Goal: Information Seeking & Learning: Learn about a topic

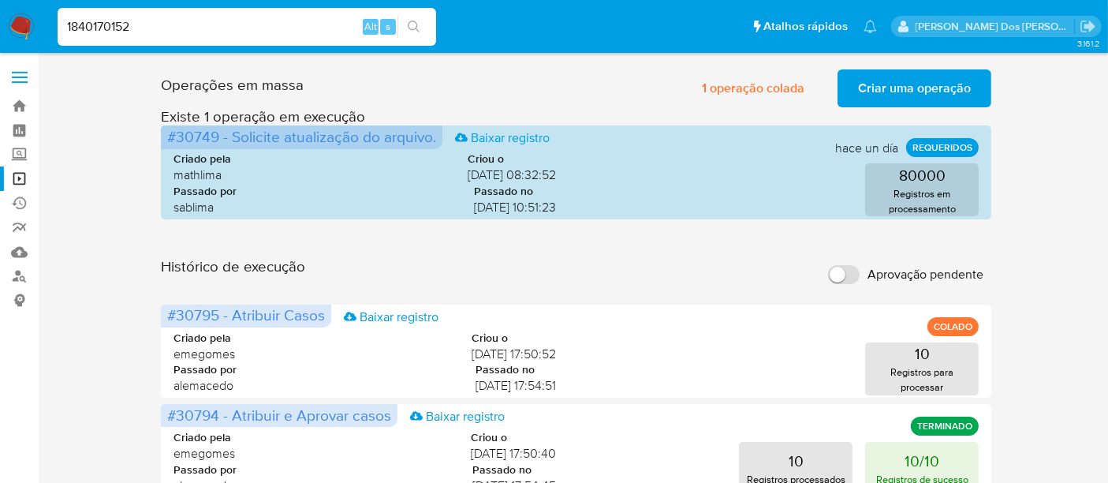
type input "1840170152"
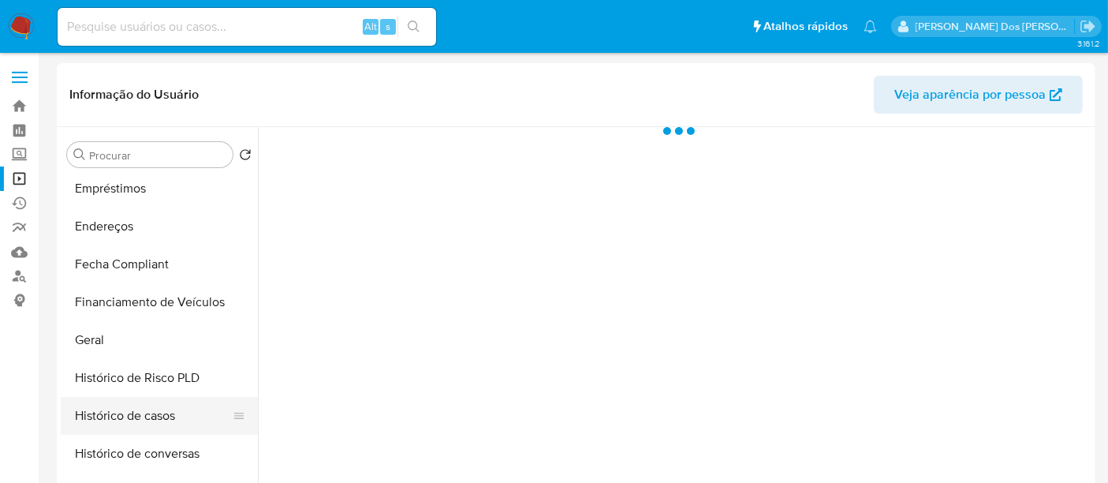
scroll to position [438, 0]
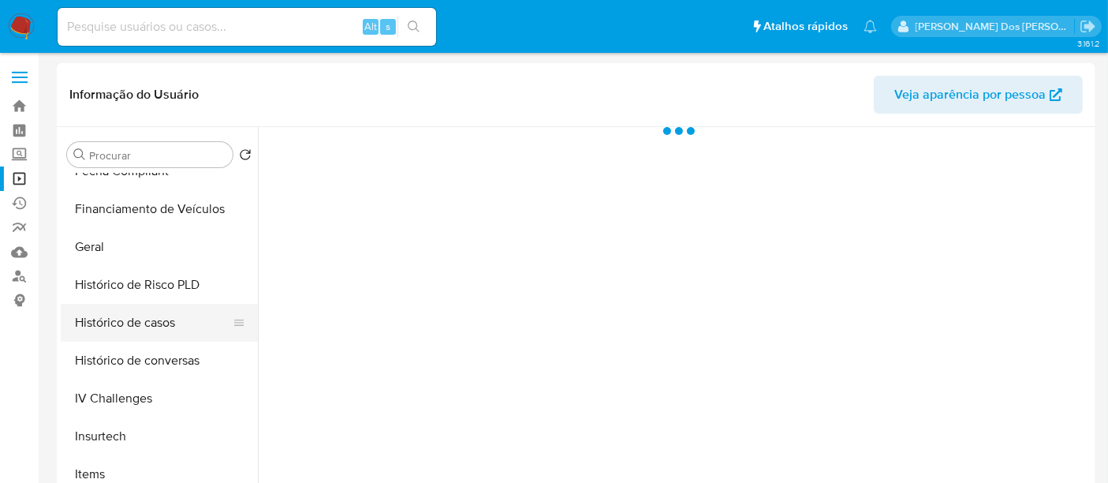
select select "10"
click at [130, 330] on button "Histórico de casos" at bounding box center [153, 323] width 185 height 38
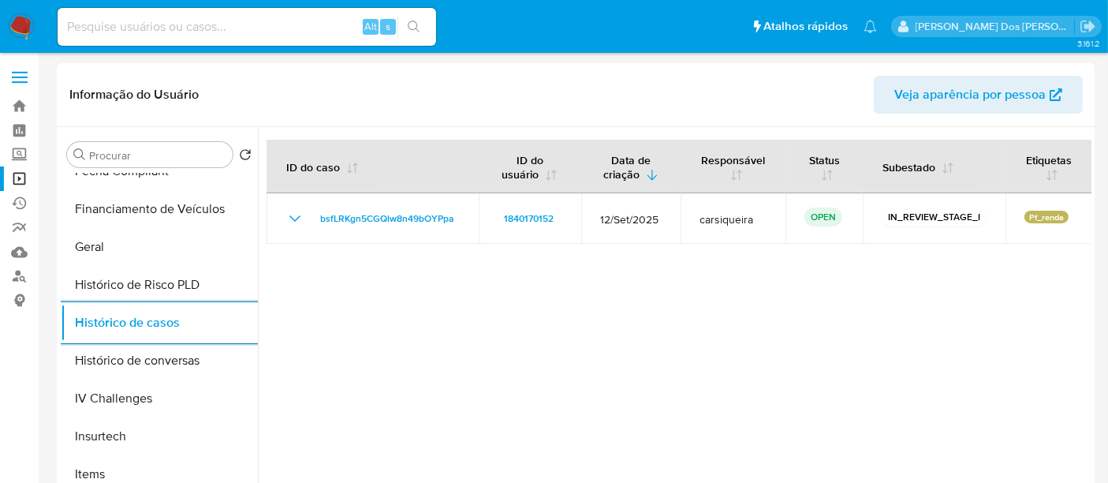
click at [236, 20] on input at bounding box center [247, 27] width 379 height 21
paste input "2093015853"
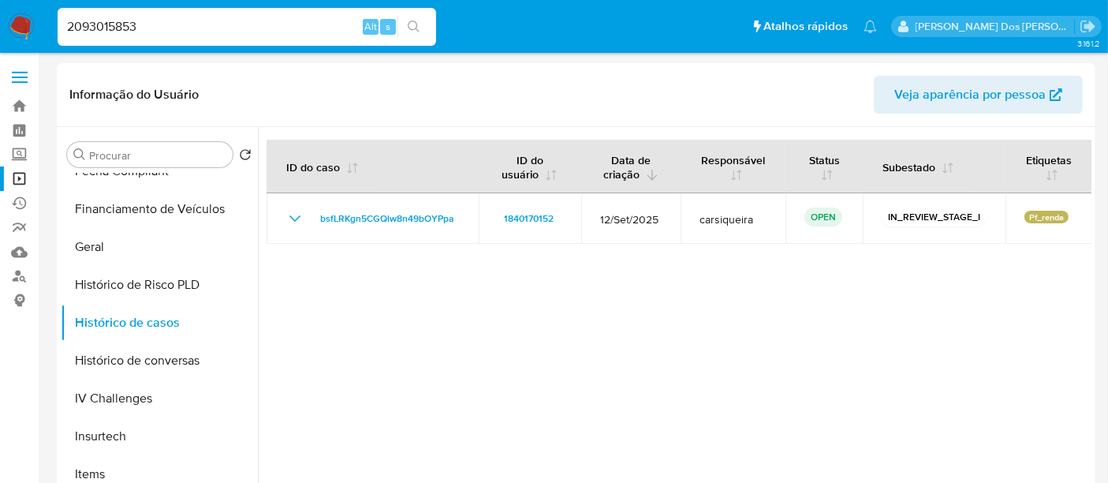
type input "2093015853"
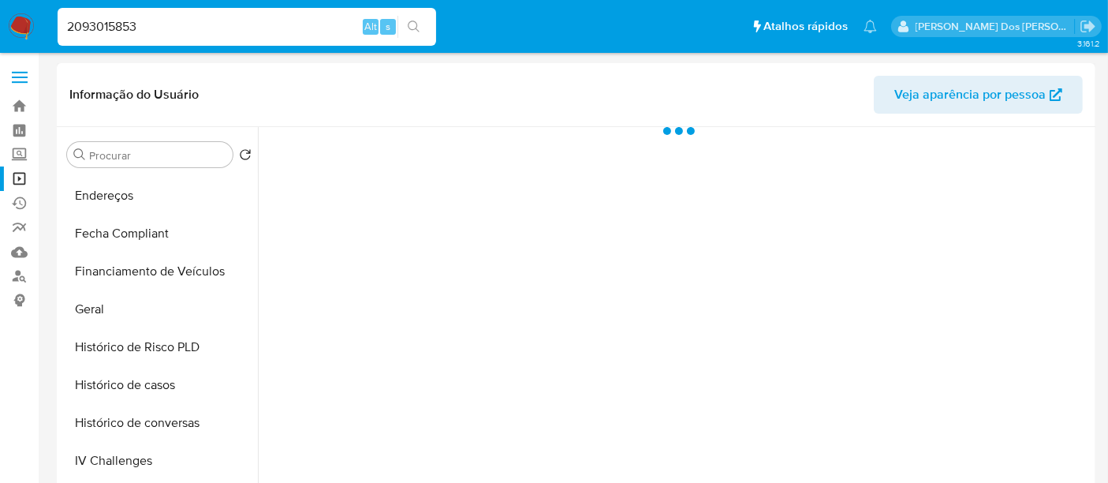
select select "10"
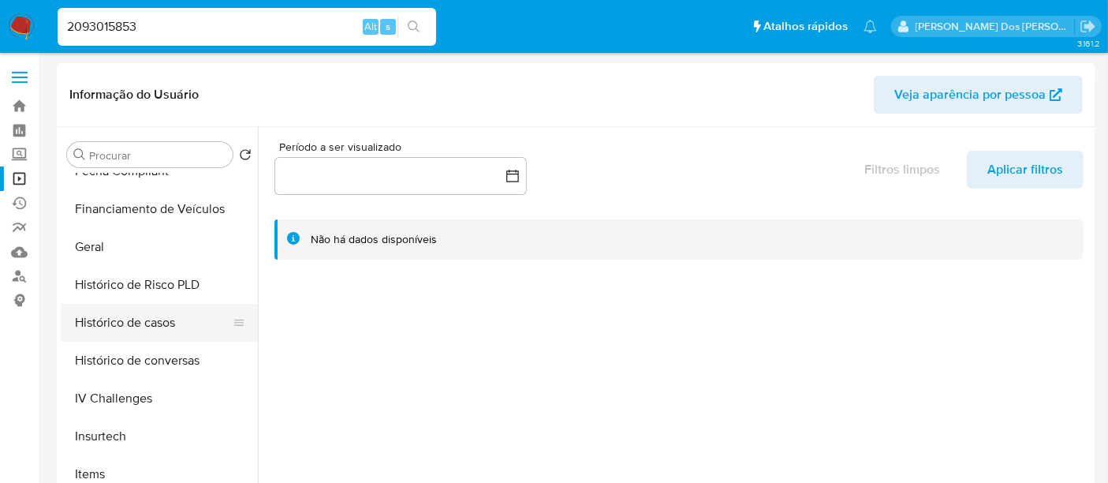
click at [126, 318] on button "Histórico de casos" at bounding box center [153, 323] width 185 height 38
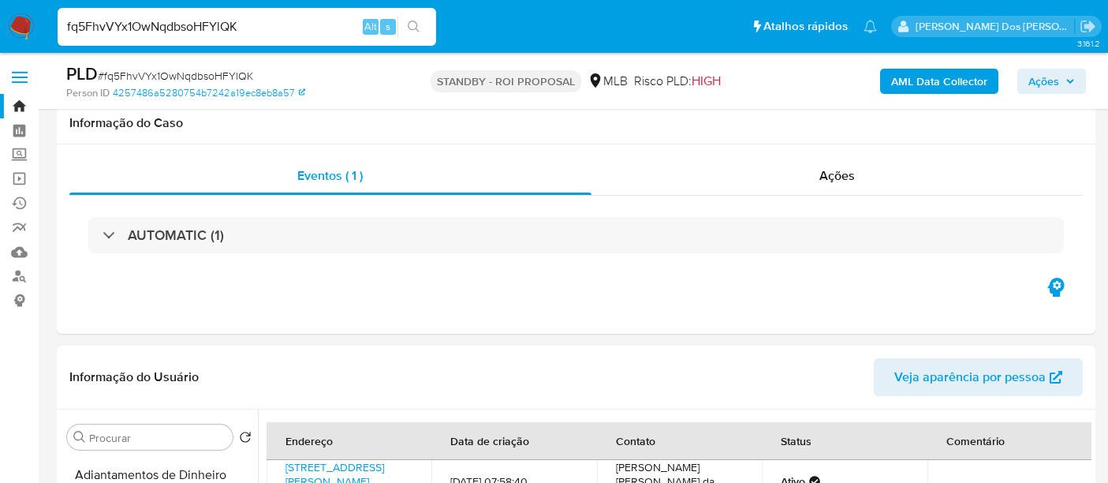
select select "10"
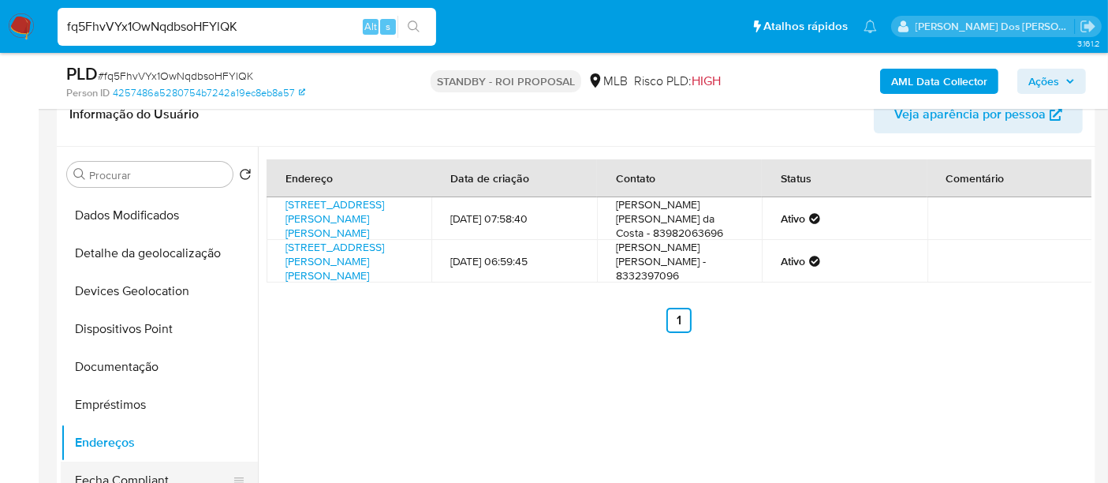
scroll to position [263, 0]
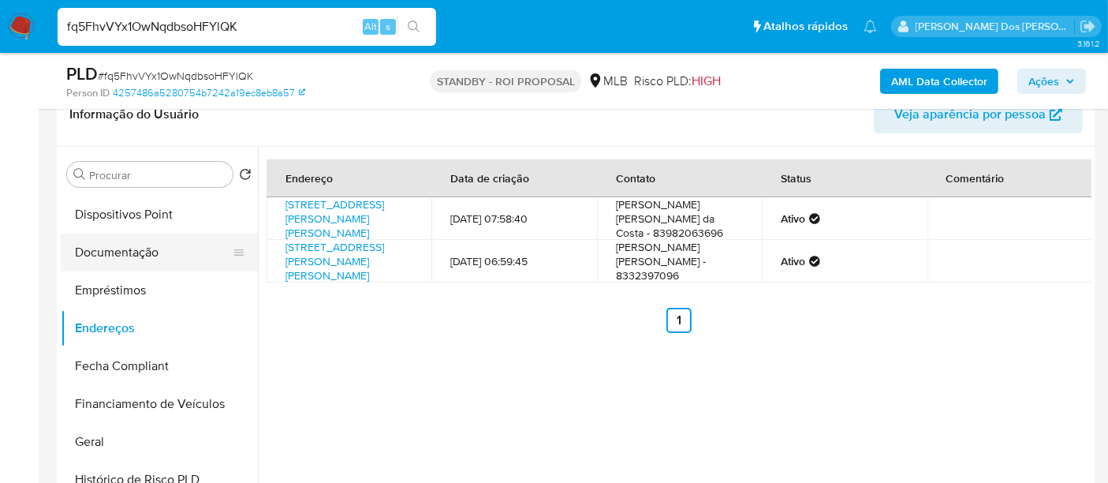
click at [119, 245] on button "Documentação" at bounding box center [153, 252] width 185 height 38
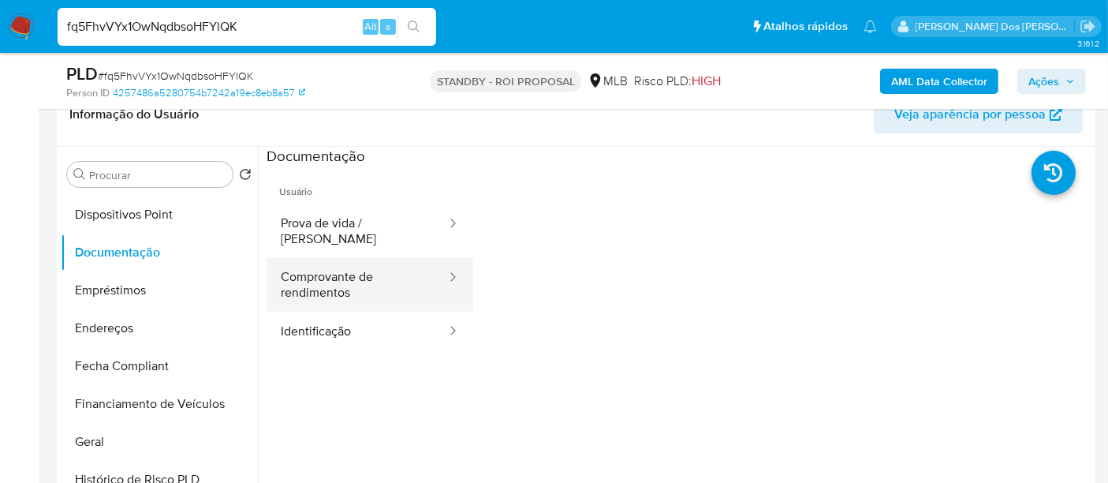
click at [322, 271] on button "Comprovante de rendimentos" at bounding box center [357, 285] width 181 height 54
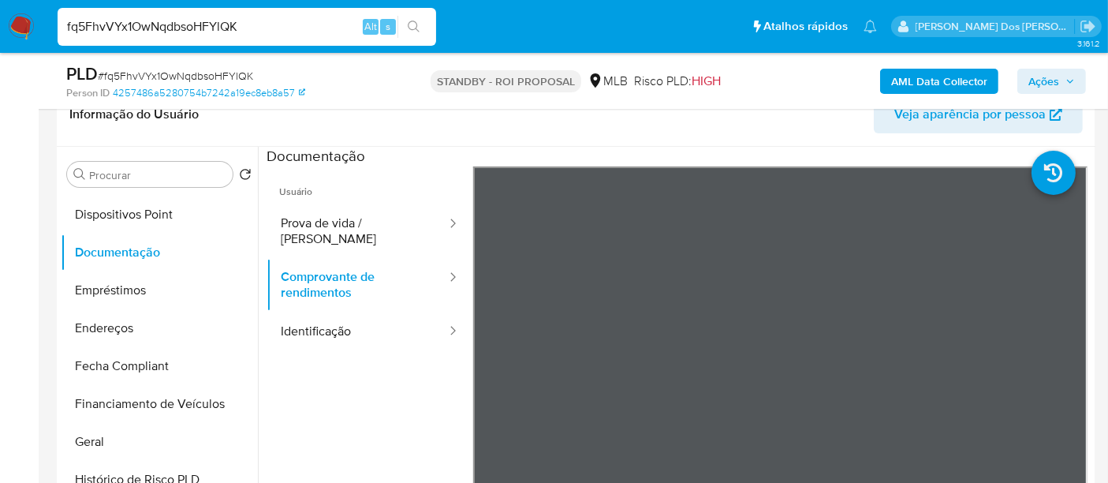
click at [134, 20] on input "fq5FhvVYx1OwNqdbsoHFYlQK" at bounding box center [247, 27] width 379 height 21
paste input "xuzQuYcH7SGzzXGlNKMHRJtQ"
type input "xuzQuYcH7SGzzXGlNKMHRJtQ"
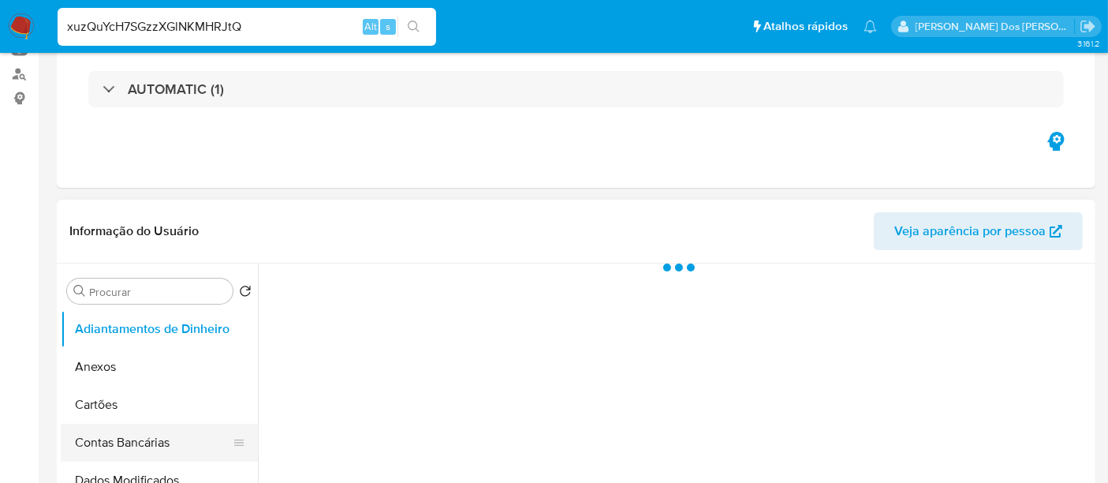
scroll to position [350, 0]
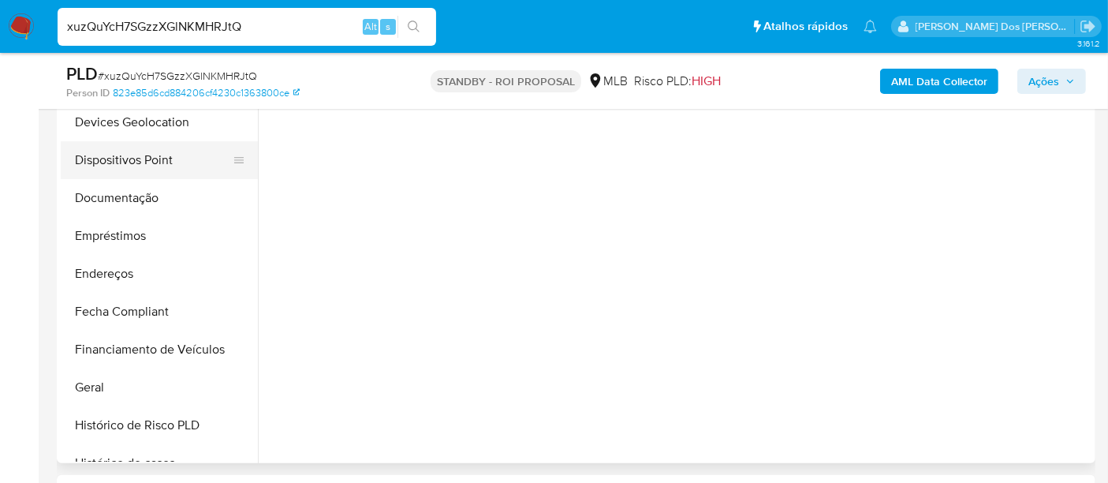
select select "10"
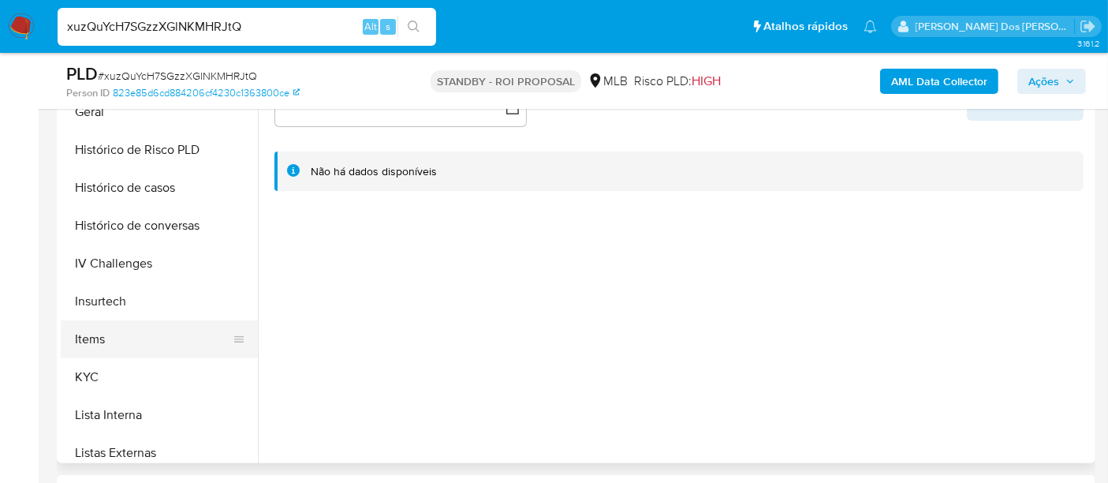
scroll to position [521, 0]
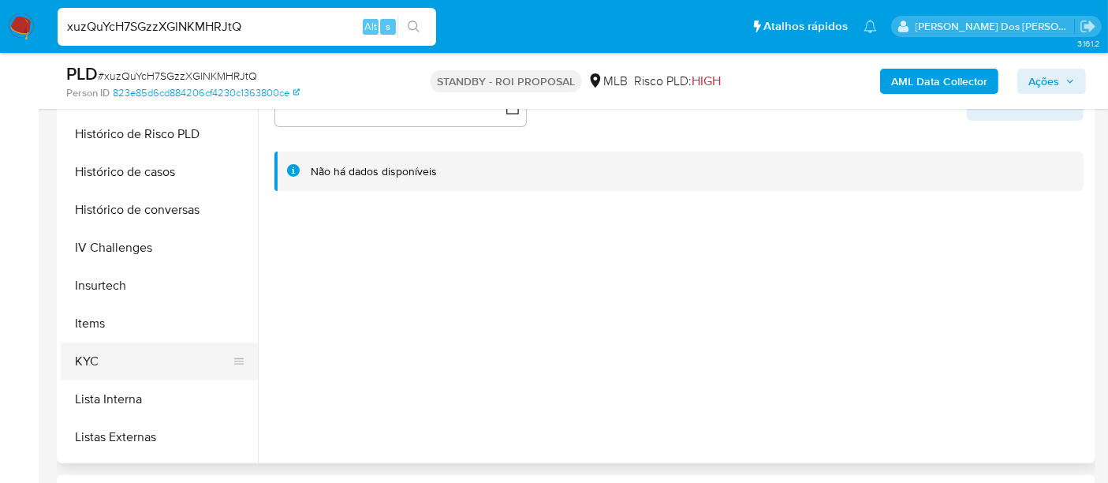
click at [92, 359] on button "KYC" at bounding box center [153, 361] width 185 height 38
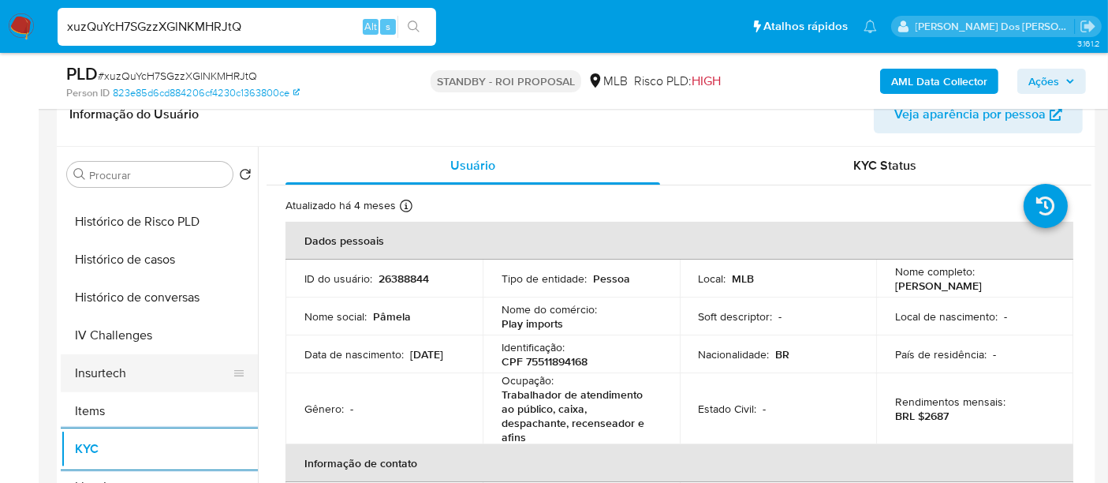
scroll to position [433, 0]
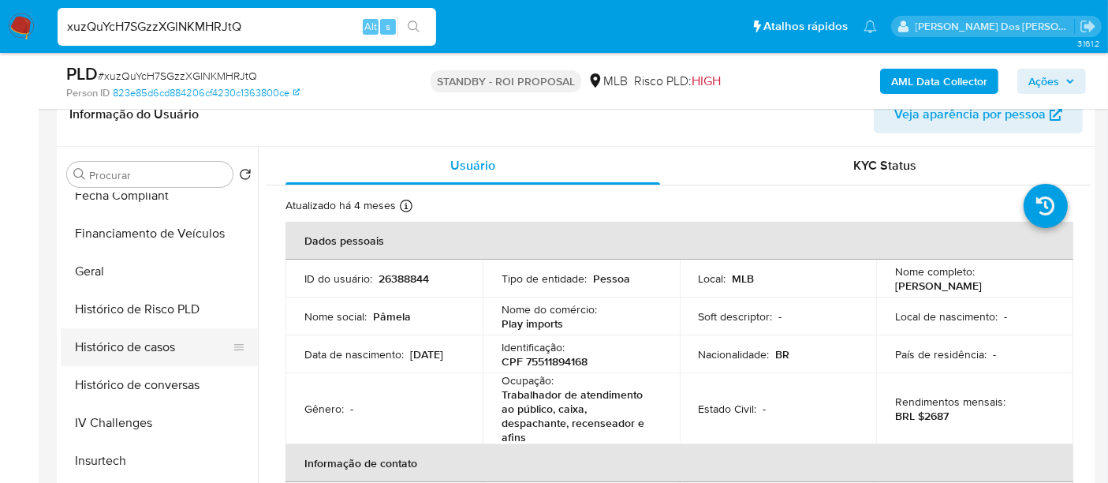
click at [147, 349] on button "Histórico de casos" at bounding box center [153, 347] width 185 height 38
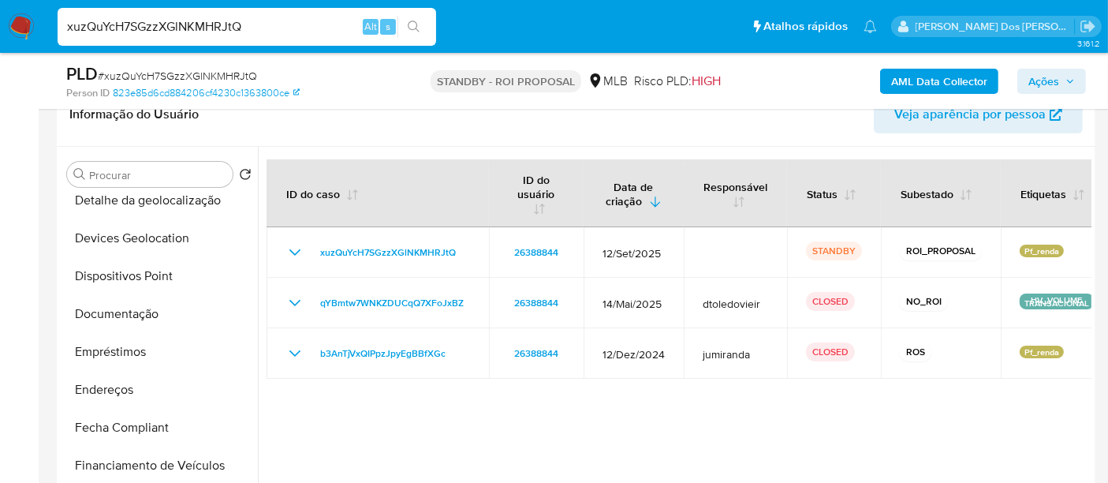
scroll to position [170, 0]
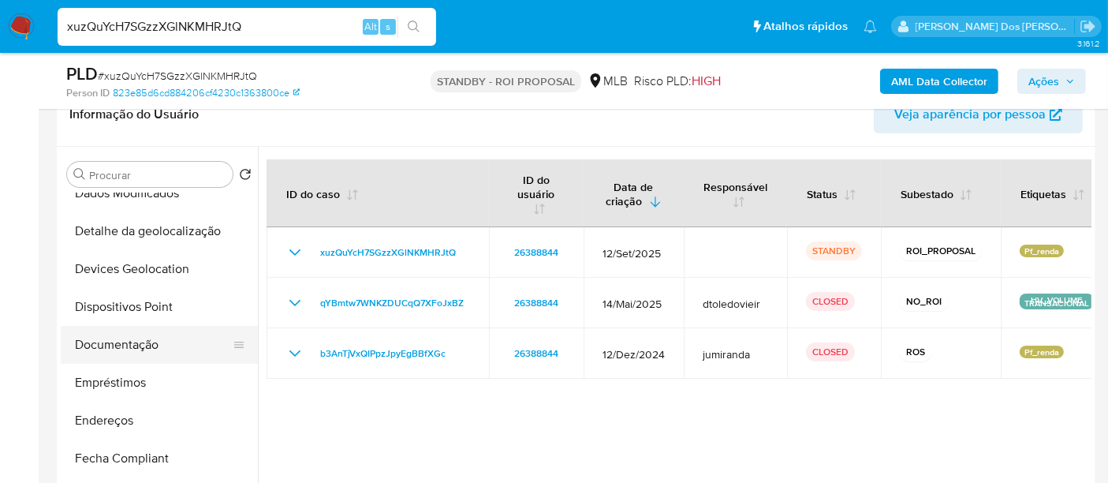
click at [154, 347] on button "Documentação" at bounding box center [153, 345] width 185 height 38
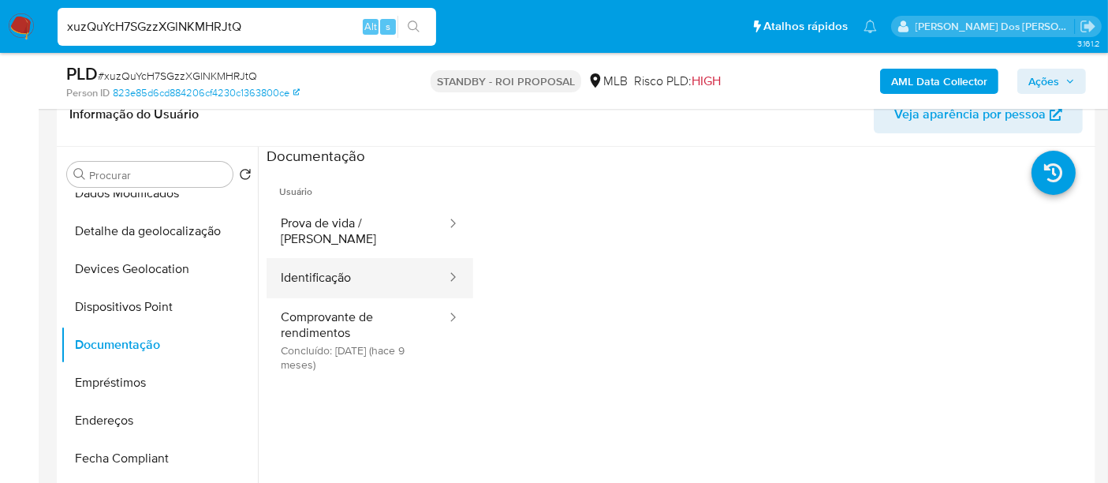
click at [319, 262] on button "Identificação" at bounding box center [357, 278] width 181 height 40
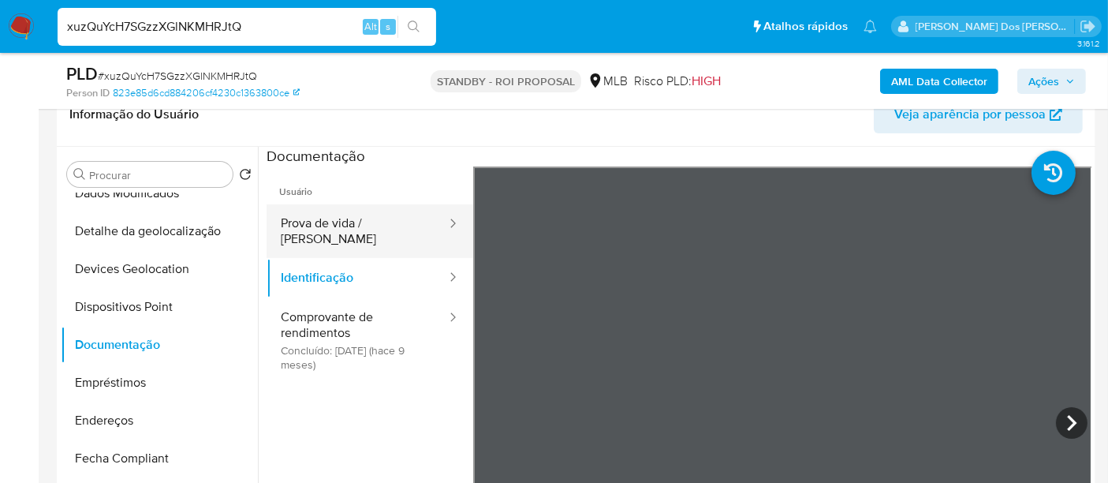
click at [345, 230] on button "Prova de vida / [PERSON_NAME]" at bounding box center [357, 231] width 181 height 54
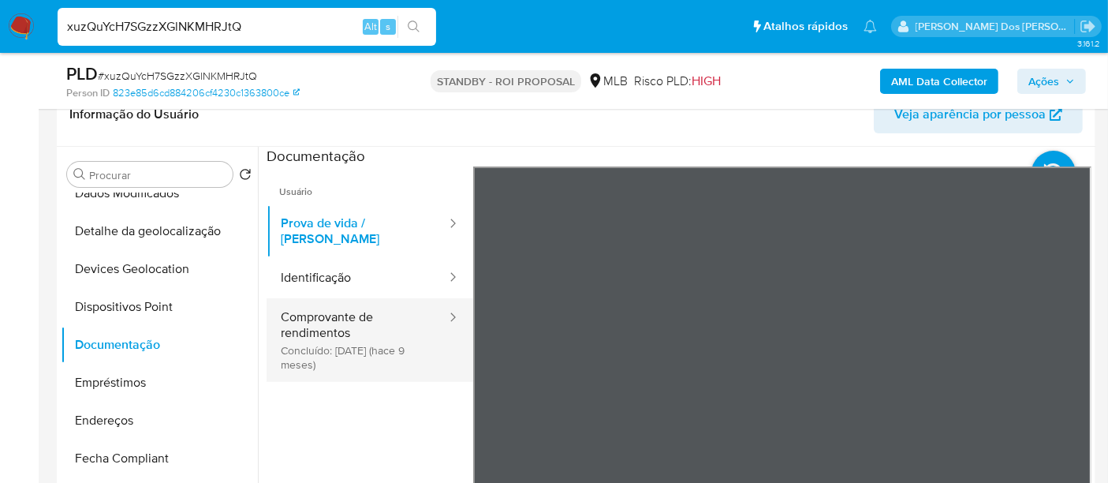
click at [329, 323] on button "Comprovante de rendimentos Concluído: 30/12/2024 (hace 9 meses)" at bounding box center [357, 340] width 181 height 84
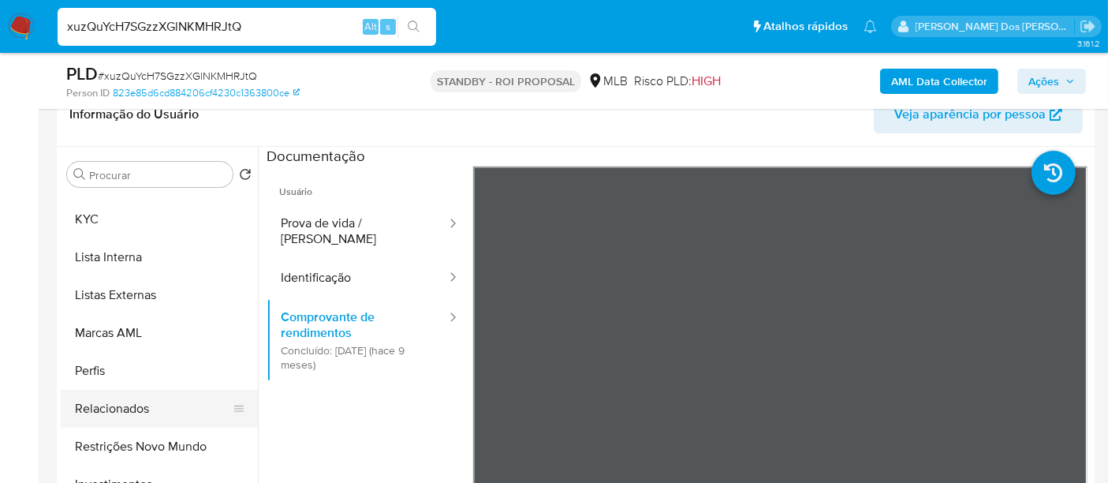
scroll to position [817, 0]
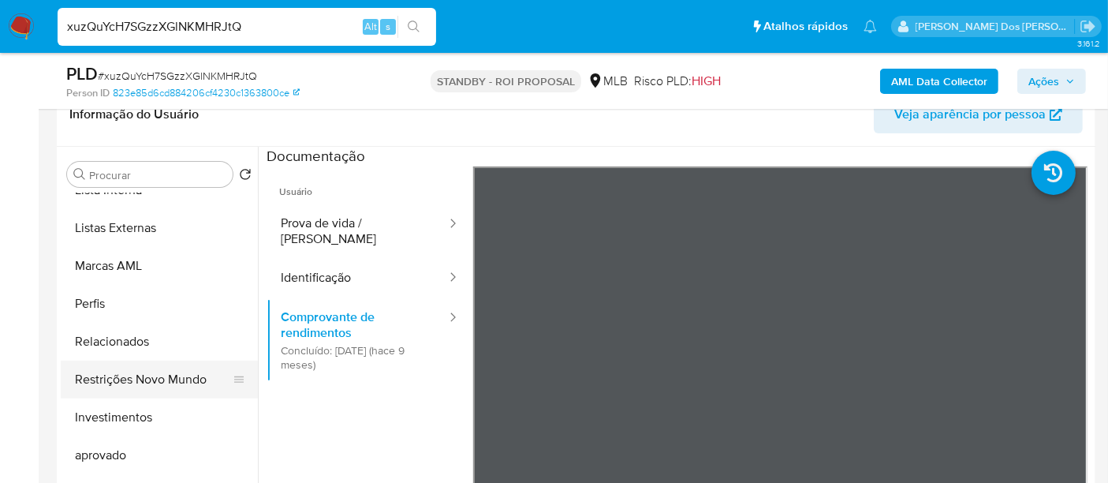
click at [162, 375] on button "Restrições Novo Mundo" at bounding box center [153, 379] width 185 height 38
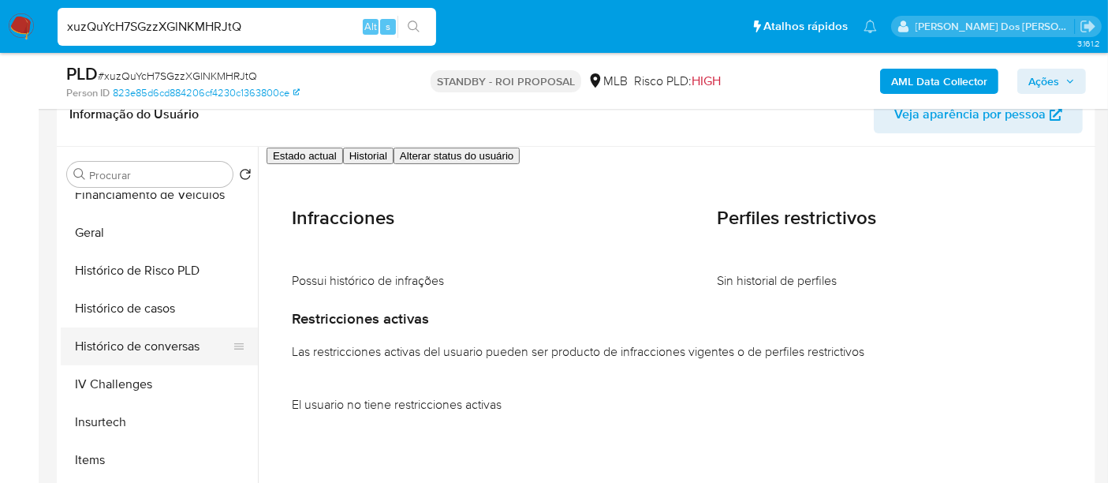
scroll to position [466, 0]
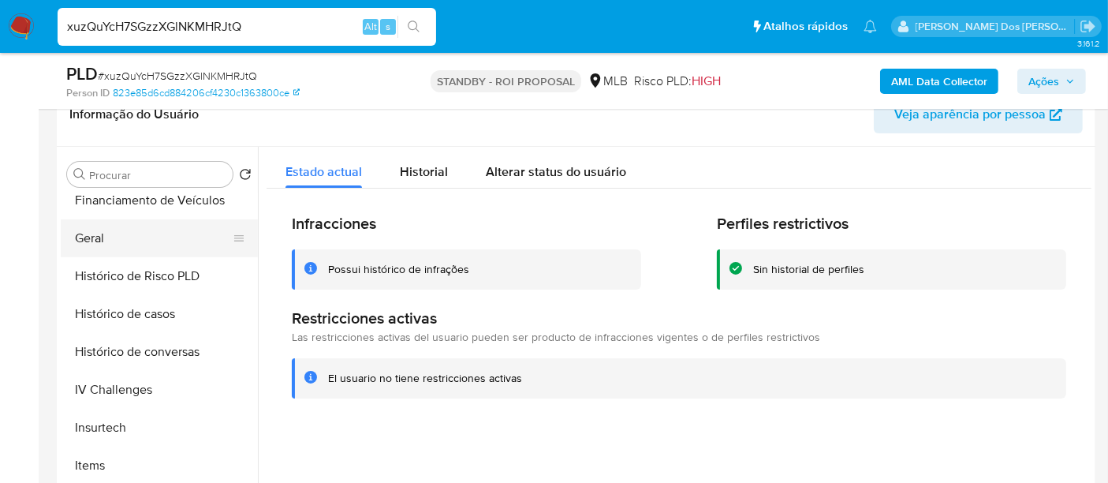
click at [95, 239] on button "Geral" at bounding box center [153, 238] width 185 height 38
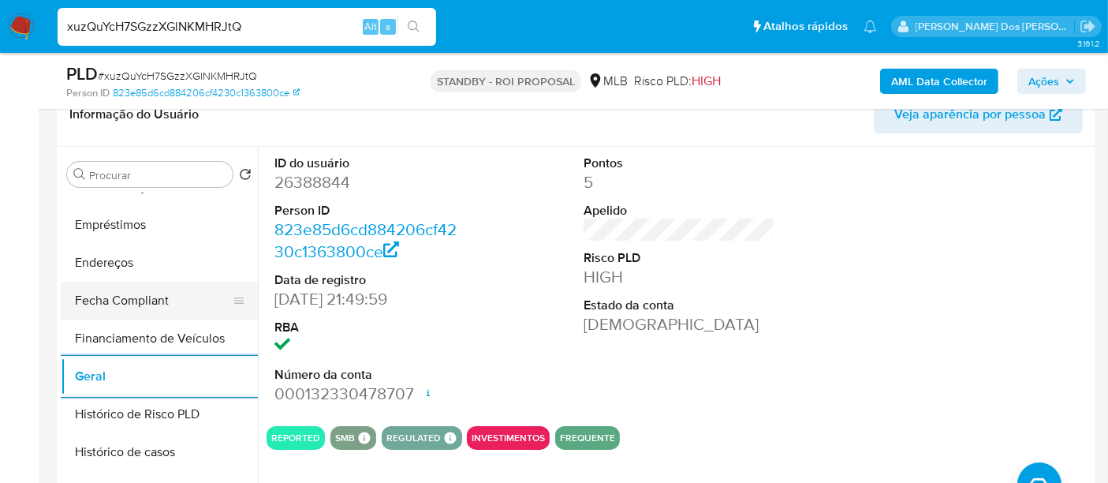
scroll to position [291, 0]
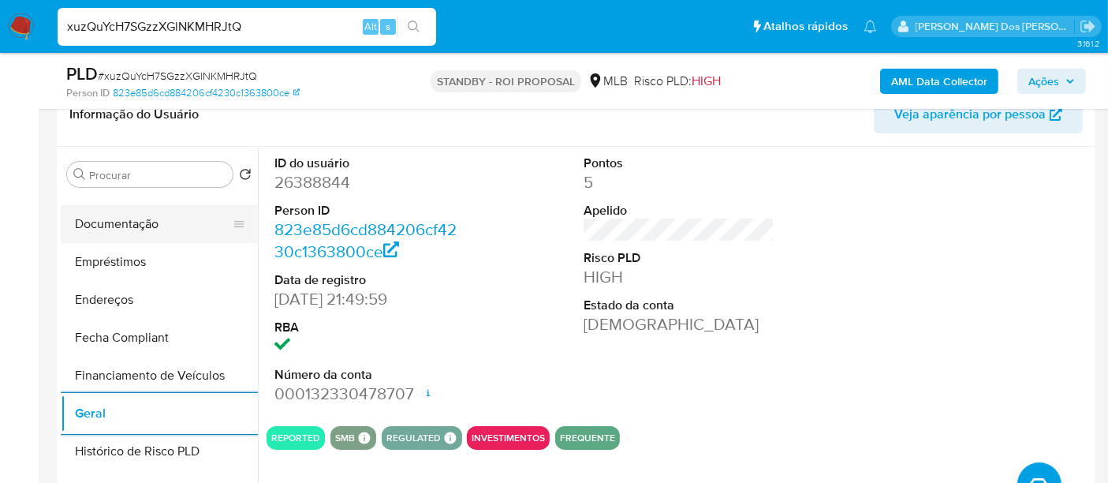
click at [119, 222] on button "Documentação" at bounding box center [153, 224] width 185 height 38
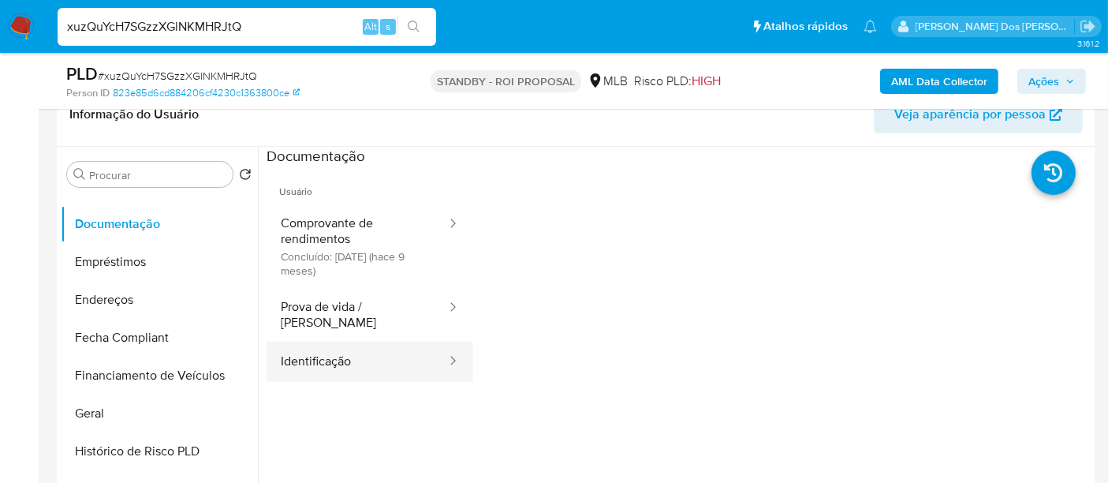
click at [314, 353] on button "Identificação" at bounding box center [357, 362] width 181 height 40
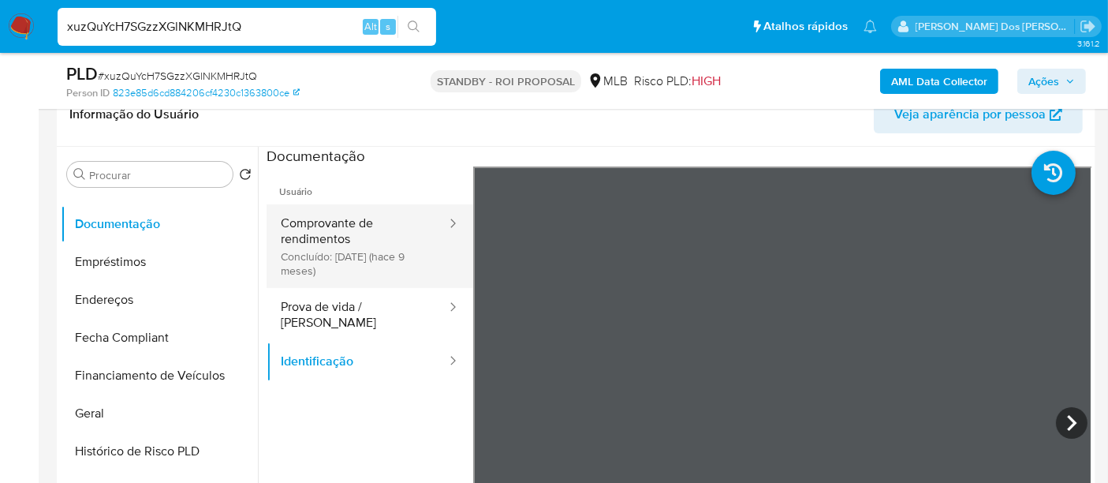
click at [317, 242] on button "Comprovante de rendimentos Concluído: 30/12/2024 (hace 9 meses)" at bounding box center [357, 246] width 181 height 84
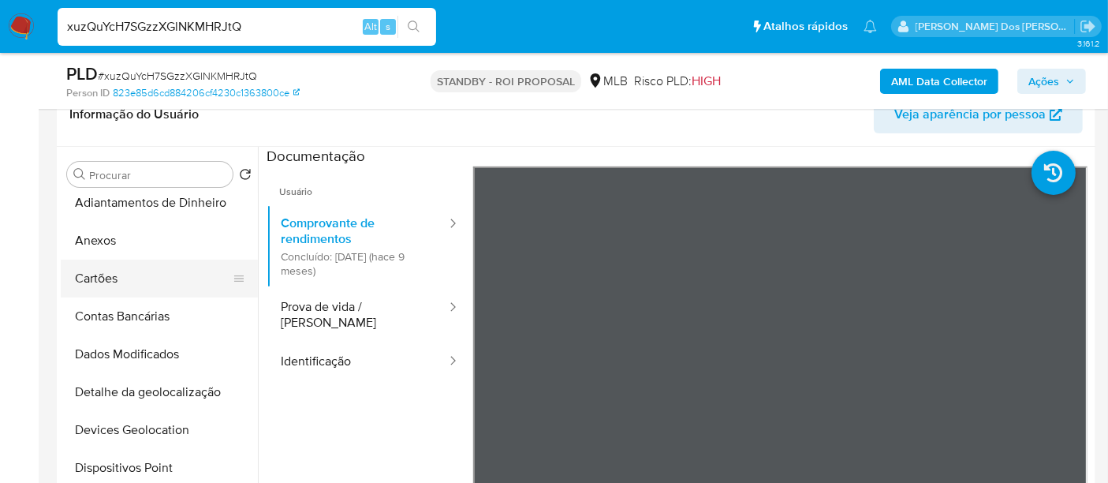
scroll to position [0, 0]
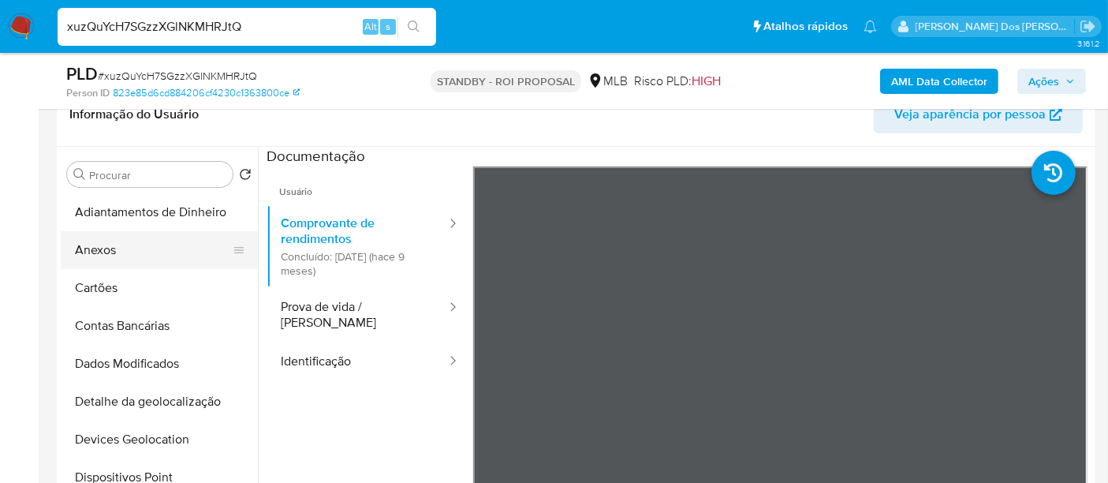
click at [99, 256] on button "Anexos" at bounding box center [153, 250] width 185 height 38
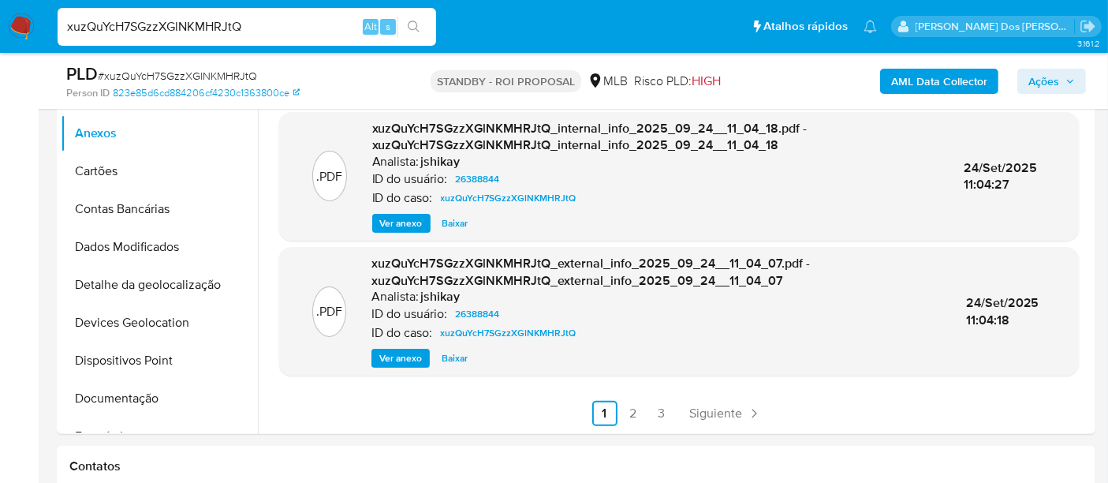
scroll to position [438, 0]
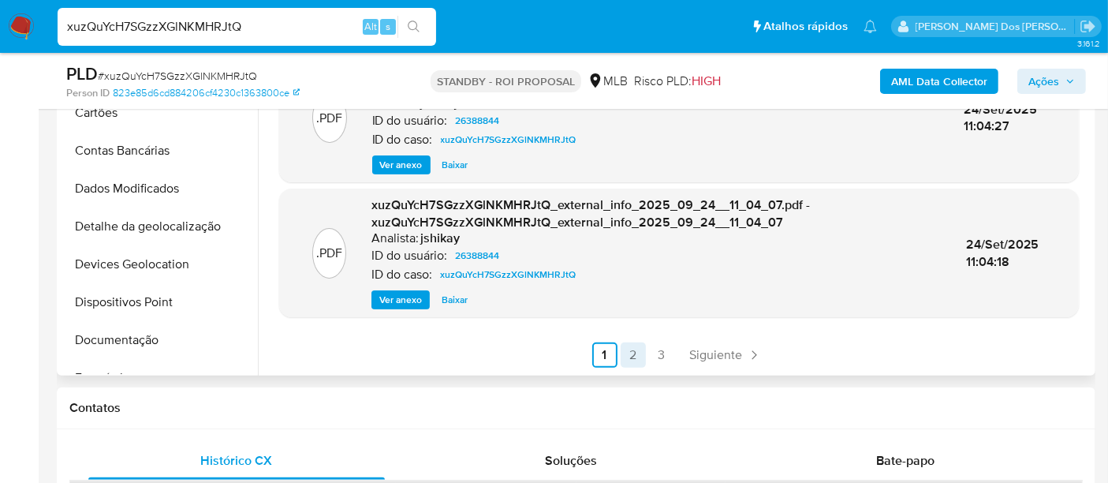
click at [631, 354] on link "2" at bounding box center [633, 354] width 25 height 25
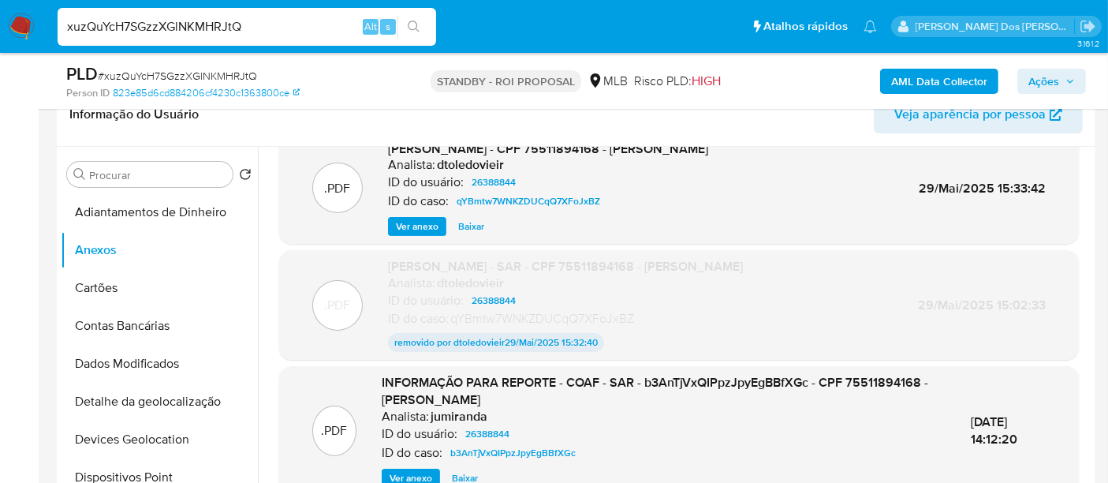
scroll to position [0, 0]
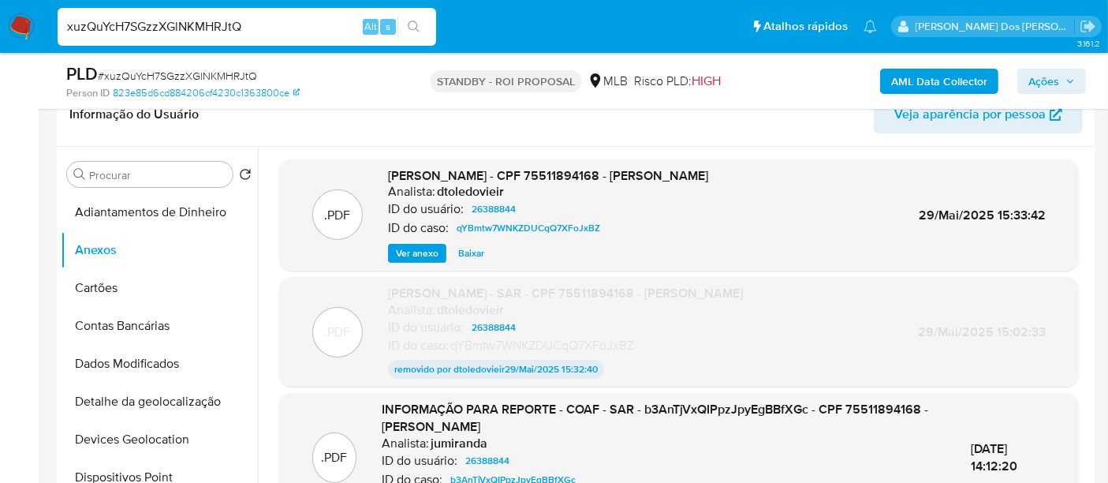
click at [414, 256] on span "Ver anexo" at bounding box center [417, 253] width 43 height 16
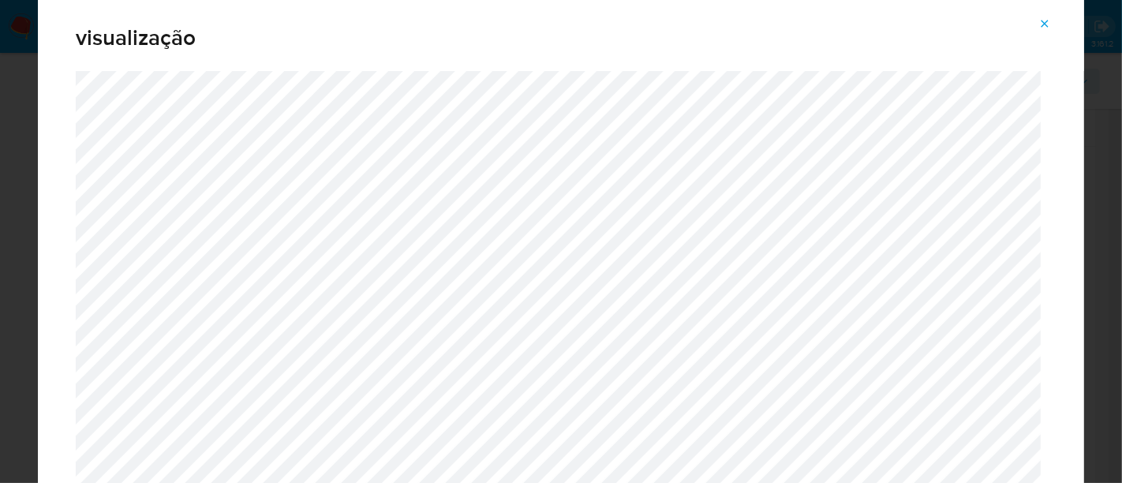
click at [1043, 21] on icon "Attachment preview" at bounding box center [1044, 23] width 7 height 7
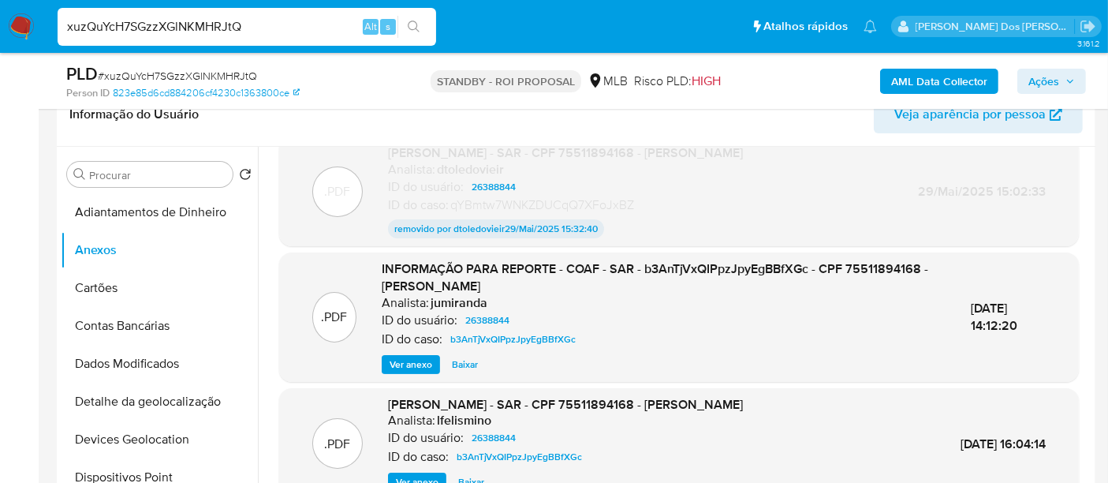
scroll to position [147, 0]
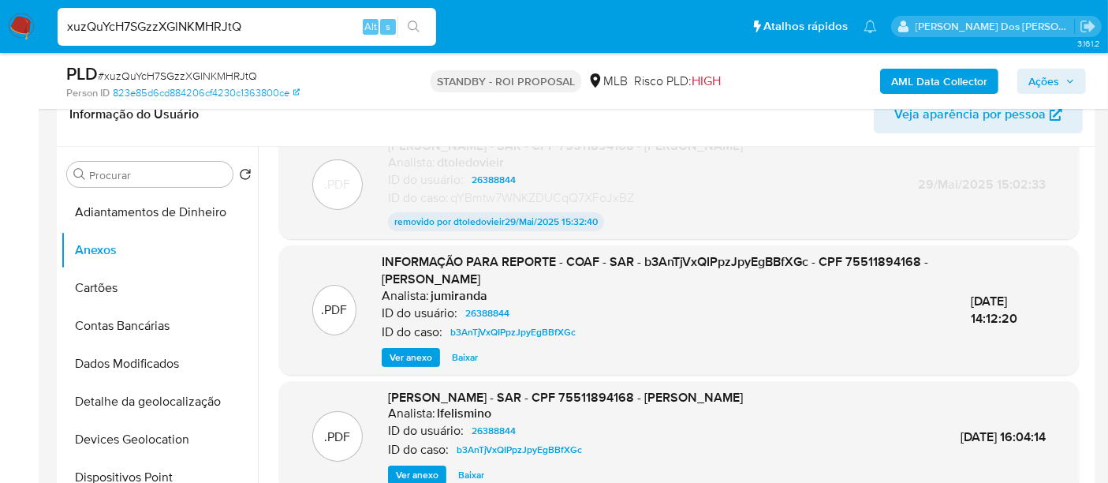
click at [407, 356] on span "Ver anexo" at bounding box center [411, 357] width 43 height 16
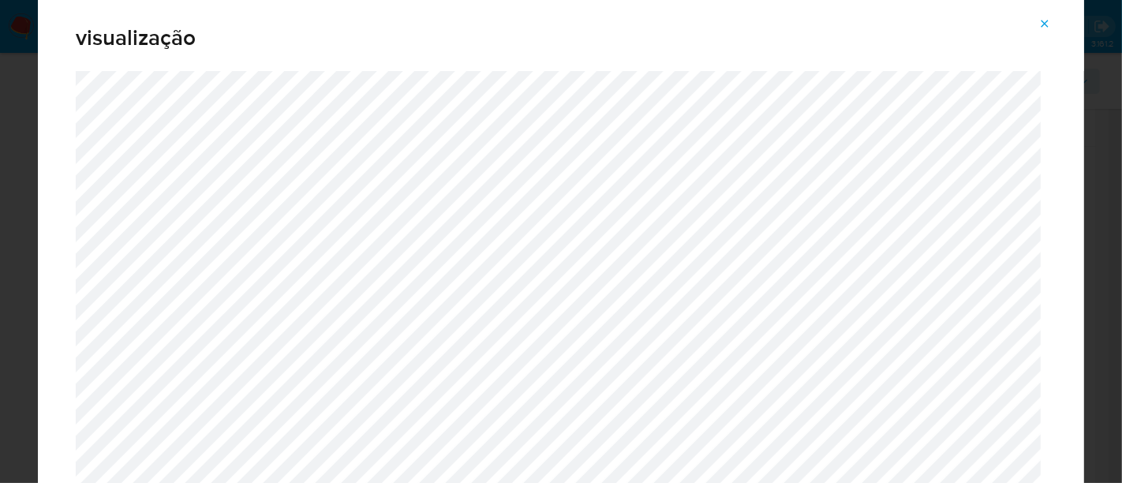
click at [1052, 28] on button "Attachment preview" at bounding box center [1044, 23] width 35 height 25
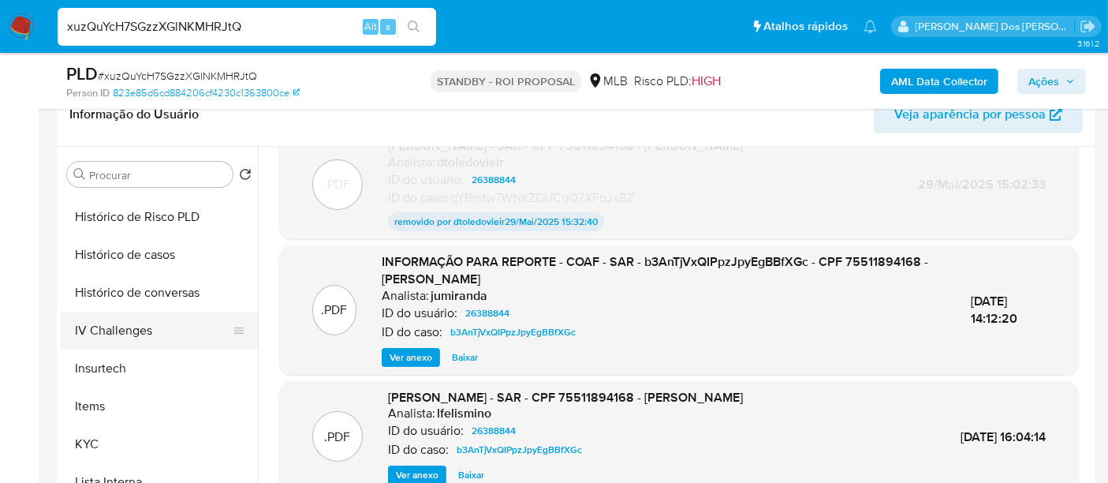
scroll to position [438, 0]
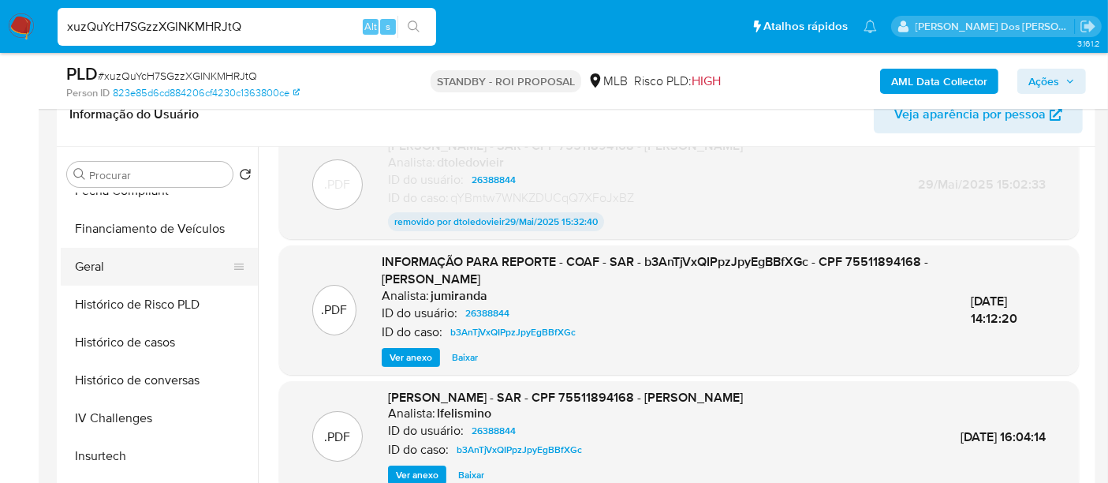
click at [91, 275] on button "Geral" at bounding box center [153, 267] width 185 height 38
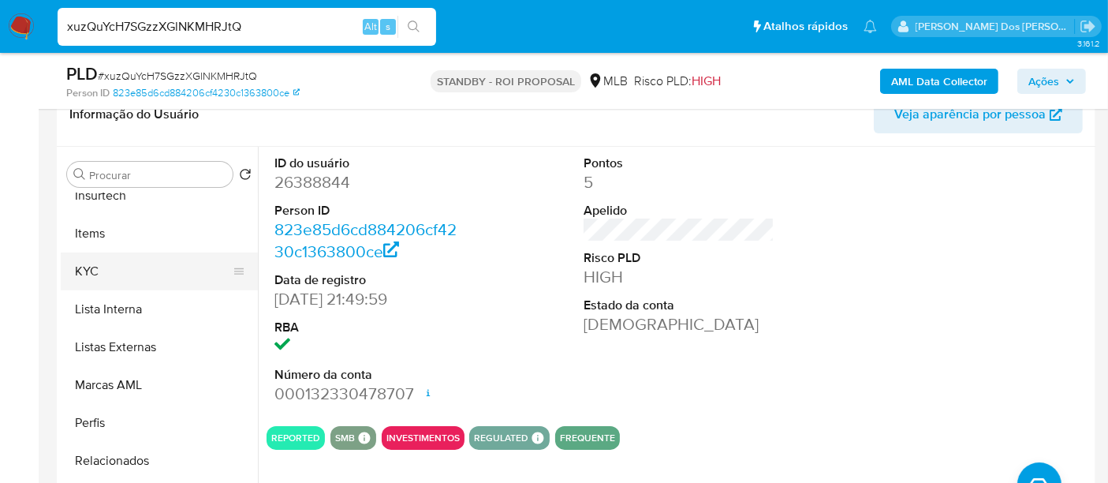
scroll to position [700, 0]
click at [95, 267] on button "KYC" at bounding box center [153, 269] width 185 height 38
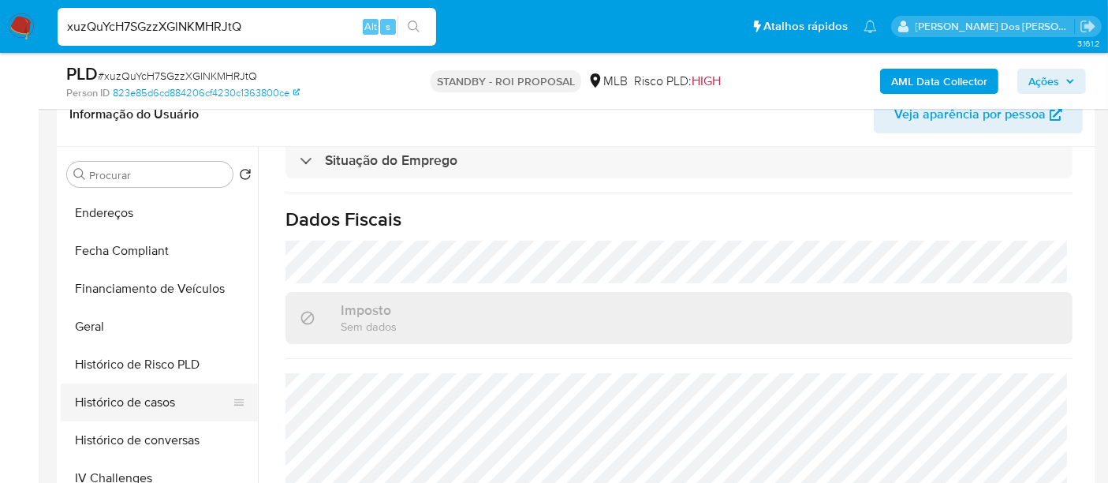
scroll to position [350, 0]
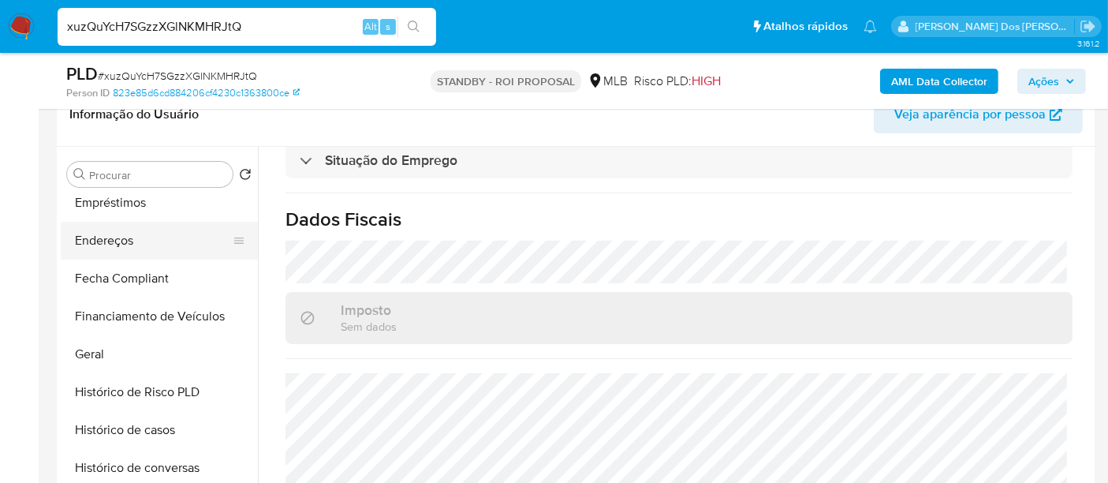
click at [110, 248] on button "Endereços" at bounding box center [153, 241] width 185 height 38
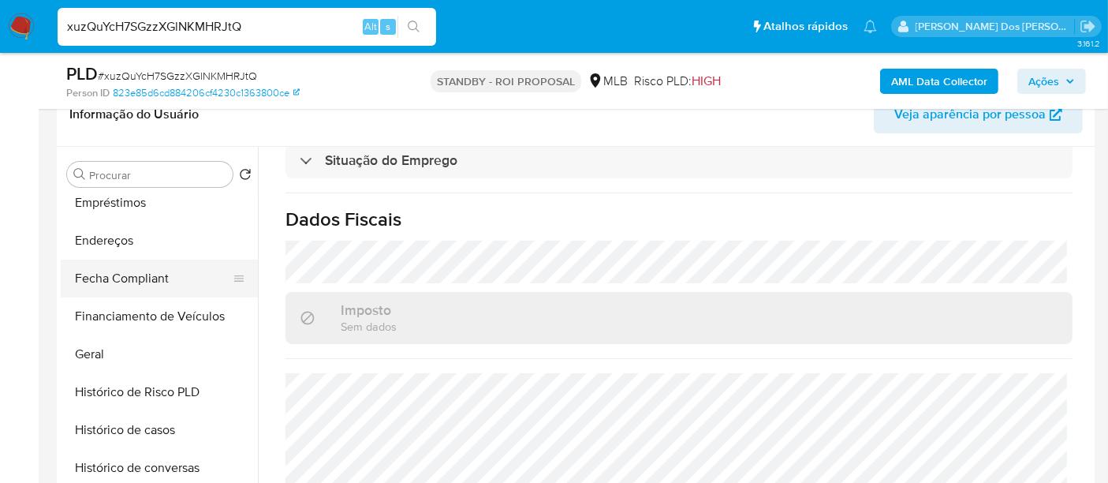
scroll to position [0, 0]
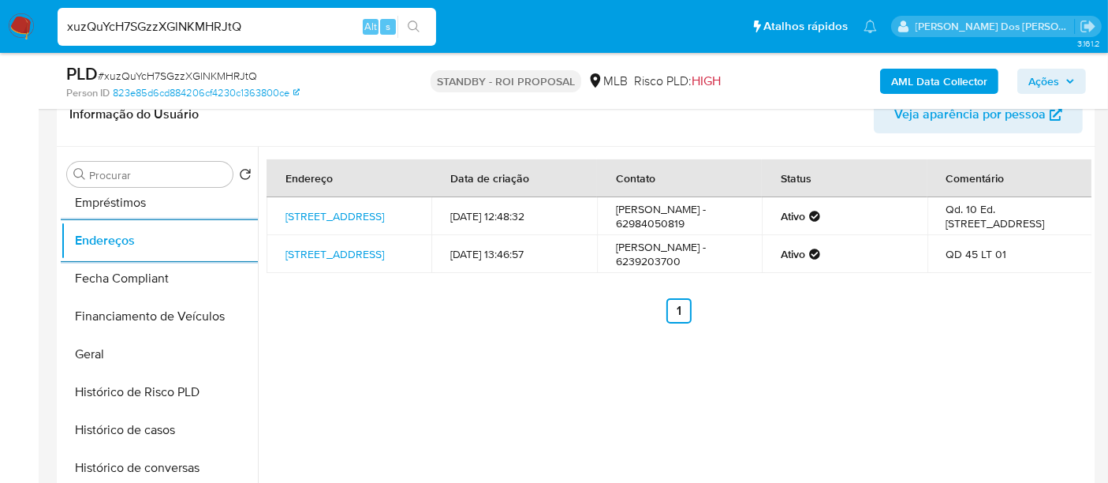
click at [176, 30] on input "xuzQuYcH7SGzzXGlNKMHRJtQ" at bounding box center [247, 27] width 379 height 21
paste input "Jo3sjBDZIGCC7ZPTjkmuf91a"
type input "Jo3sjBDZIGCC7ZPTjkmuf91a"
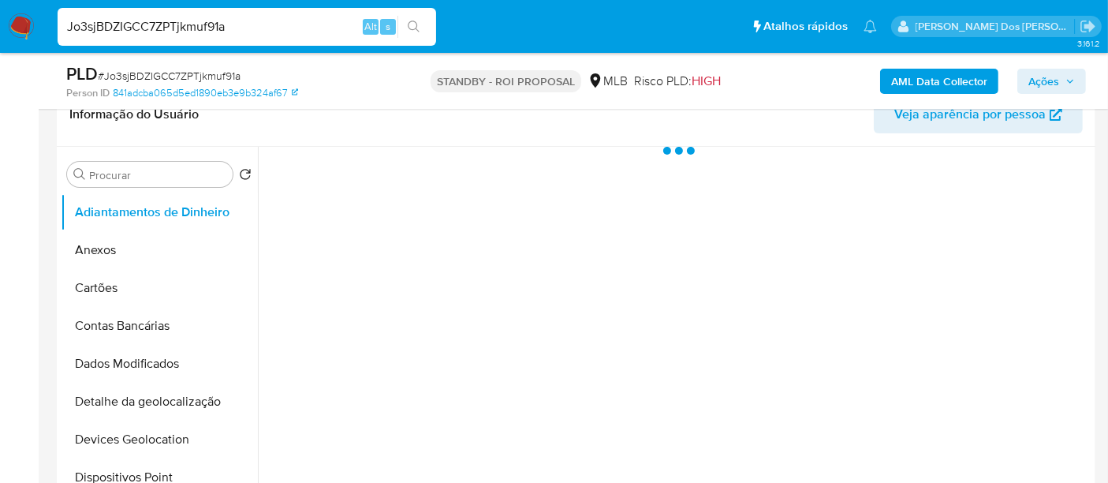
select select "10"
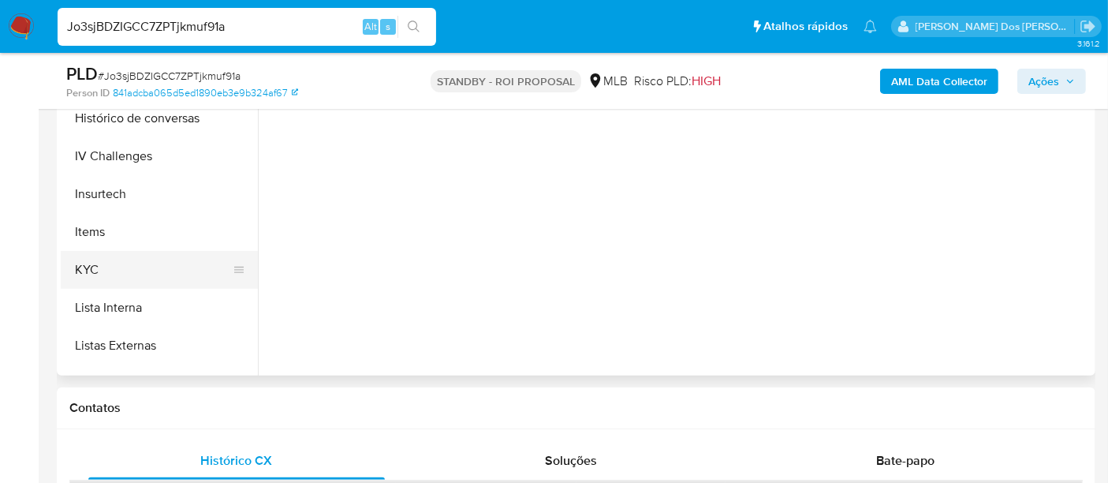
scroll to position [525, 0]
click at [89, 260] on button "KYC" at bounding box center [153, 269] width 185 height 38
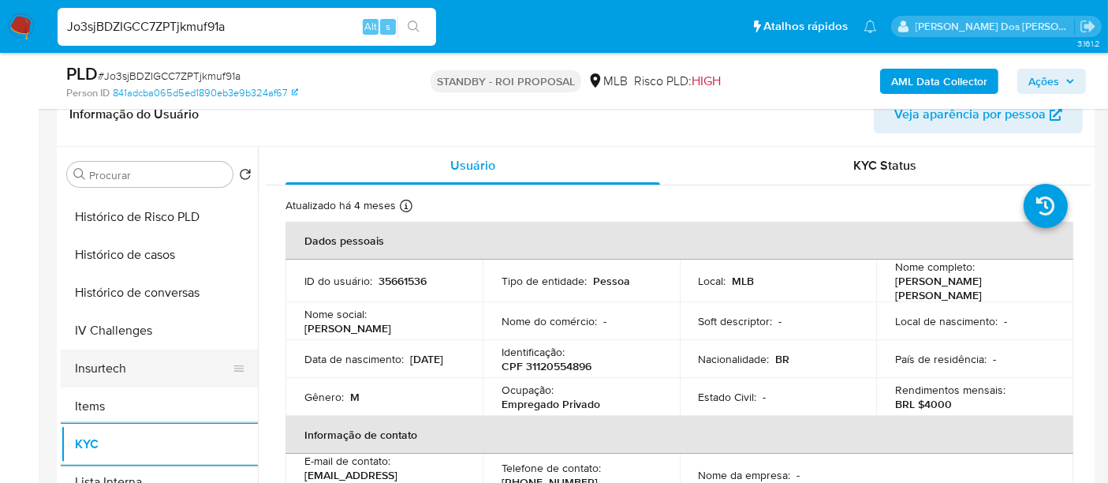
scroll to position [438, 0]
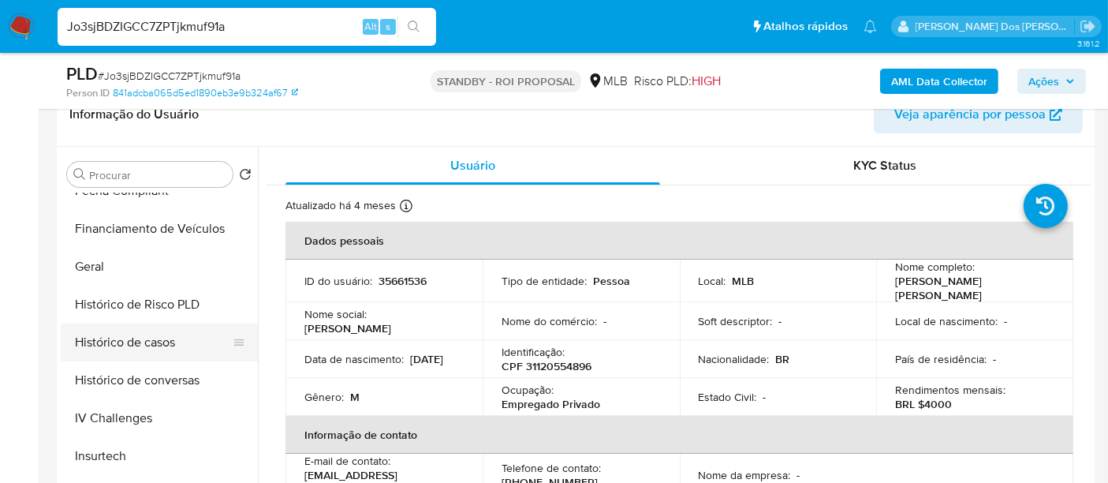
click at [150, 341] on button "Histórico de casos" at bounding box center [153, 342] width 185 height 38
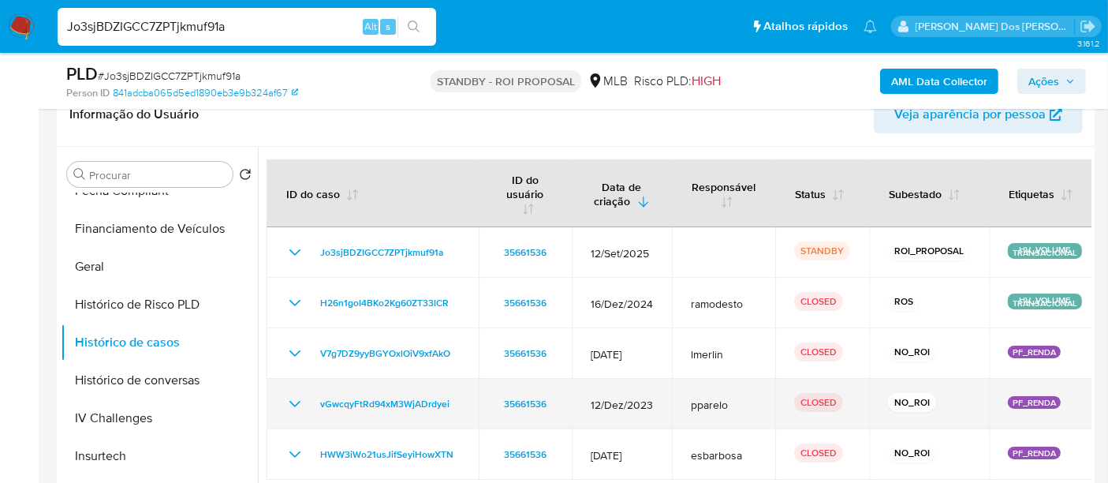
click at [498, 379] on td "35661536" at bounding box center [525, 404] width 93 height 50
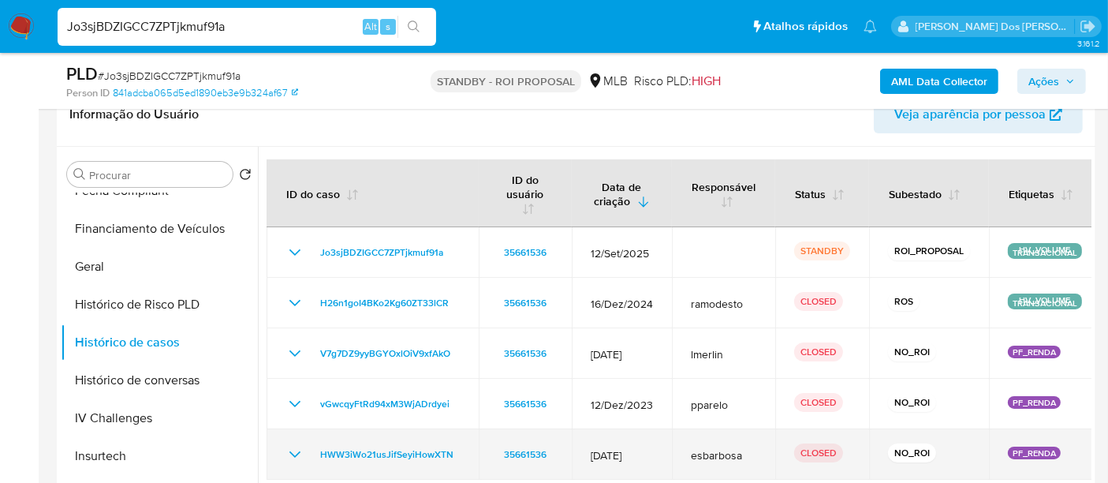
scroll to position [350, 0]
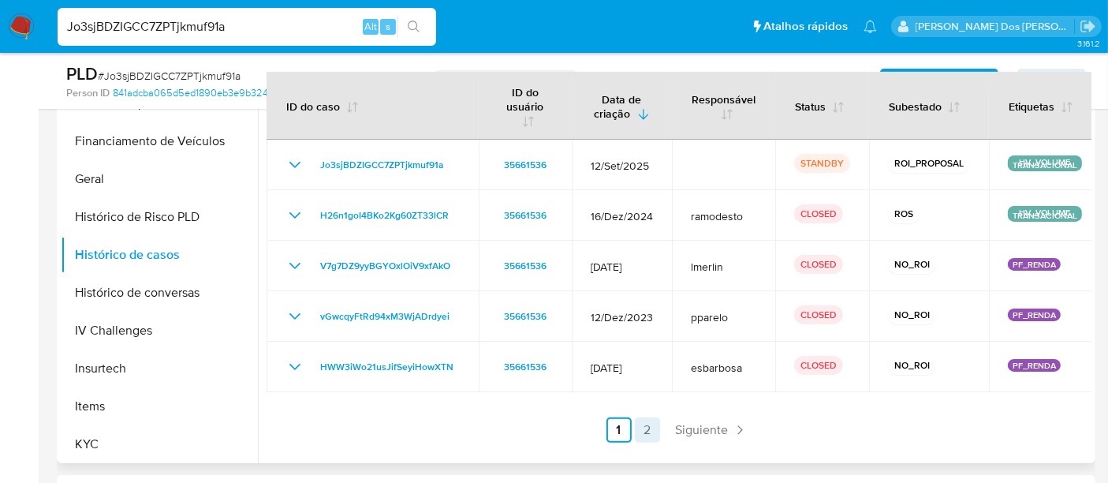
click at [652, 427] on link "2" at bounding box center [647, 429] width 25 height 25
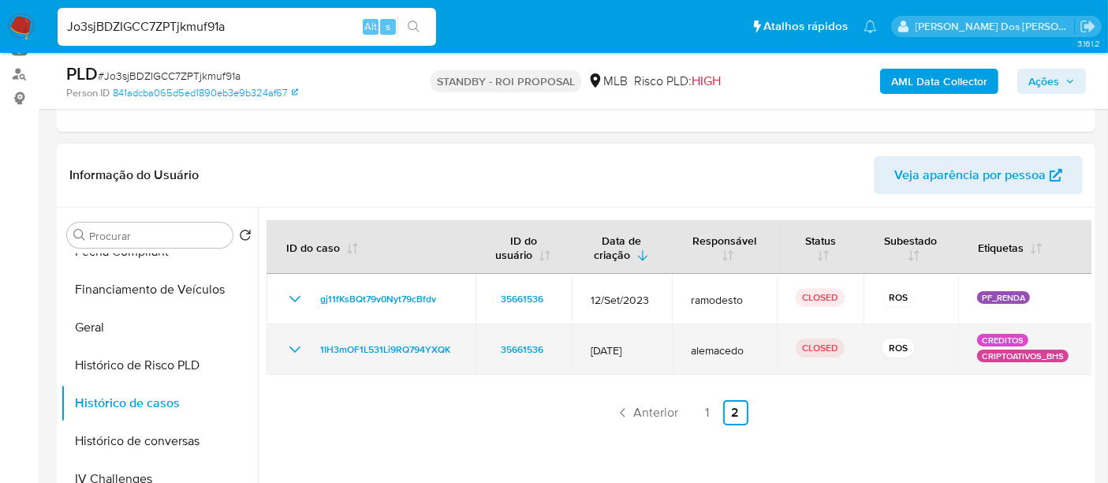
scroll to position [175, 0]
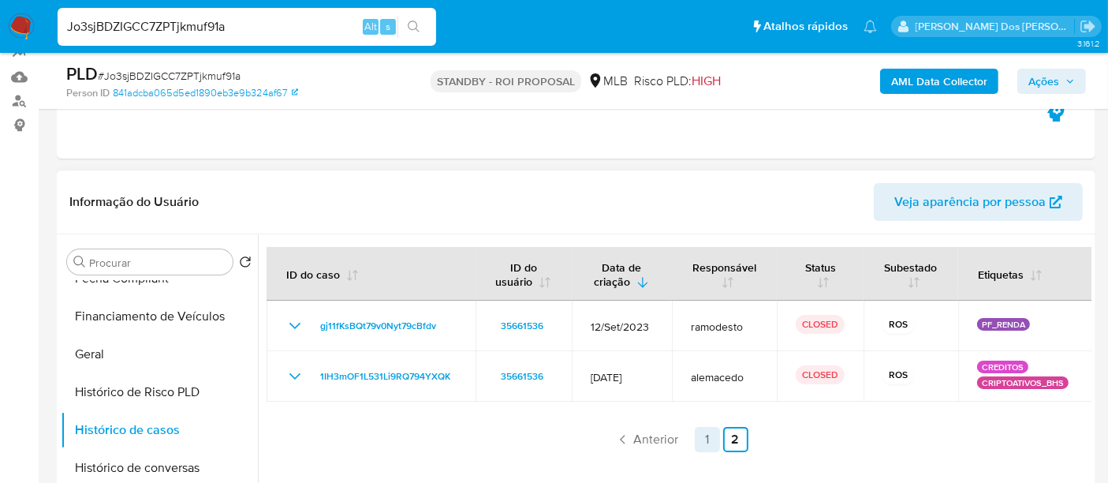
click at [698, 436] on link "1" at bounding box center [707, 439] width 25 height 25
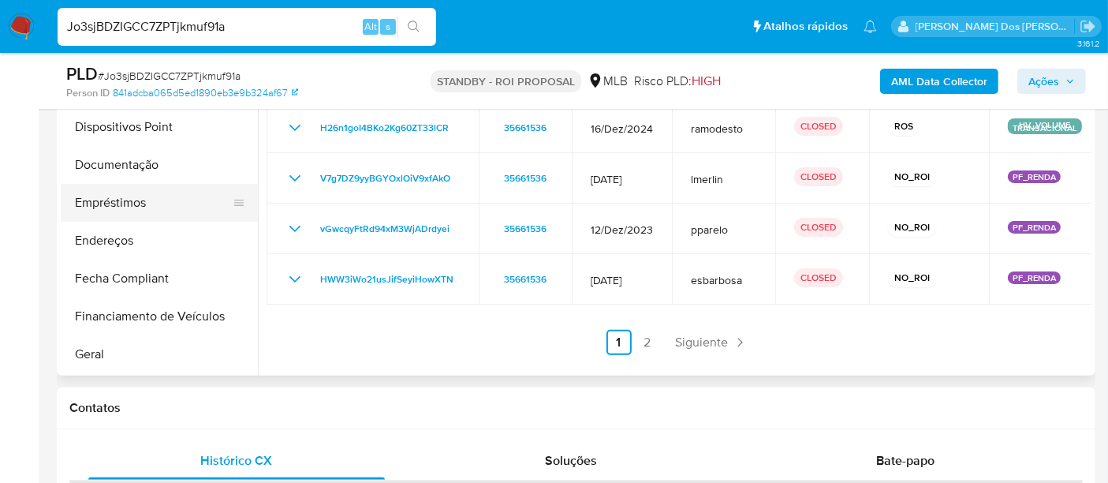
scroll to position [88, 0]
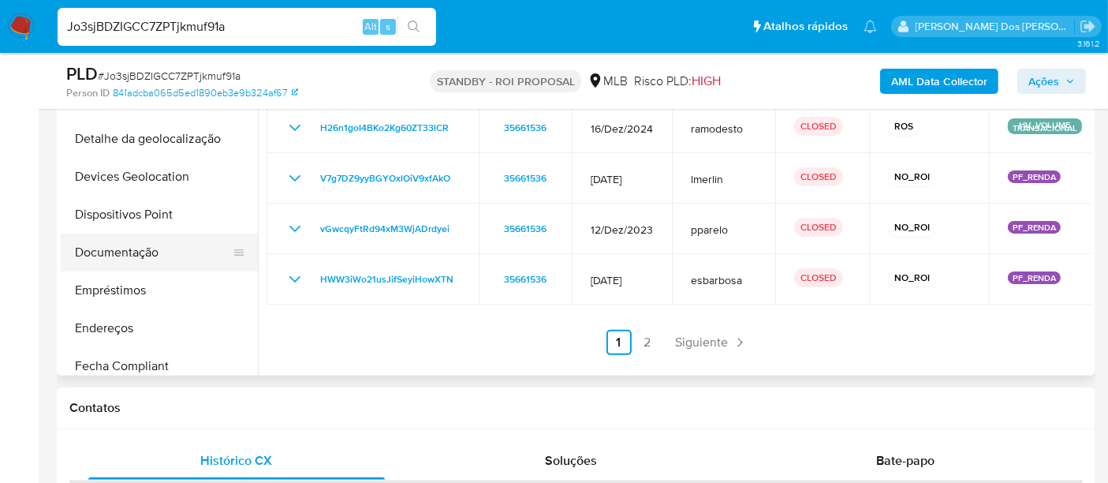
click at [133, 245] on button "Documentação" at bounding box center [153, 252] width 185 height 38
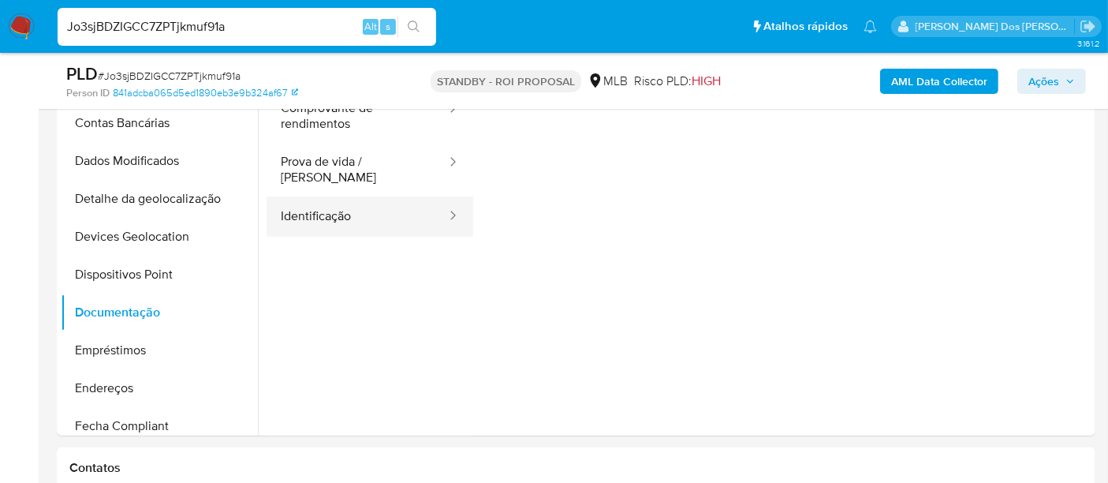
scroll to position [350, 0]
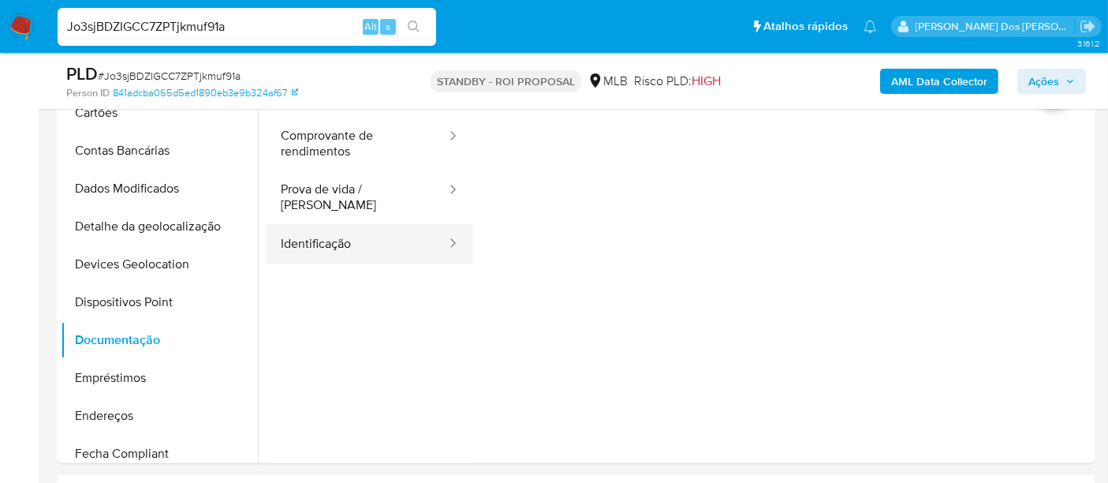
click at [319, 234] on button "Identificação" at bounding box center [357, 244] width 181 height 40
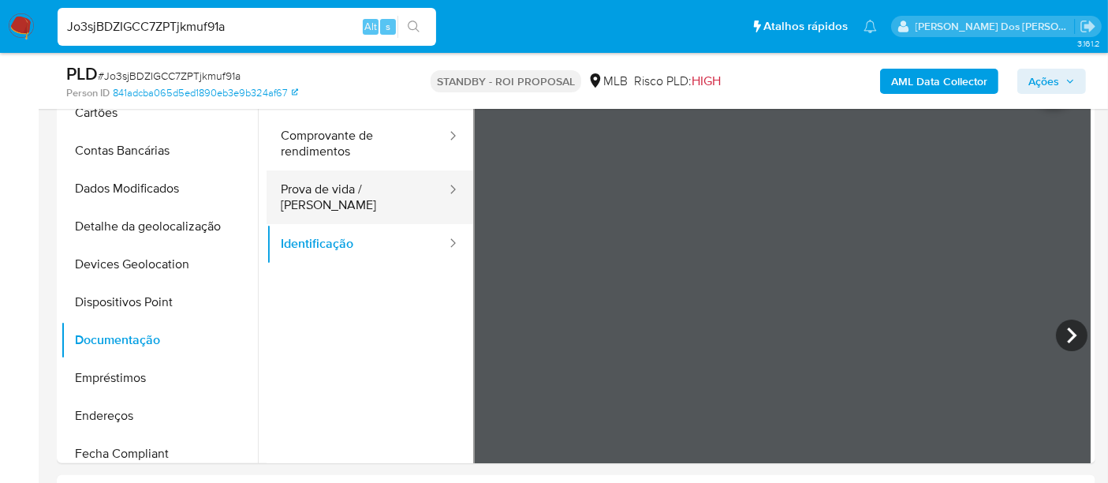
click at [334, 199] on button "Prova de vida / [PERSON_NAME]" at bounding box center [357, 197] width 181 height 54
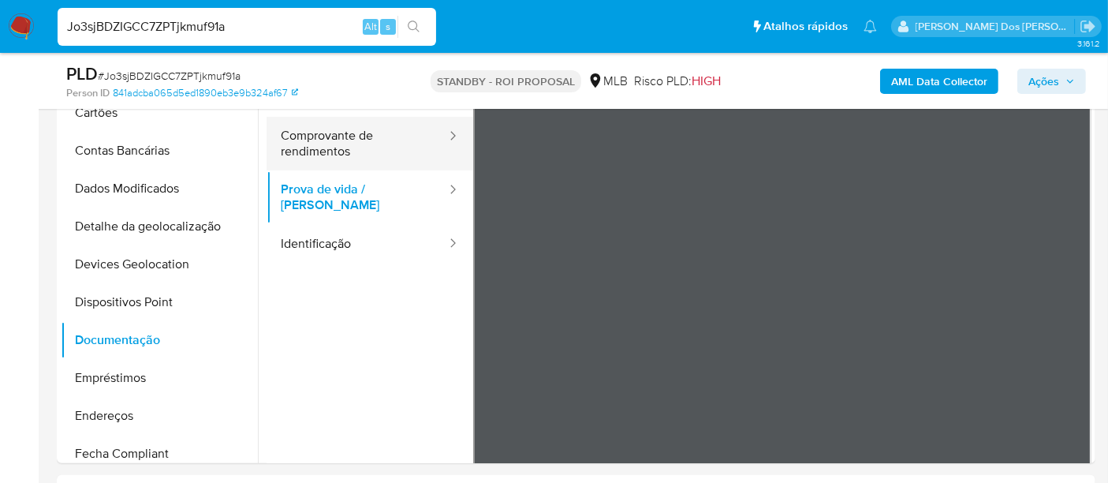
click at [341, 142] on button "Comprovante de rendimentos" at bounding box center [357, 144] width 181 height 54
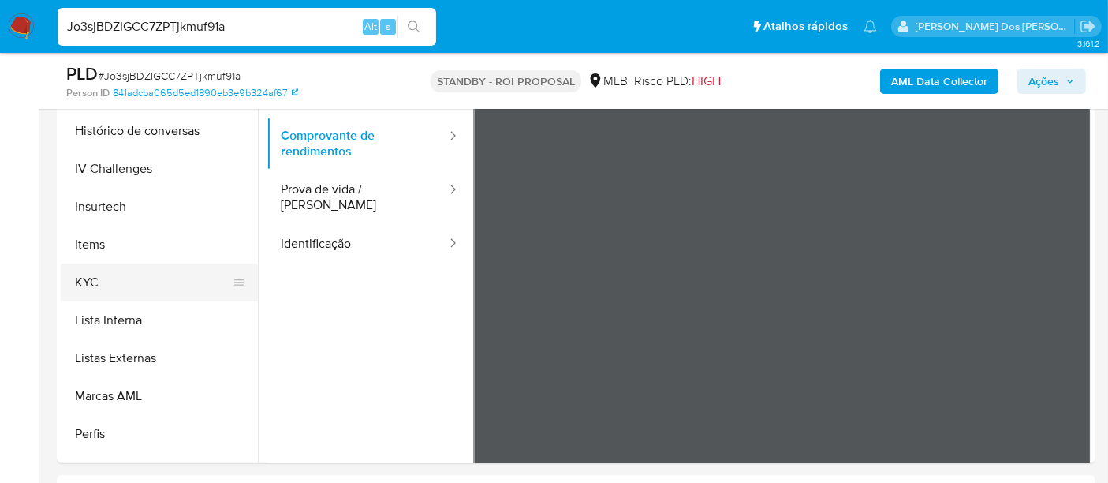
scroll to position [700, 0]
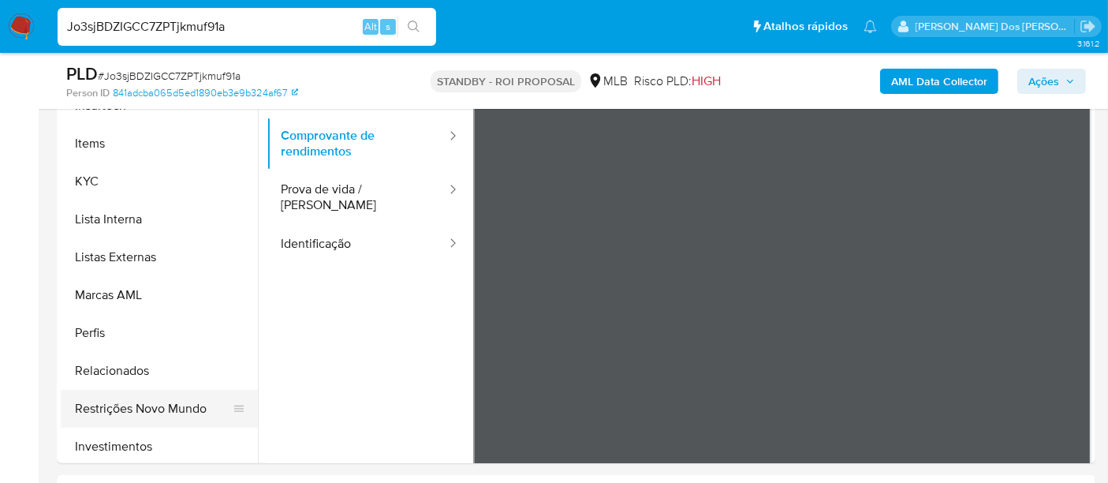
click at [147, 411] on button "Restrições Novo Mundo" at bounding box center [153, 409] width 185 height 38
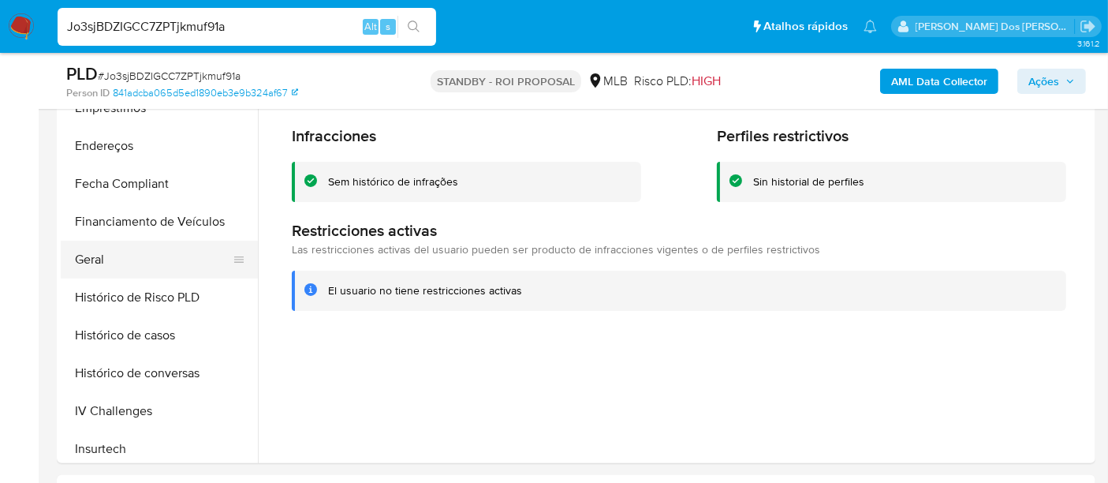
scroll to position [350, 0]
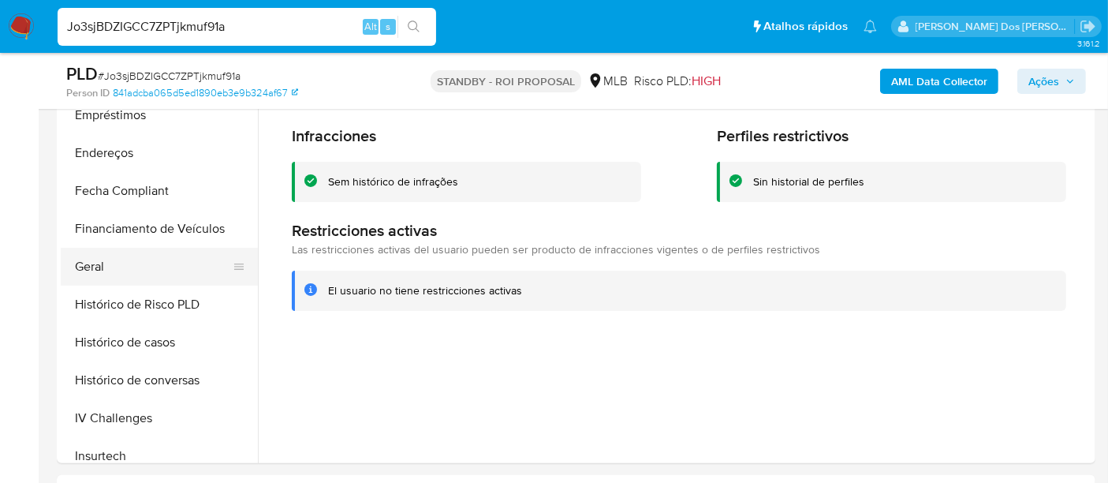
click at [93, 264] on button "Geral" at bounding box center [153, 267] width 185 height 38
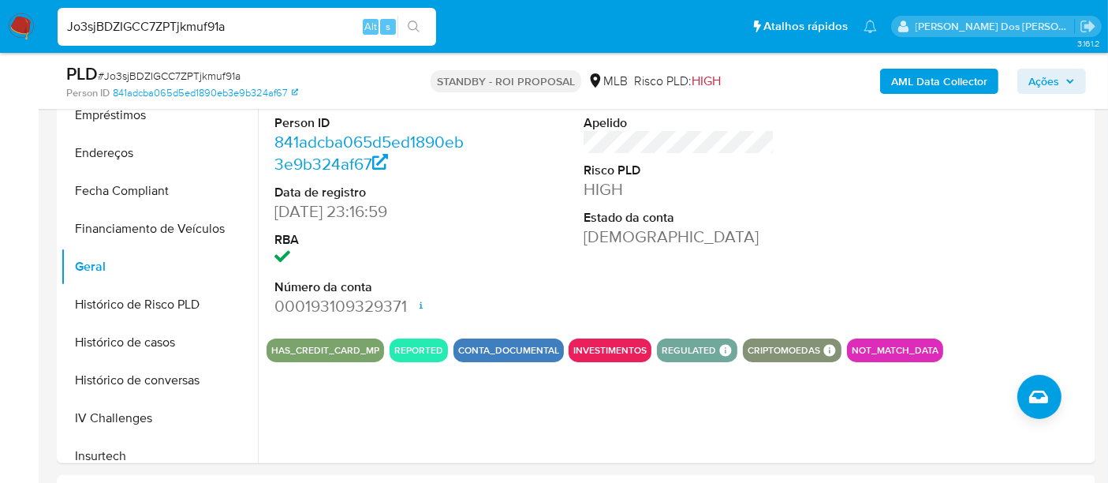
click at [263, 30] on input "Jo3sjBDZIGCC7ZPTjkmuf91a" at bounding box center [247, 27] width 379 height 21
paste input "p3qJd4i221OI3jYuSyMKRFew"
type input "p3qJd4i221OI3jYuSyMKRFew"
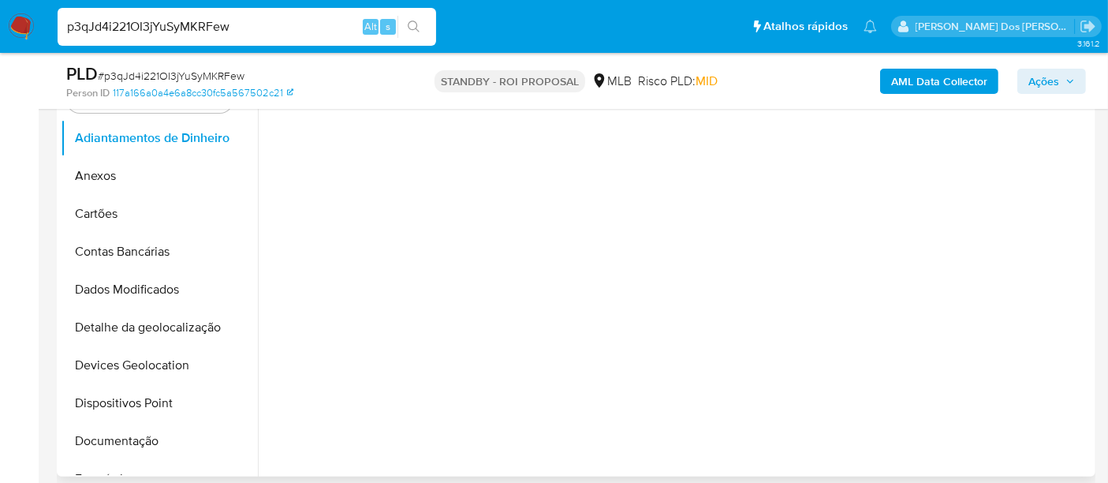
select select "10"
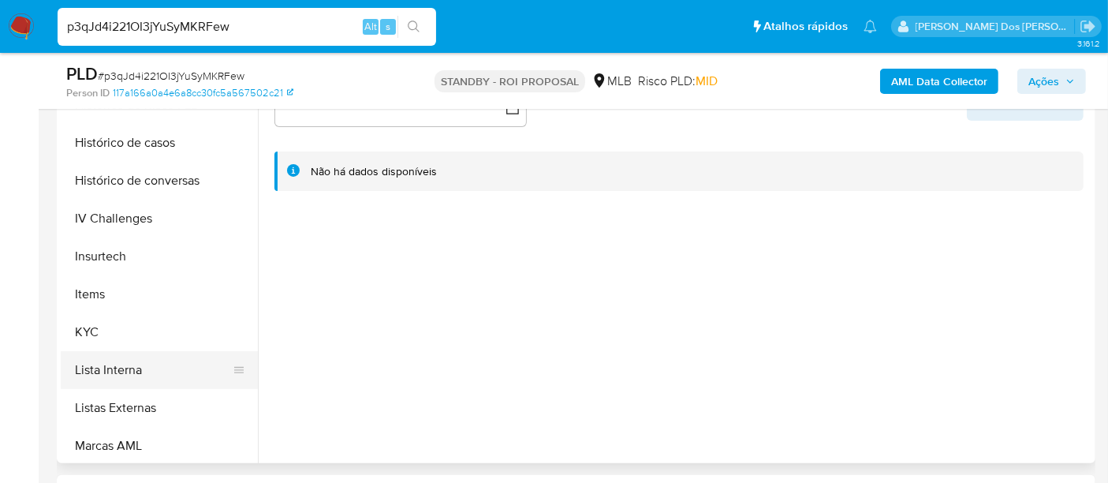
scroll to position [613, 0]
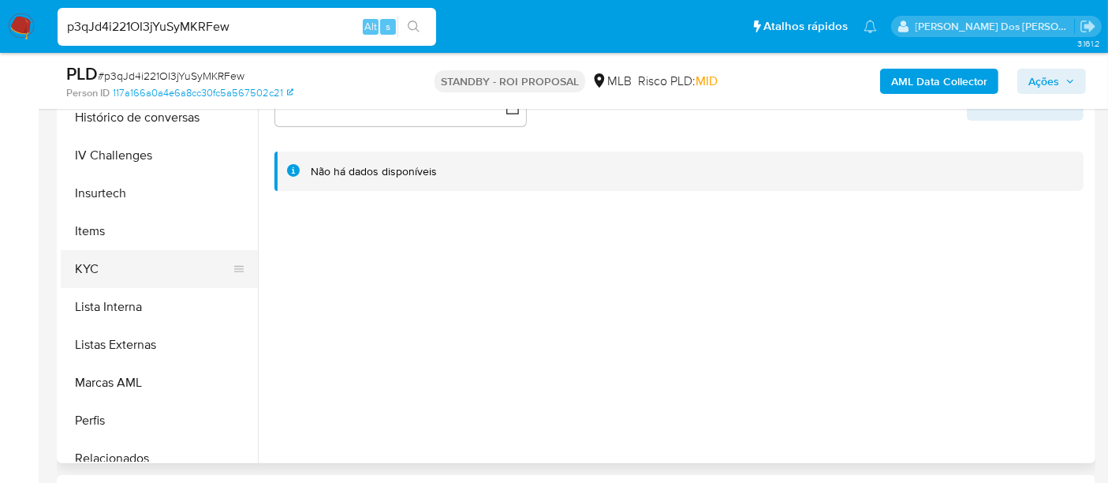
click at [84, 273] on button "KYC" at bounding box center [153, 269] width 185 height 38
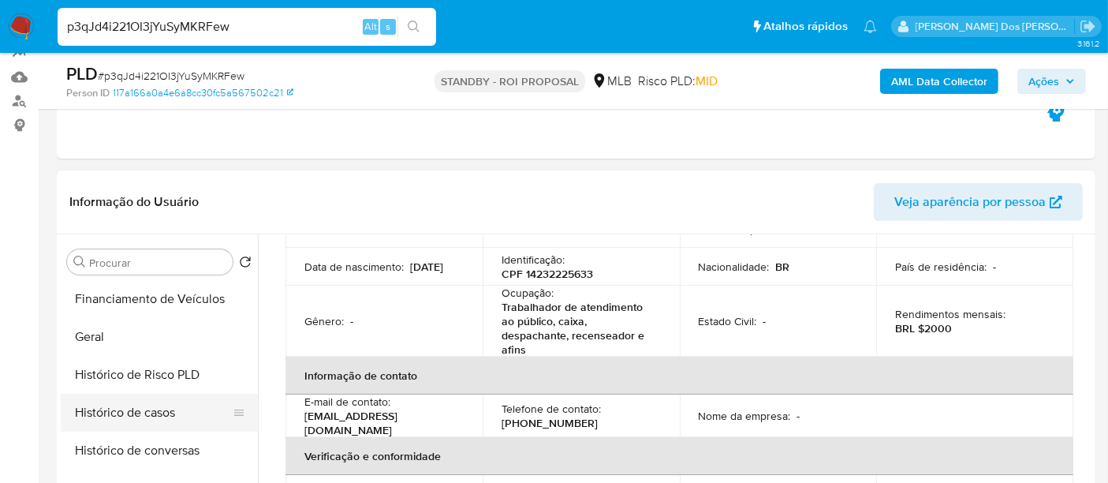
scroll to position [438, 0]
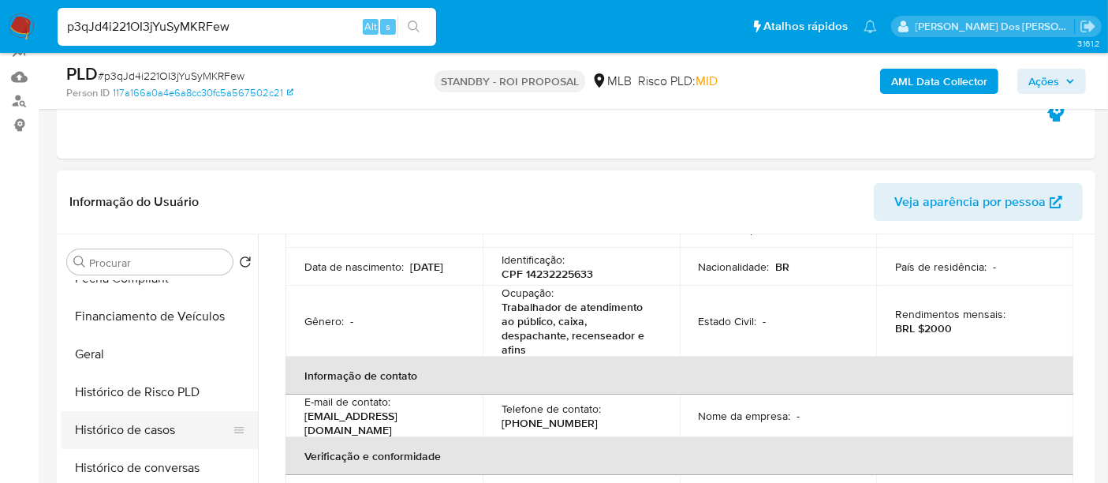
click at [159, 435] on button "Histórico de casos" at bounding box center [153, 430] width 185 height 38
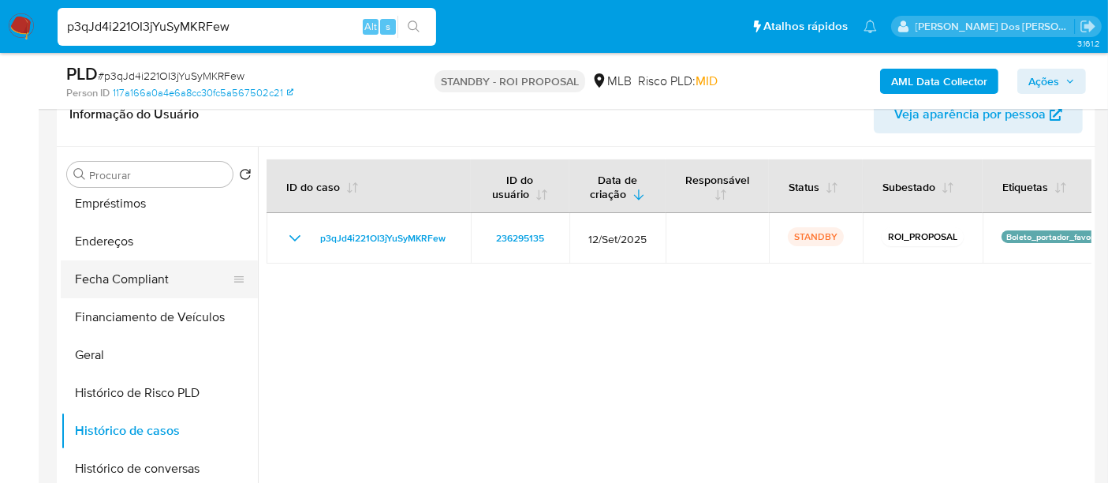
scroll to position [263, 0]
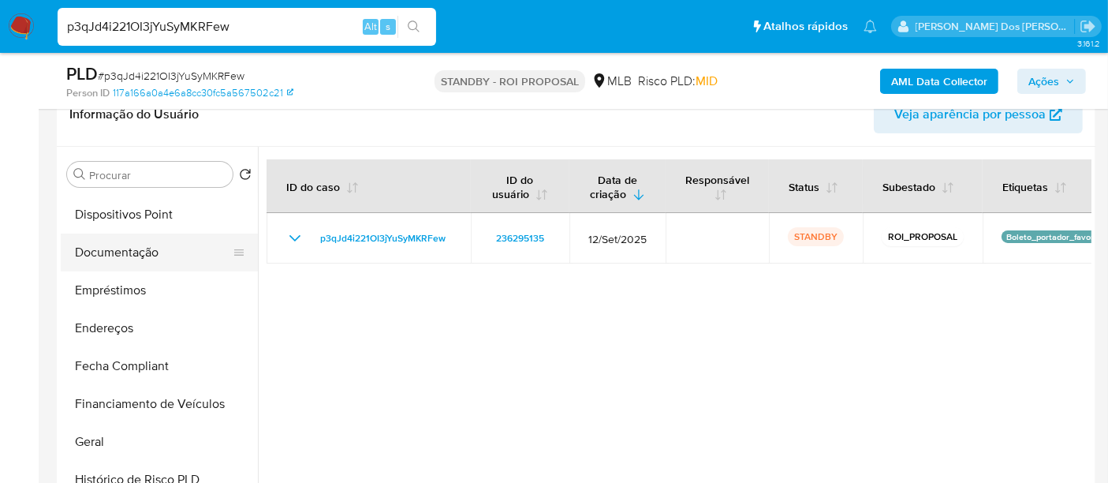
click at [121, 258] on button "Documentação" at bounding box center [153, 252] width 185 height 38
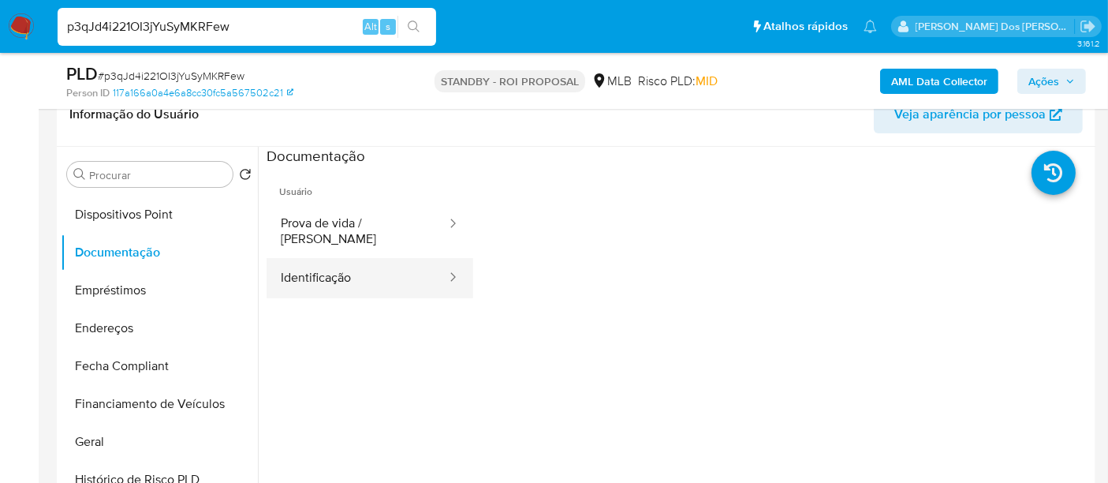
click at [351, 262] on button "Identificação" at bounding box center [357, 278] width 181 height 40
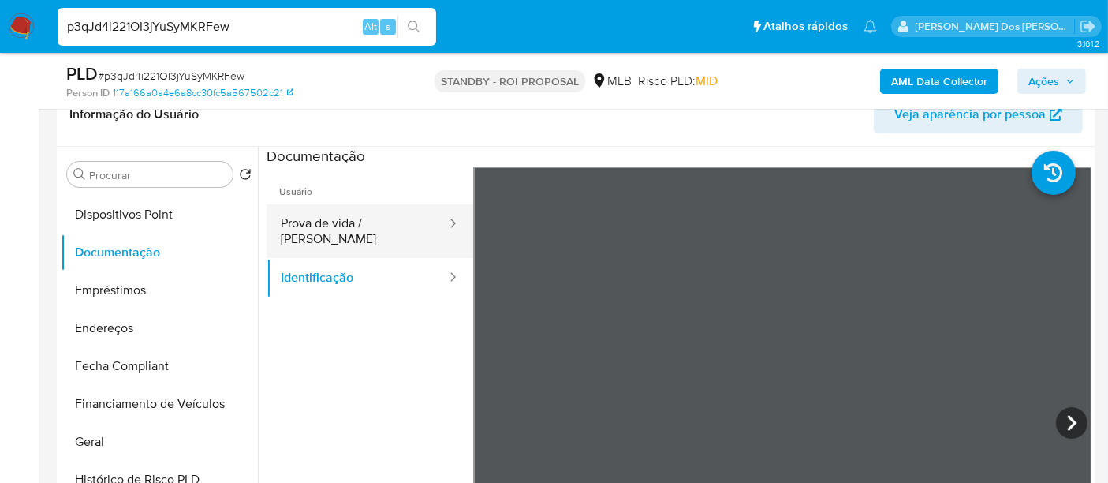
click at [384, 222] on button "Prova de vida / [PERSON_NAME]" at bounding box center [357, 231] width 181 height 54
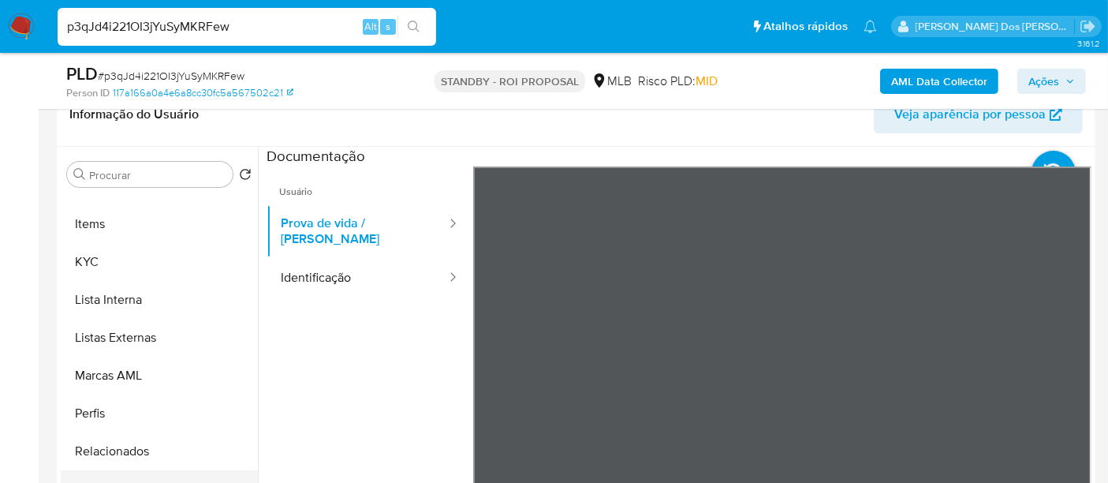
scroll to position [817, 0]
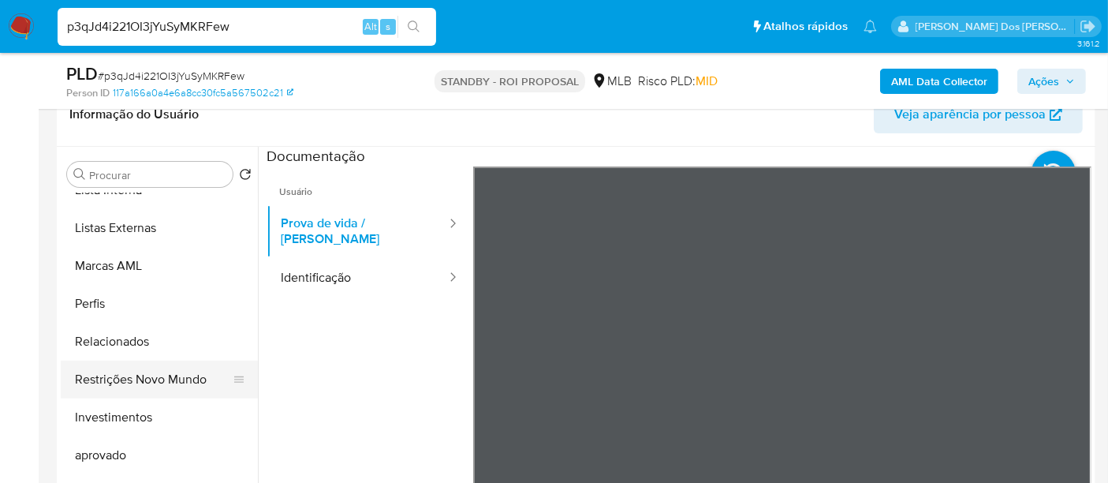
click at [163, 382] on button "Restrições Novo Mundo" at bounding box center [153, 379] width 185 height 38
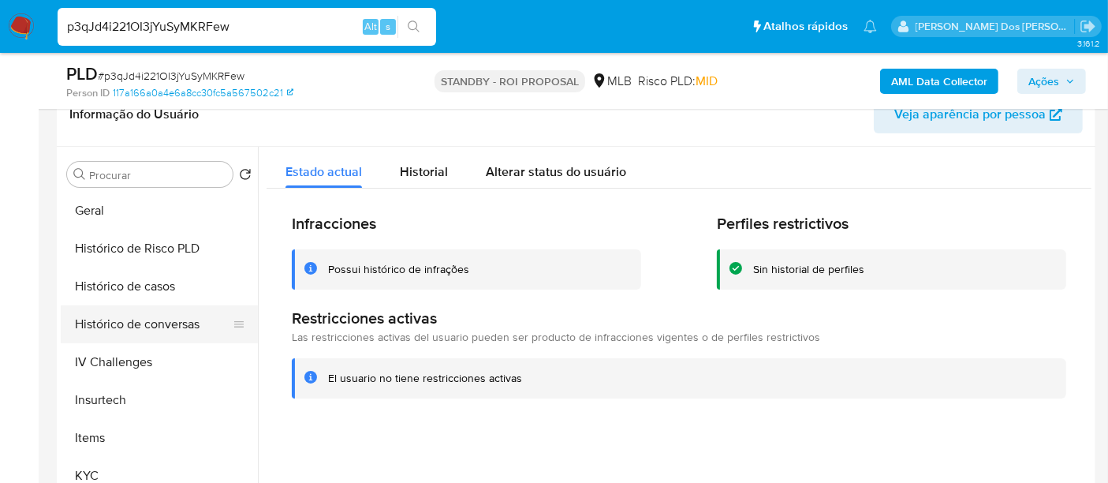
scroll to position [466, 0]
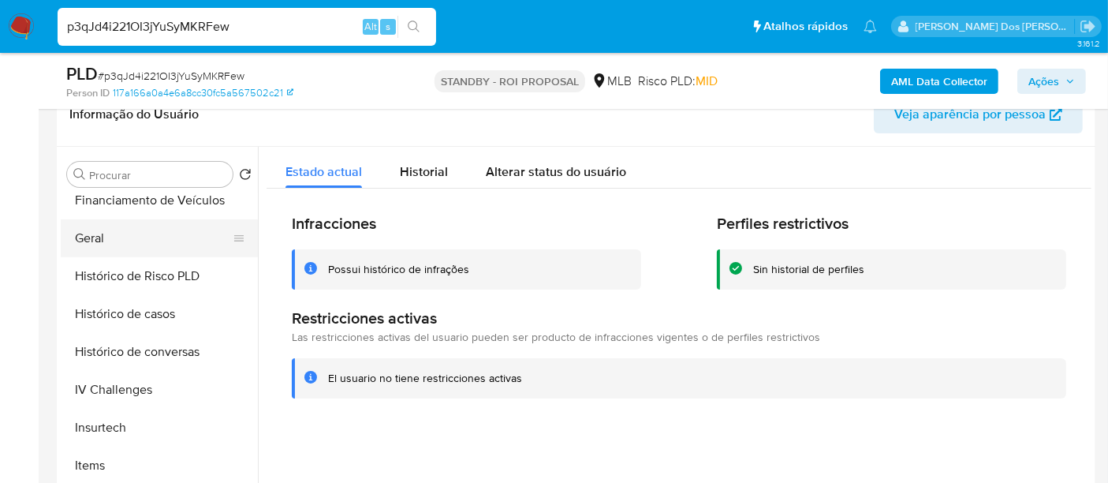
click at [95, 242] on button "Geral" at bounding box center [153, 238] width 185 height 38
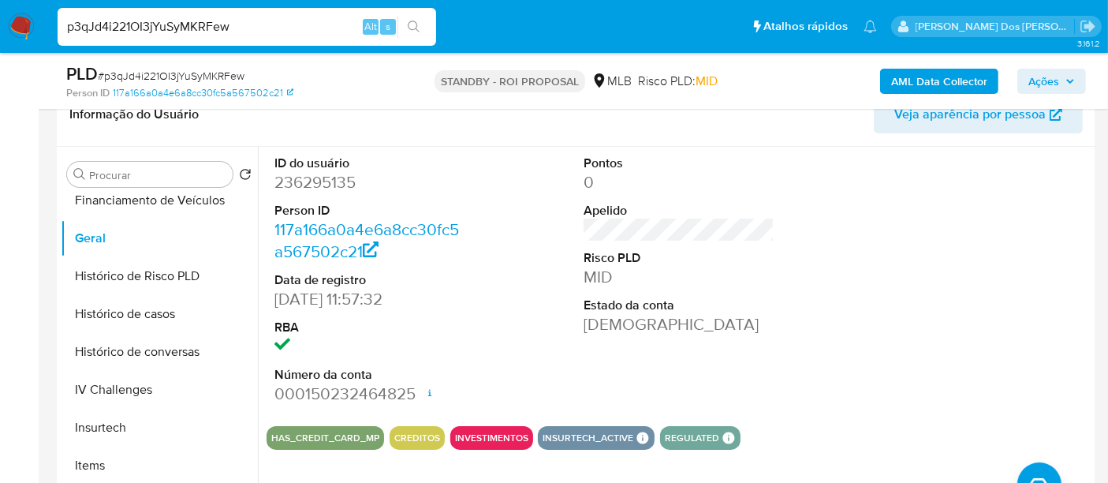
click at [248, 31] on input "p3qJd4i221OI3jYuSyMKRFew" at bounding box center [247, 27] width 379 height 21
paste input "1egTgQXgnIezlIMNXZSpyi5m"
type input "1egTgQXgnIezlIMNXZSpyi5m"
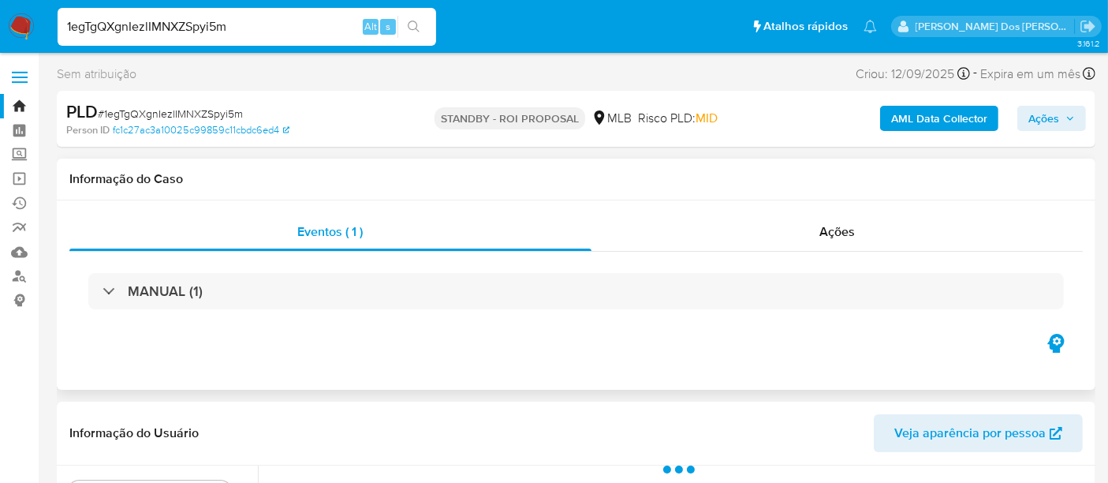
select select "10"
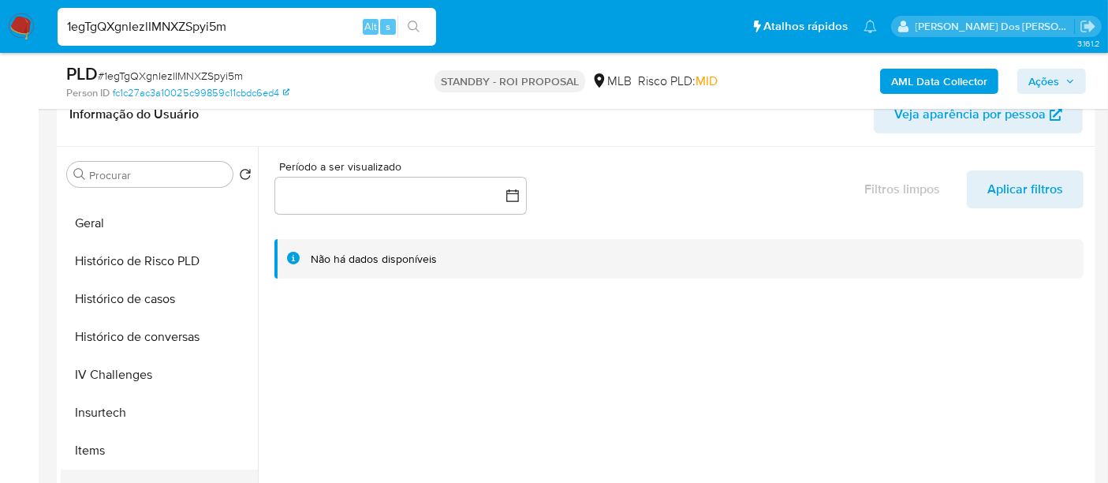
scroll to position [613, 0]
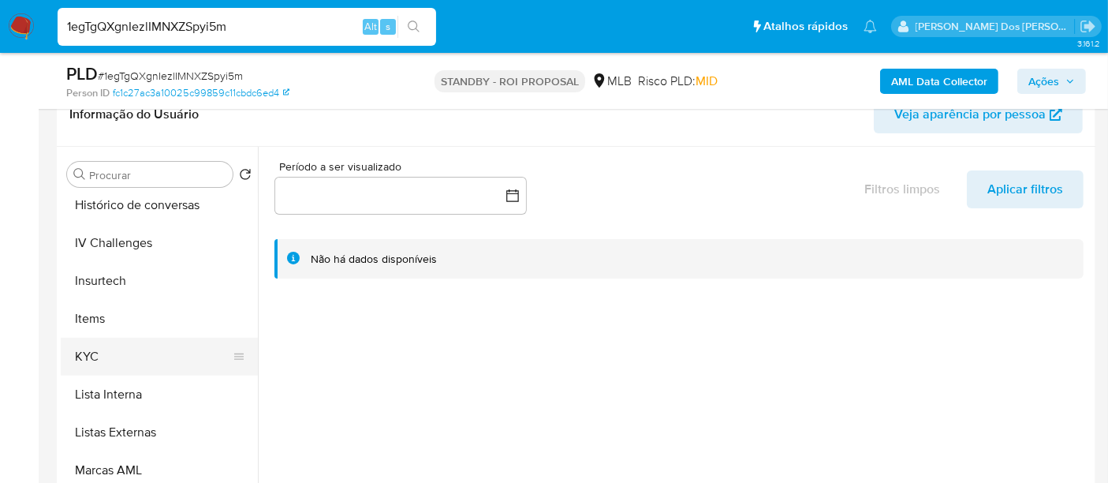
click at [84, 356] on button "KYC" at bounding box center [153, 357] width 185 height 38
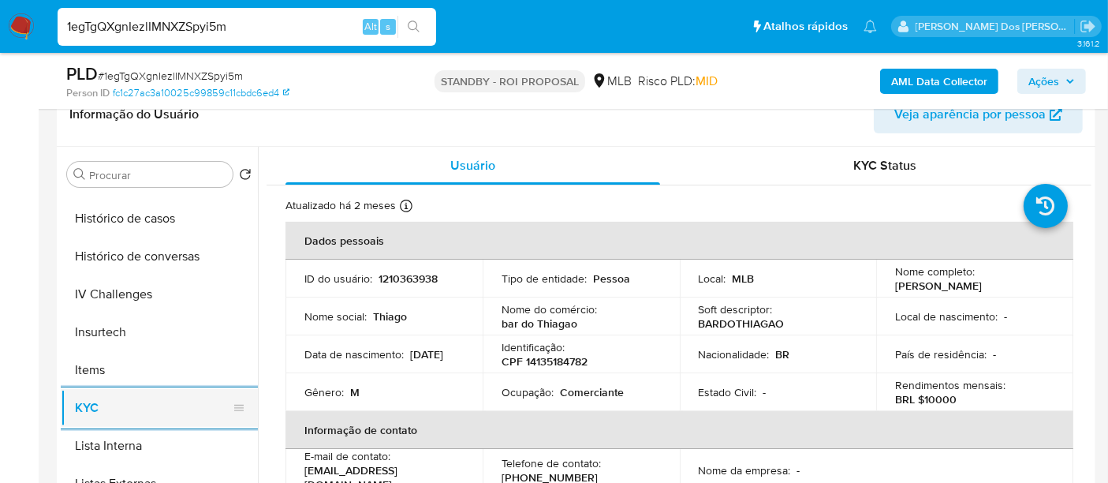
scroll to position [525, 0]
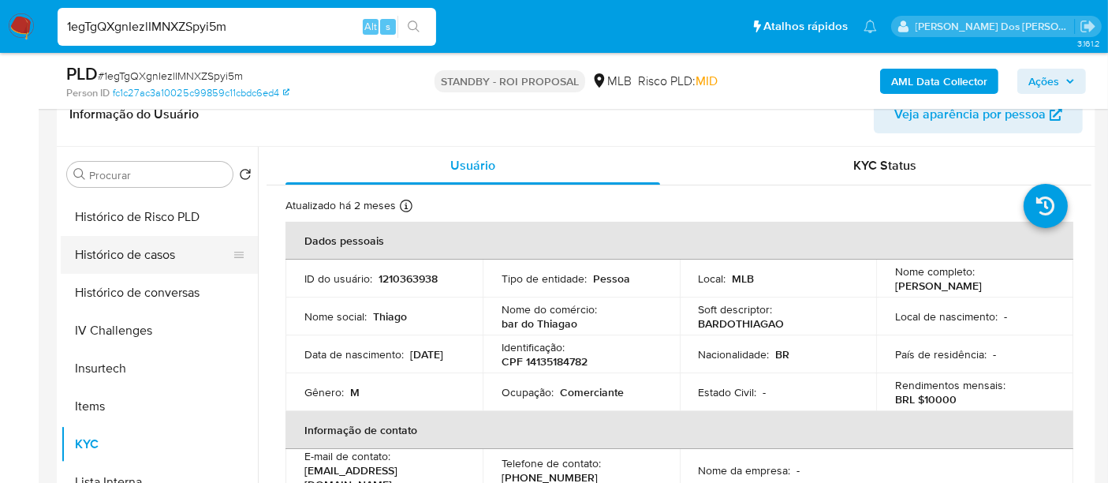
click at [148, 260] on button "Histórico de casos" at bounding box center [153, 255] width 185 height 38
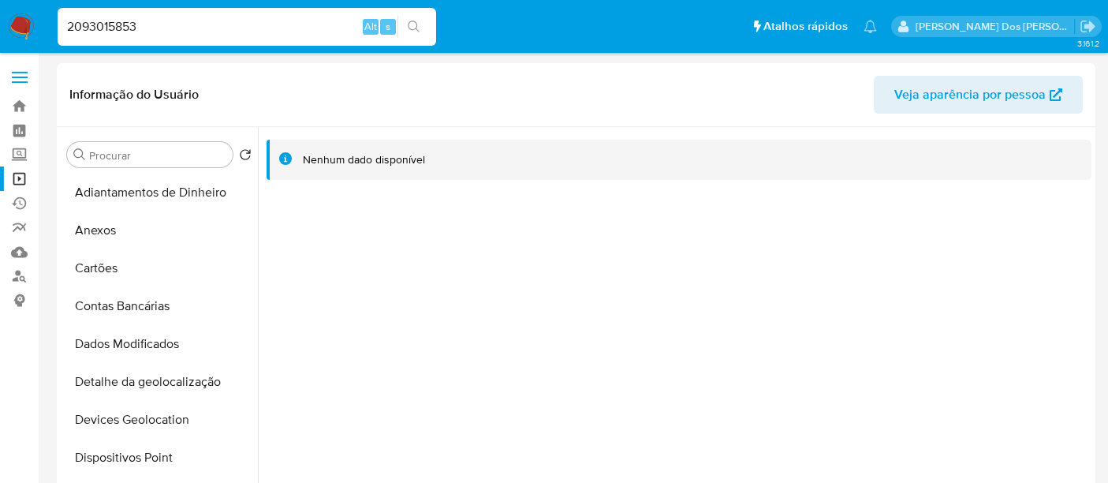
select select "10"
click at [226, 25] on input "2093015853" at bounding box center [247, 27] width 379 height 21
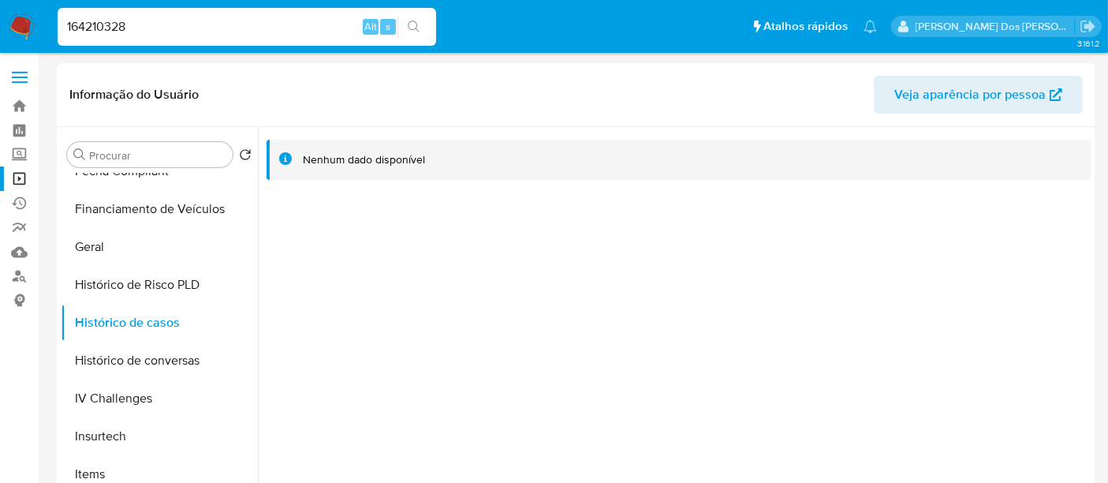
type input "164210328"
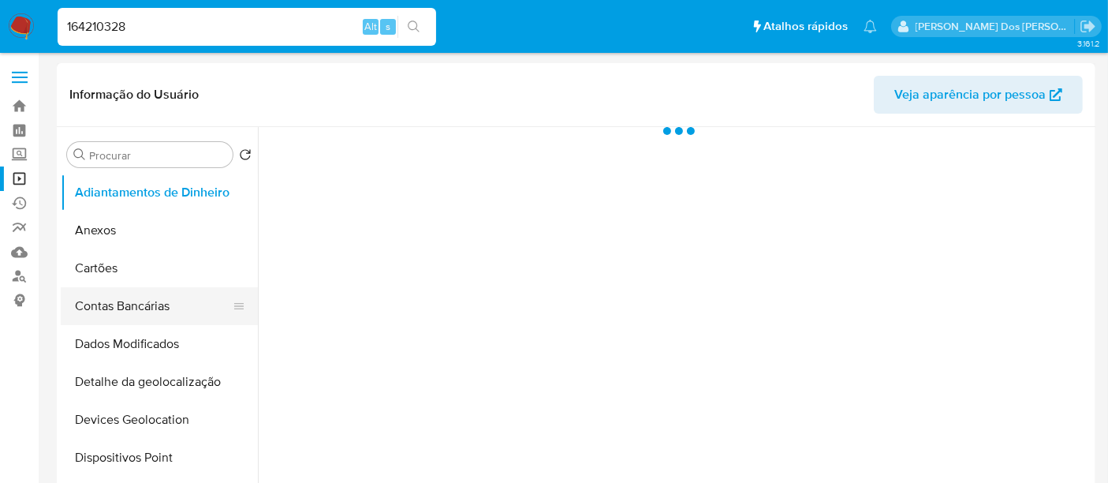
scroll to position [350, 0]
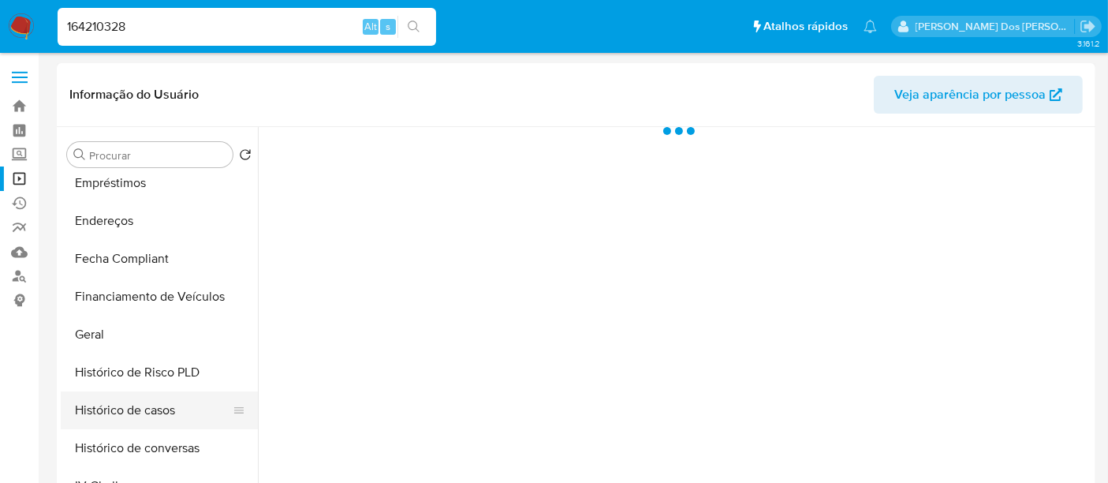
select select "10"
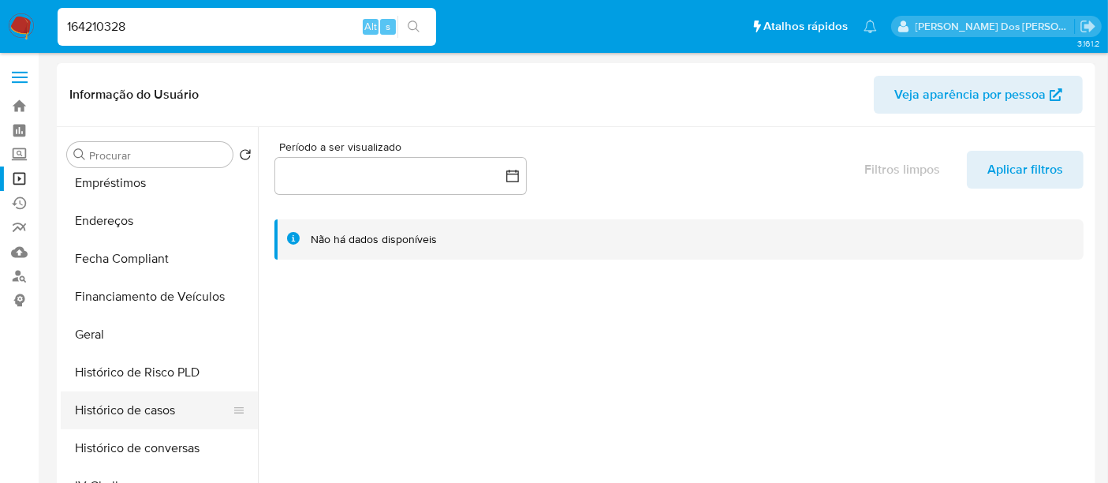
click at [133, 400] on button "Histórico de casos" at bounding box center [153, 410] width 185 height 38
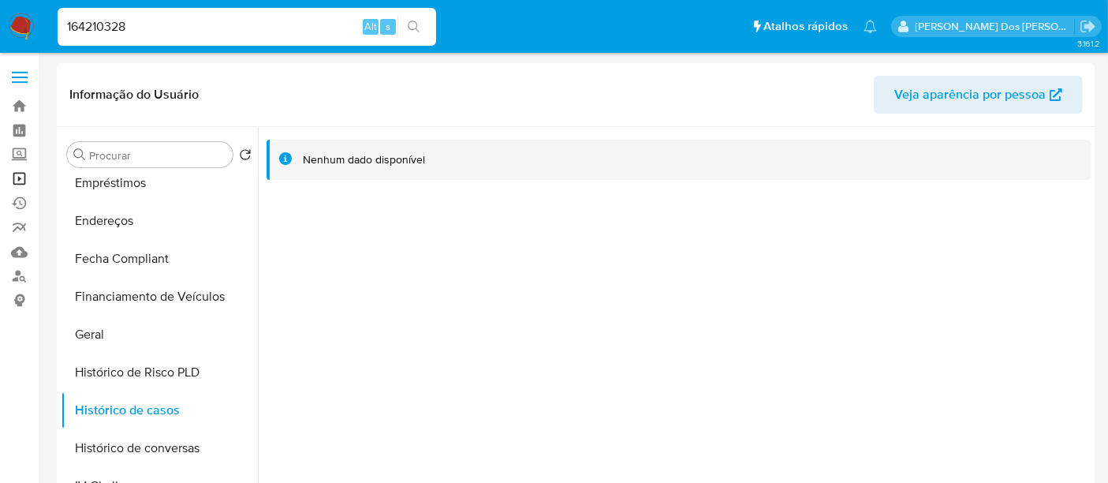
click at [22, 181] on link "Operações em massa" at bounding box center [94, 178] width 188 height 24
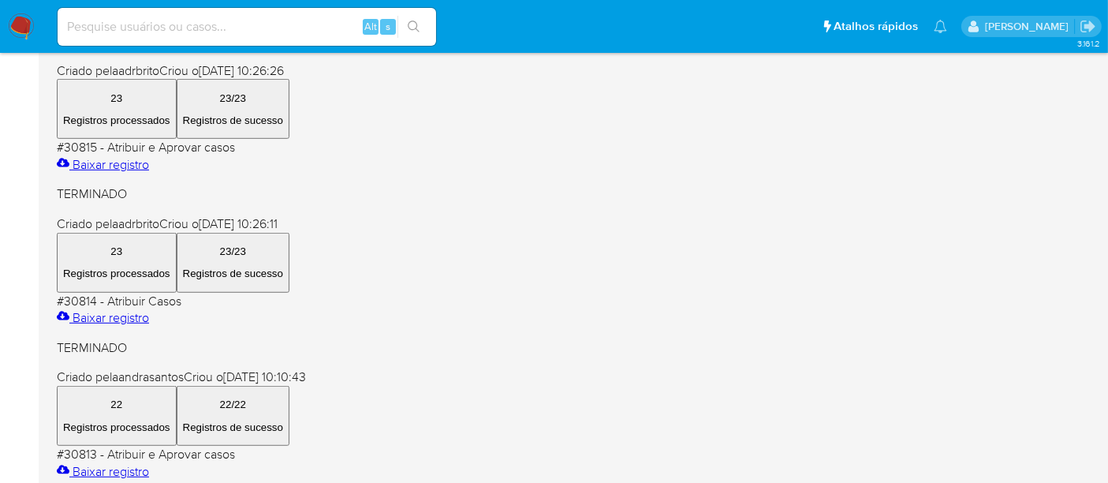
scroll to position [928, 0]
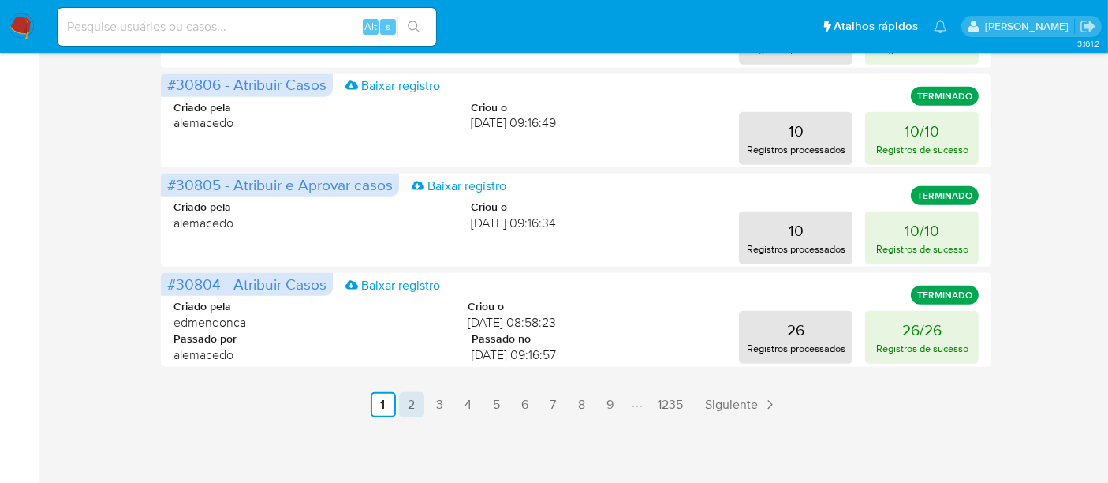
click at [414, 400] on link "2" at bounding box center [411, 404] width 25 height 25
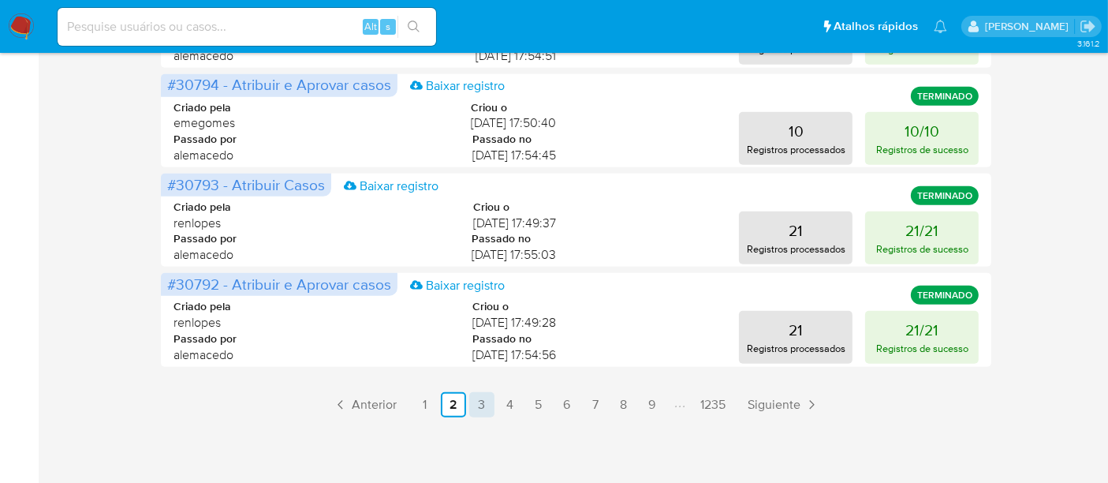
click at [477, 409] on link "3" at bounding box center [481, 404] width 25 height 25
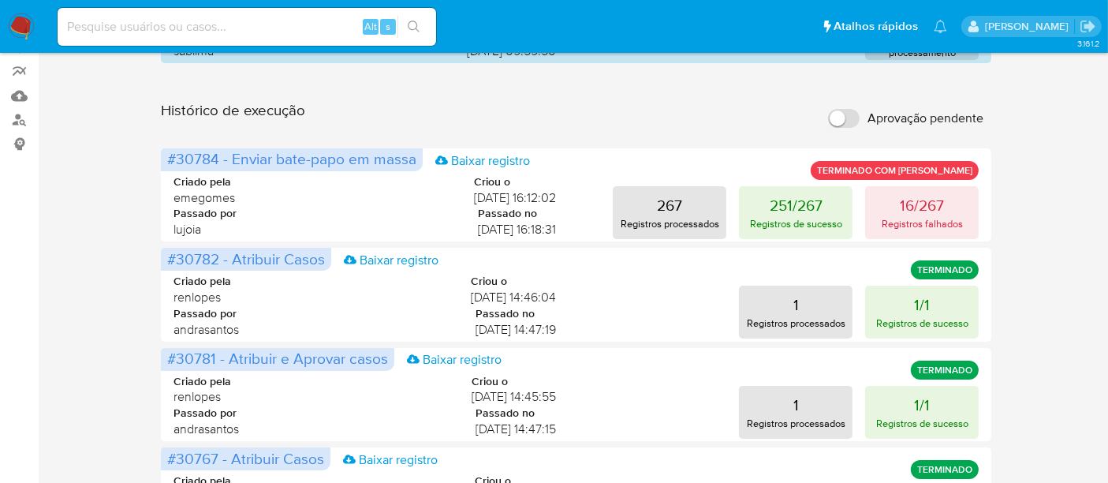
scroll to position [140, 0]
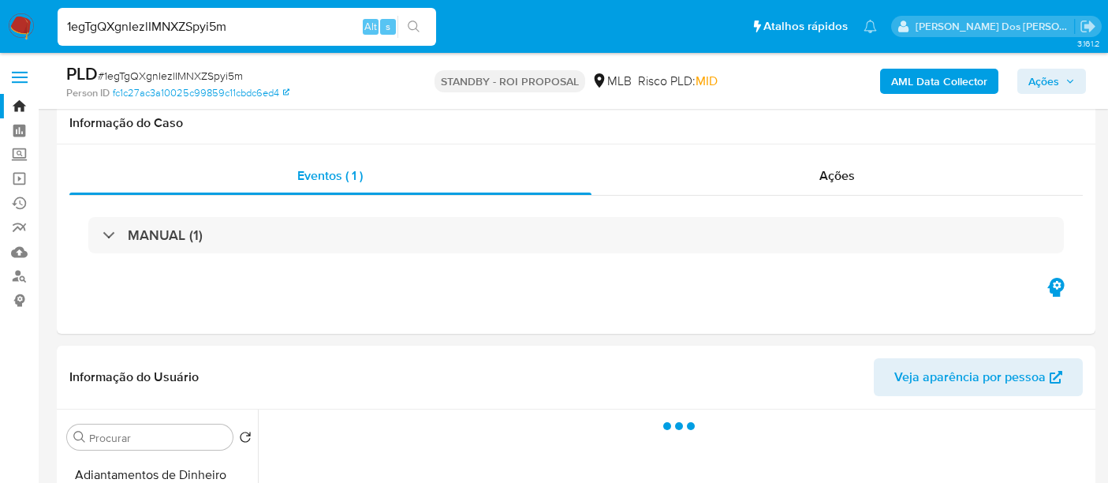
select select "10"
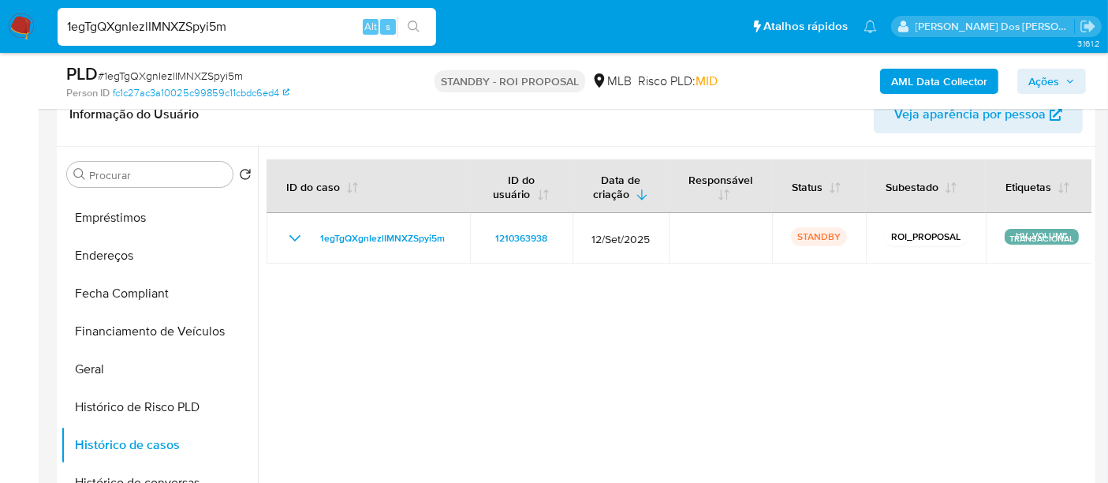
scroll to position [263, 0]
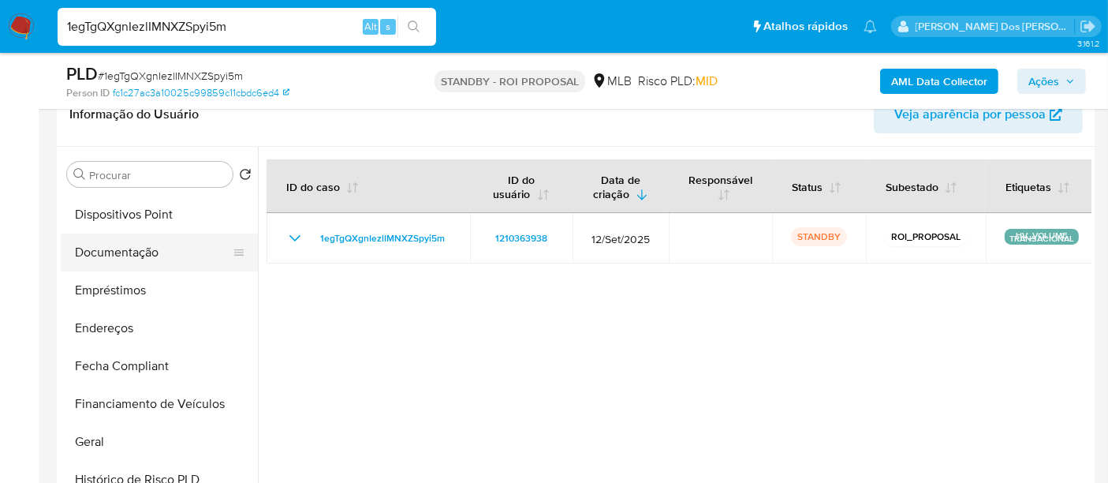
click at [133, 258] on button "Documentação" at bounding box center [153, 252] width 185 height 38
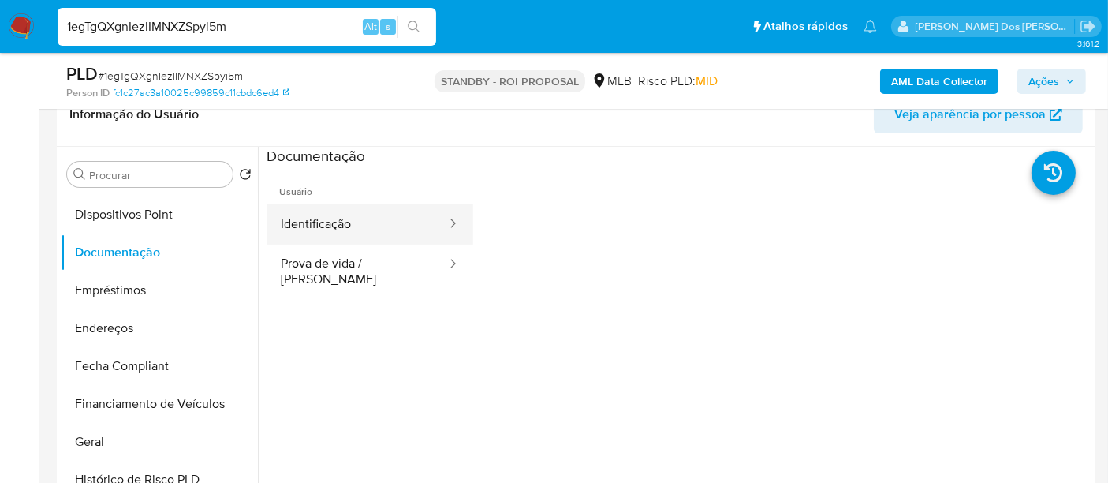
click at [323, 230] on button "Identificação" at bounding box center [357, 224] width 181 height 40
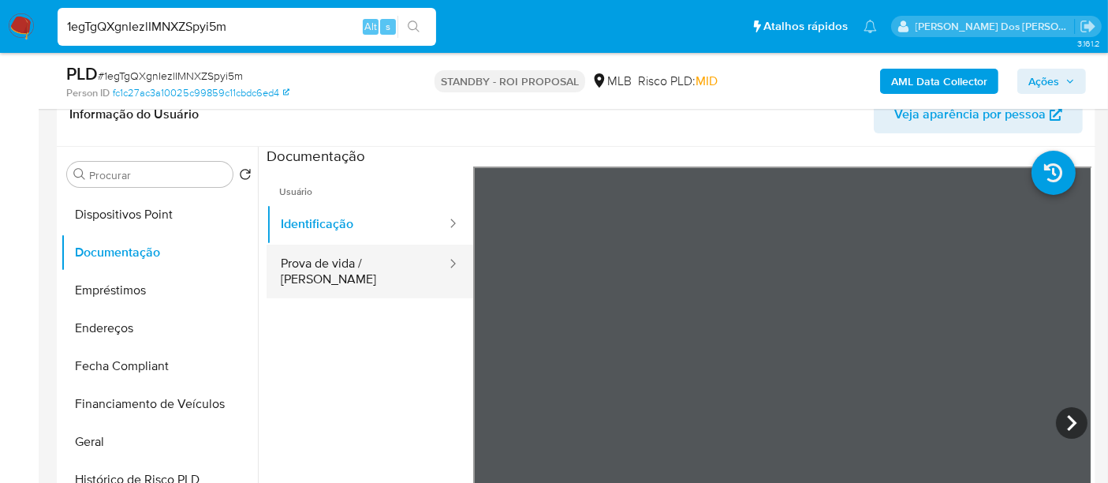
click at [384, 267] on button "Prova de vida / [PERSON_NAME]" at bounding box center [357, 271] width 181 height 54
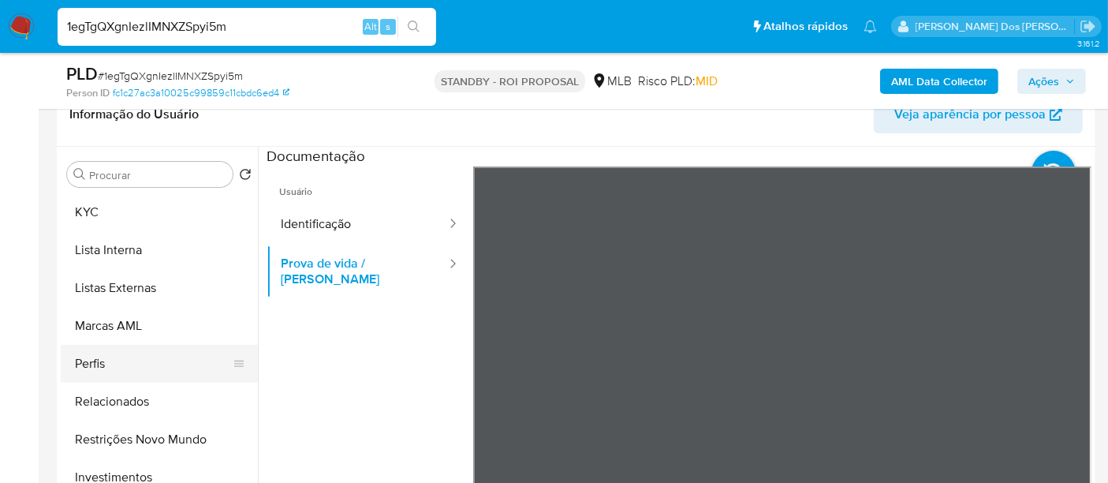
scroll to position [817, 0]
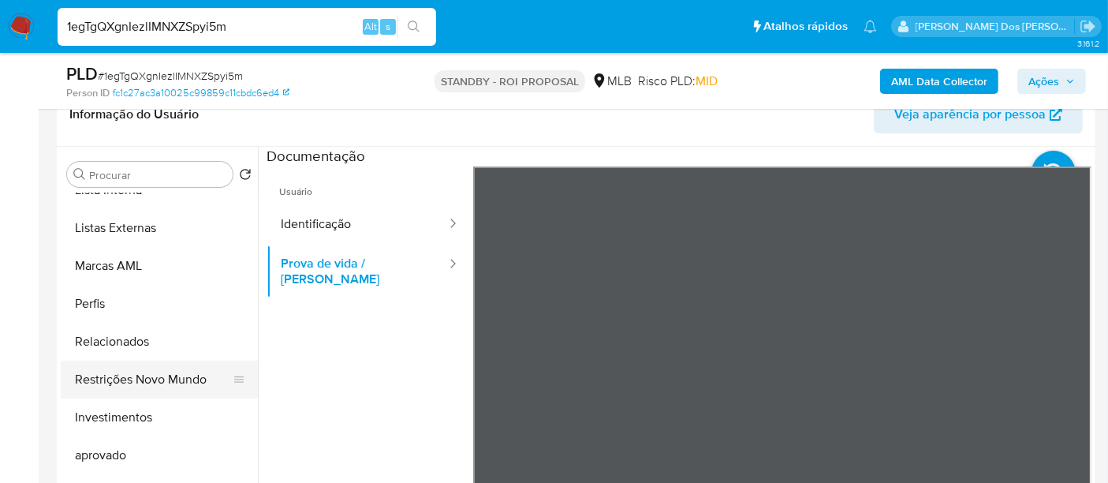
click at [147, 374] on button "Restrições Novo Mundo" at bounding box center [153, 379] width 185 height 38
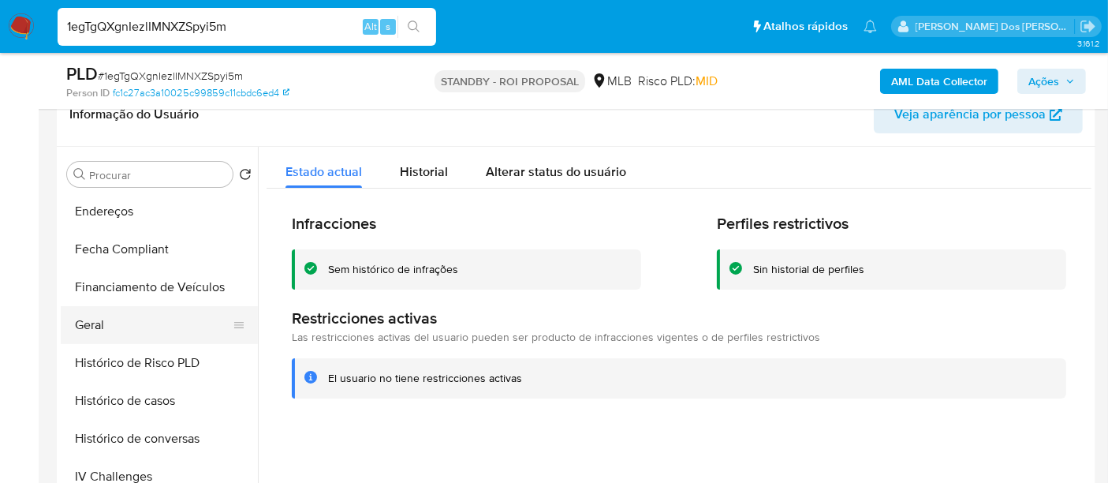
scroll to position [292, 0]
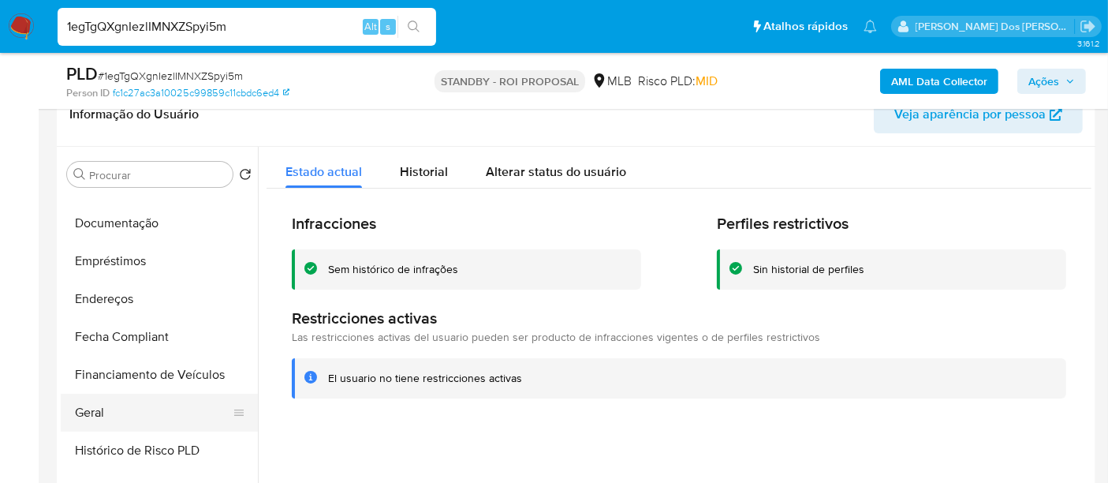
click at [83, 405] on button "Geral" at bounding box center [153, 413] width 185 height 38
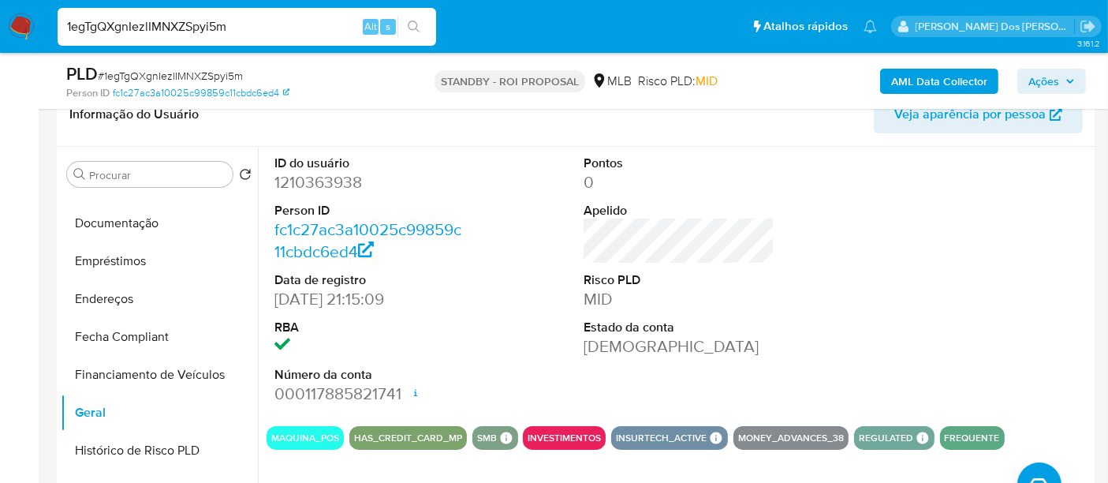
click at [219, 30] on input "1egTgQXgnIezlIMNXZSpyi5m" at bounding box center [247, 27] width 379 height 21
paste input "WHXCgYIMgPjmsOj4EWa88GDE"
type input "WHXCgYIMgPjmsOj4EWa88GDE"
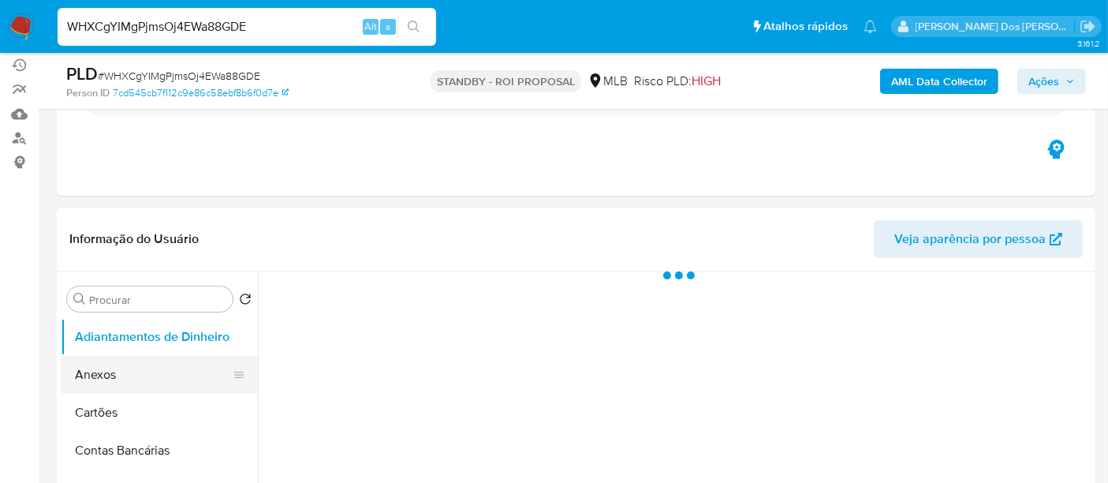
scroll to position [263, 0]
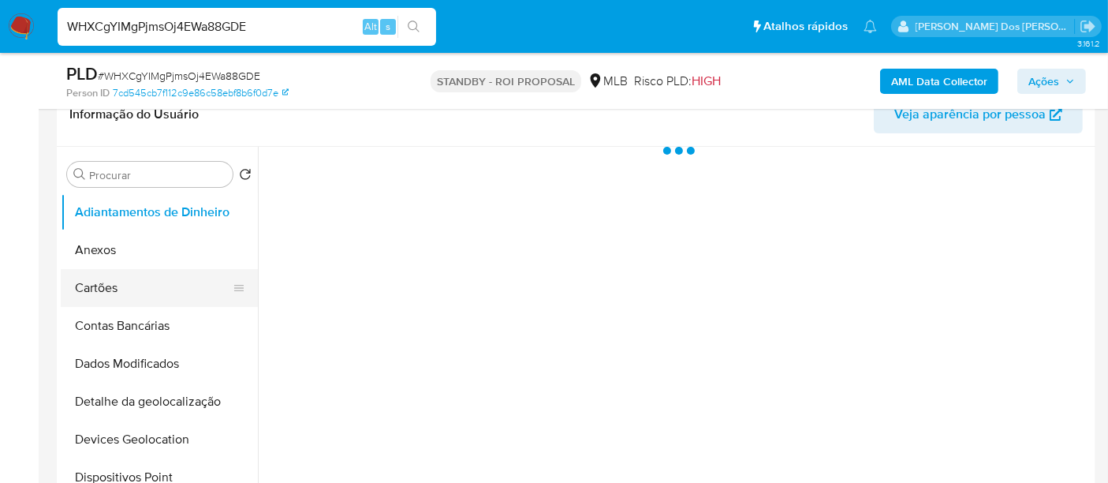
select select "10"
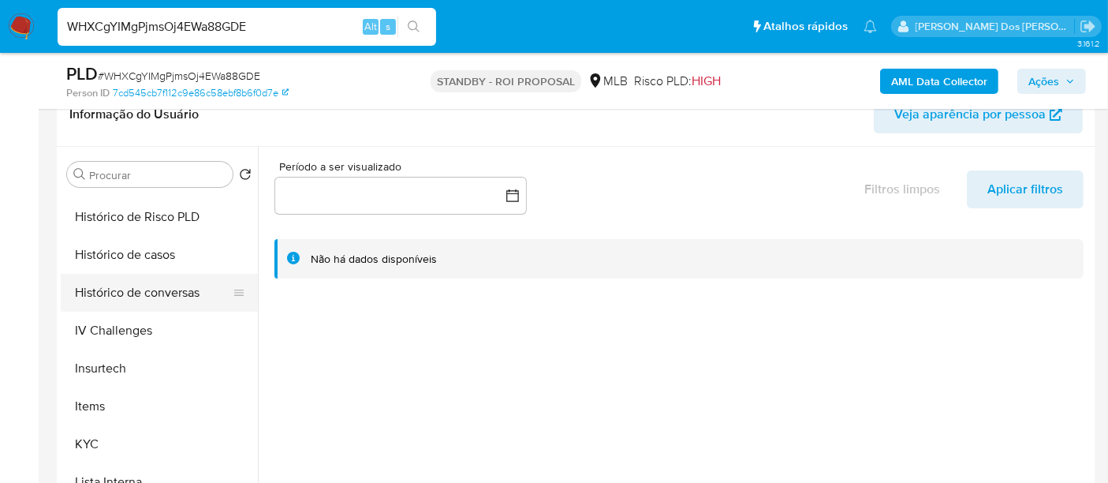
scroll to position [613, 0]
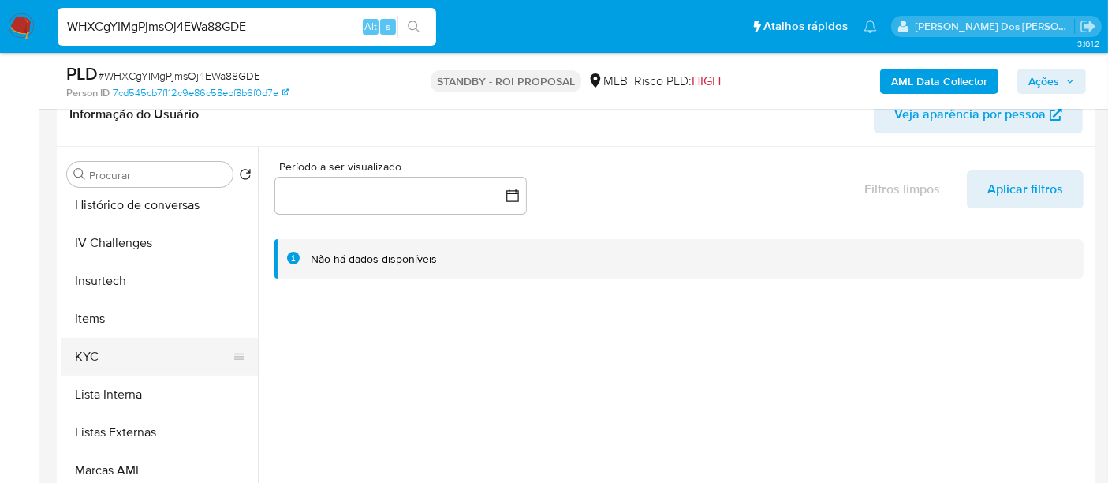
click at [88, 347] on button "KYC" at bounding box center [153, 357] width 185 height 38
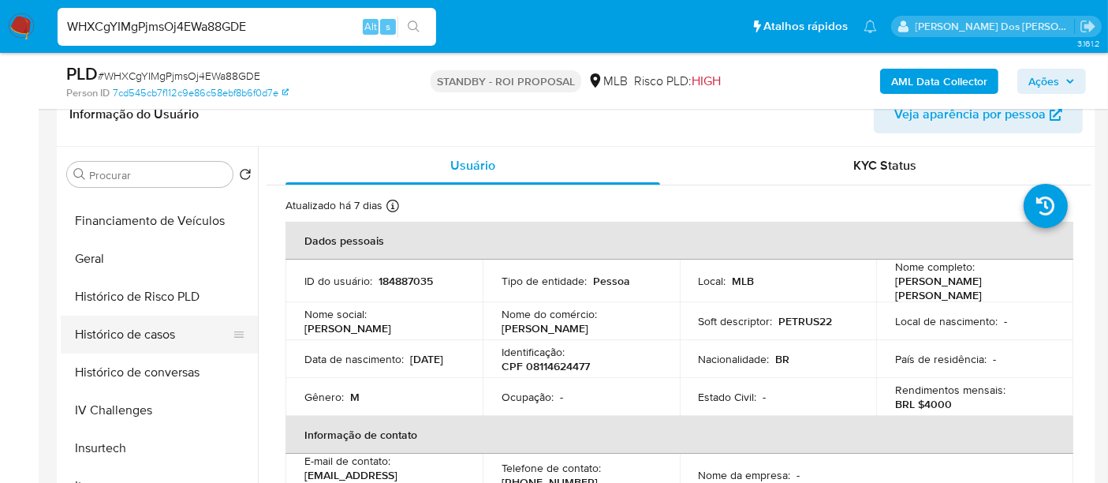
scroll to position [438, 0]
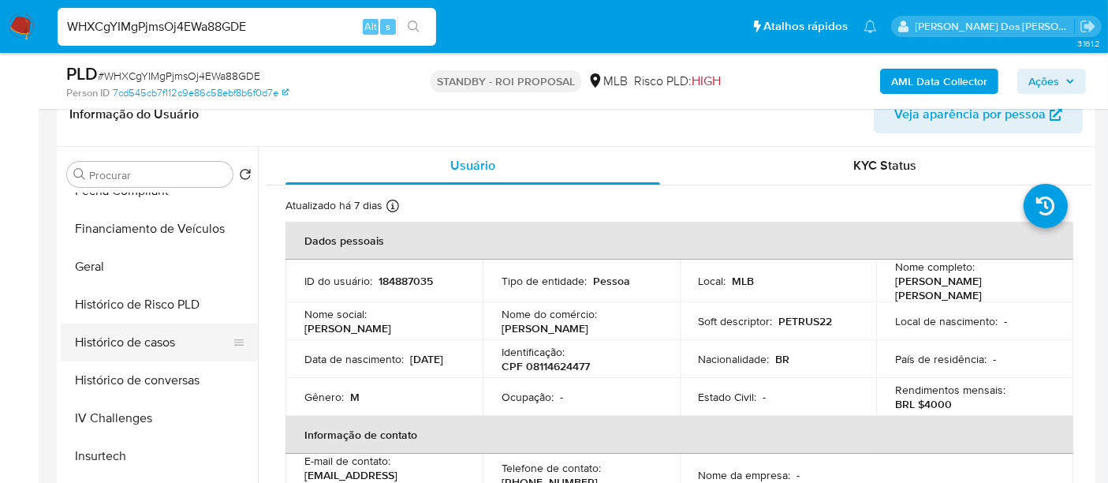
click at [151, 352] on button "Histórico de casos" at bounding box center [153, 342] width 185 height 38
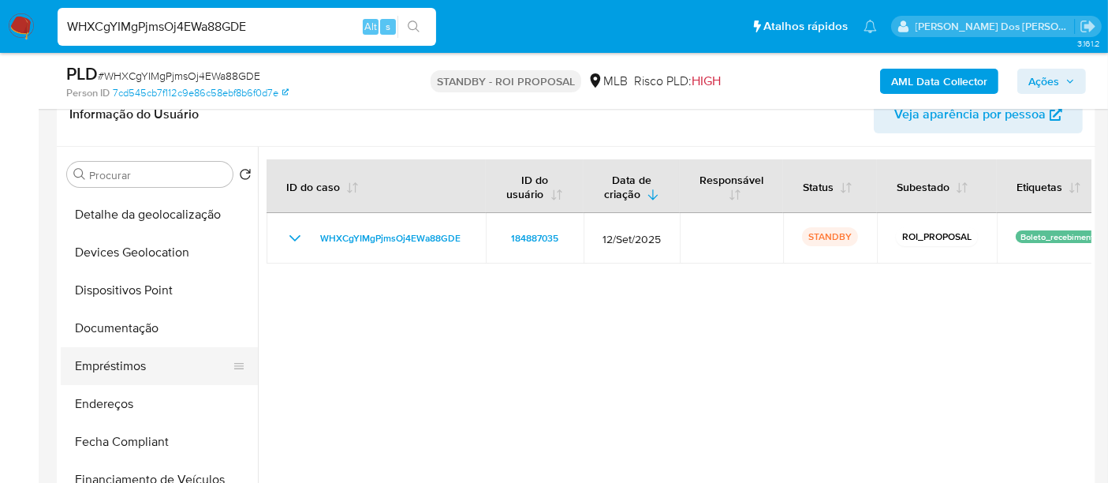
scroll to position [175, 0]
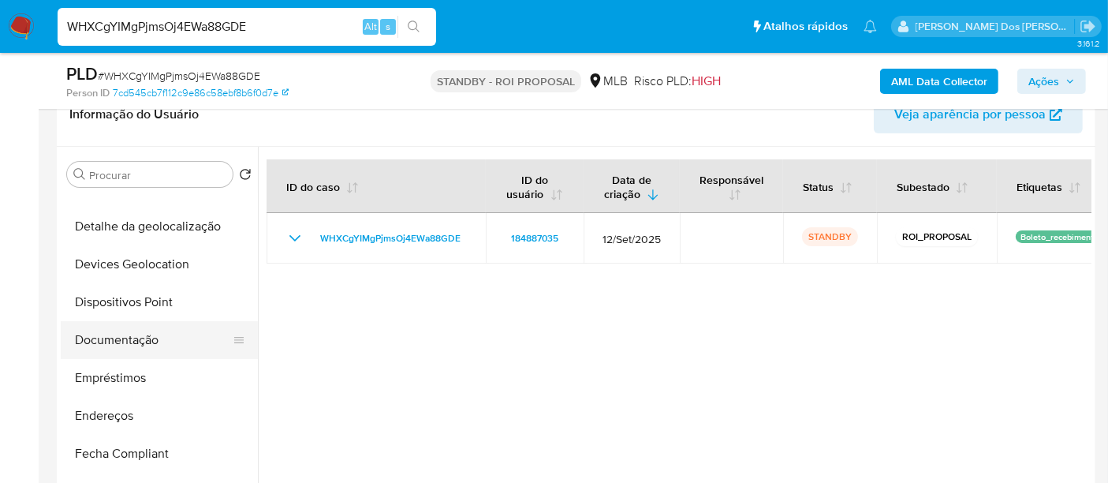
click at [107, 345] on button "Documentação" at bounding box center [153, 340] width 185 height 38
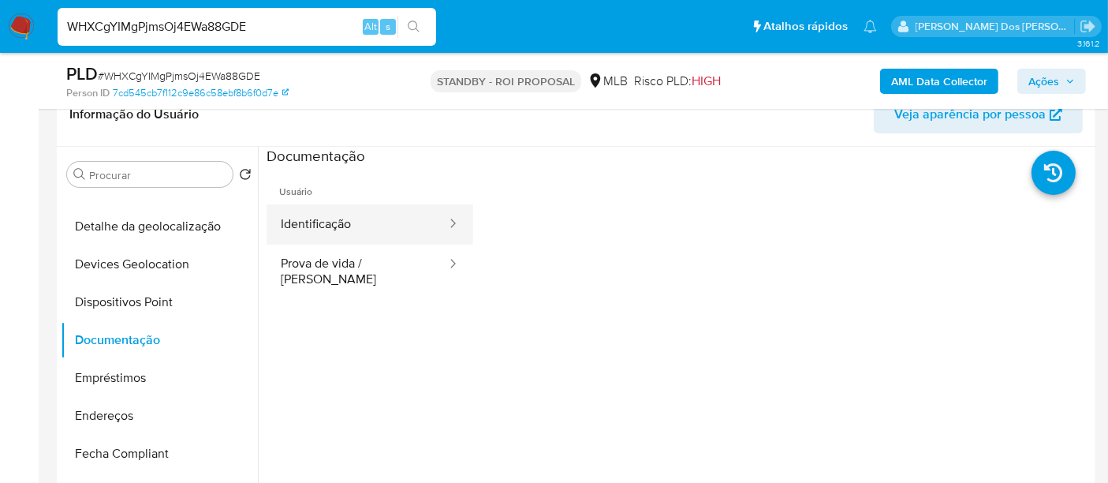
click at [324, 233] on button "Identificação" at bounding box center [357, 224] width 181 height 40
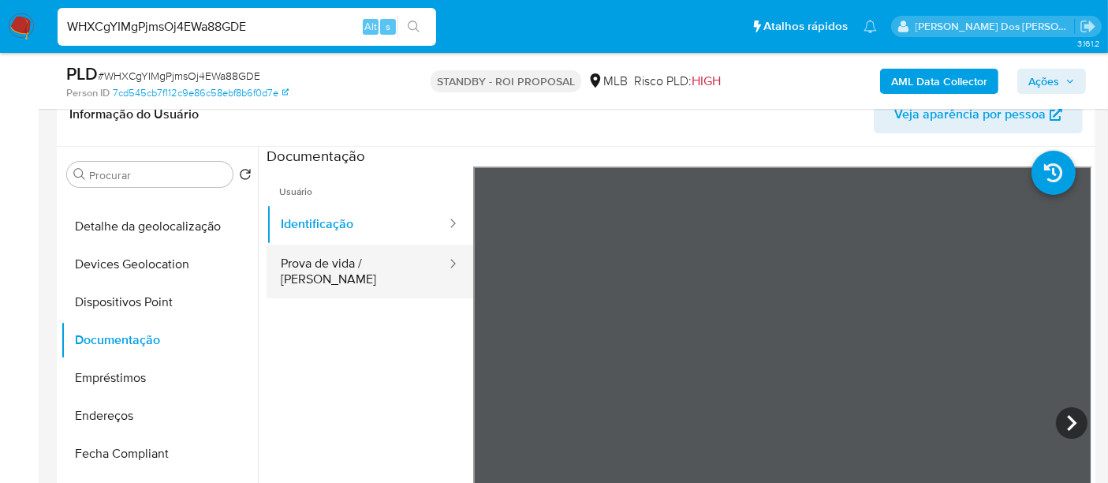
click at [369, 267] on button "Prova de vida / [PERSON_NAME]" at bounding box center [357, 271] width 181 height 54
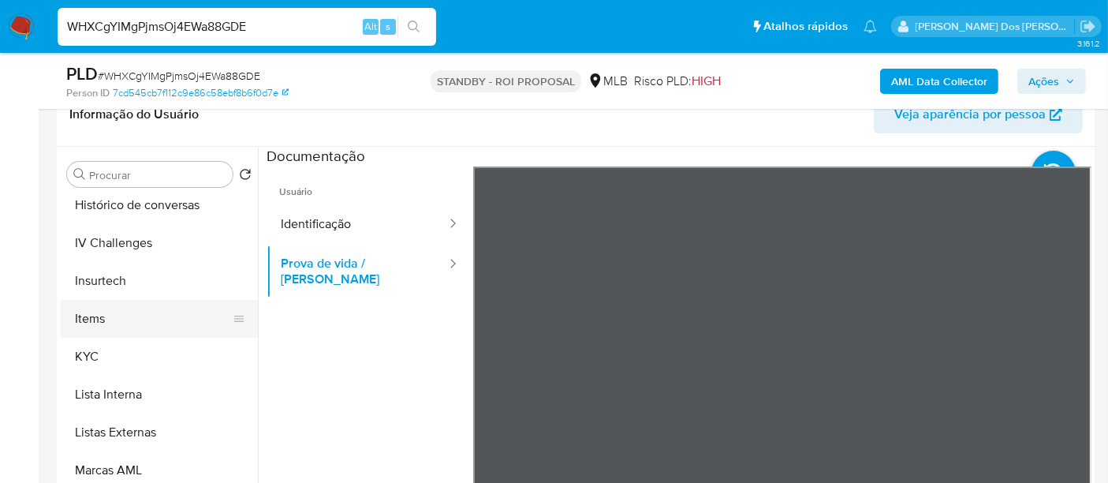
scroll to position [789, 0]
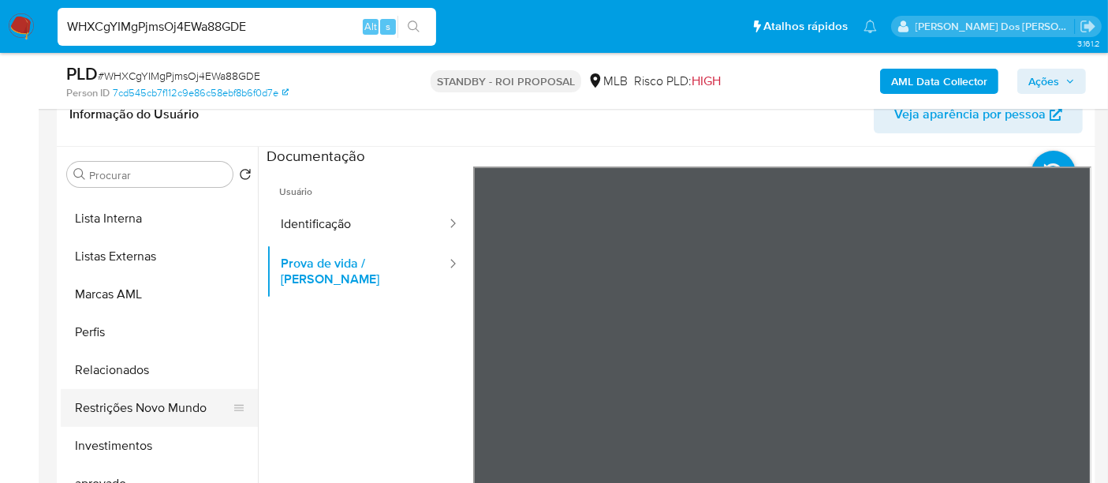
click at [114, 415] on button "Restrições Novo Mundo" at bounding box center [153, 408] width 185 height 38
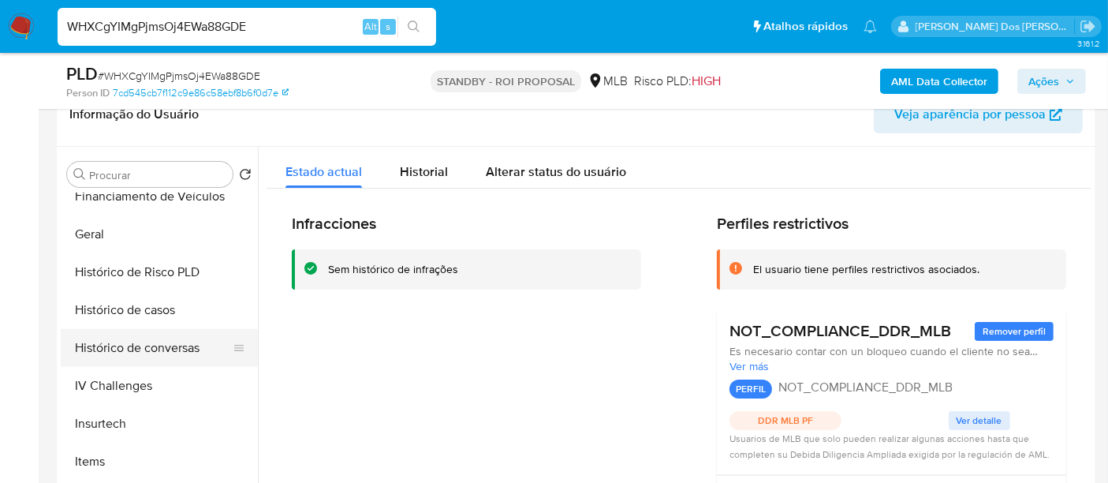
scroll to position [438, 0]
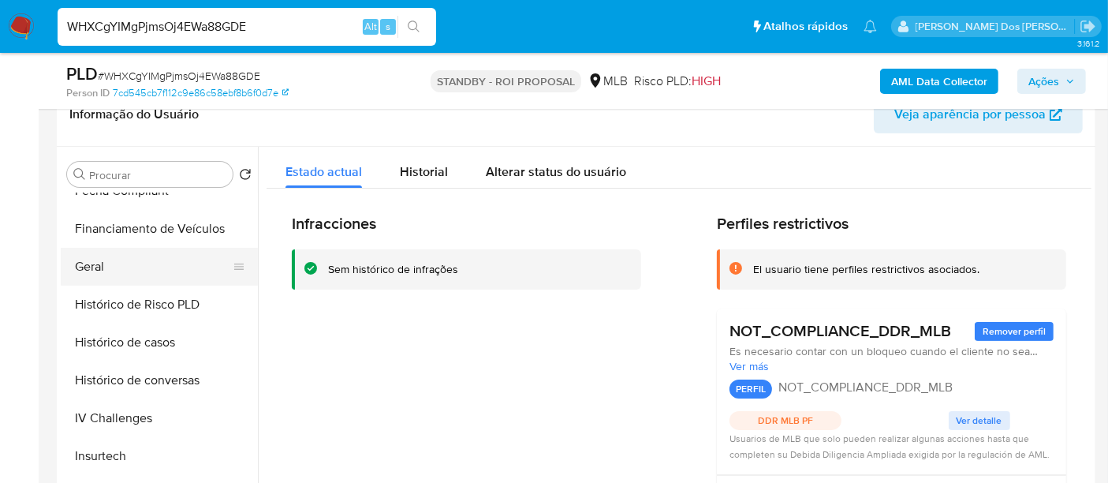
click at [95, 259] on button "Geral" at bounding box center [153, 267] width 185 height 38
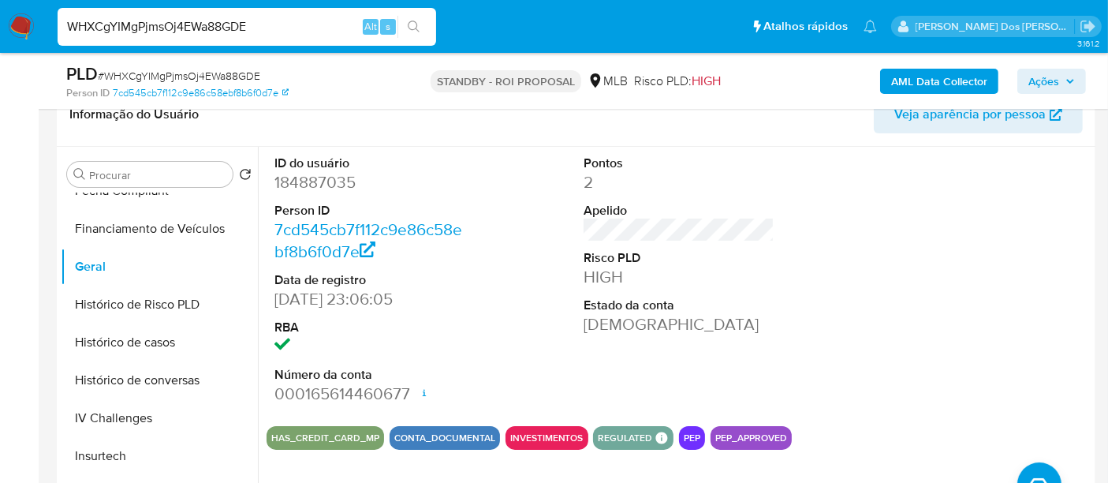
scroll to position [613, 0]
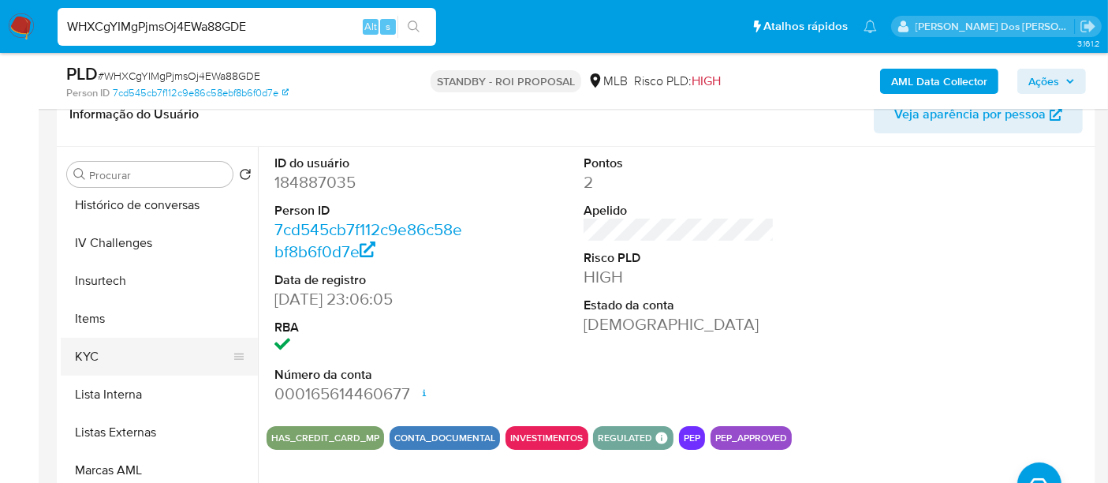
click at [89, 348] on button "KYC" at bounding box center [153, 357] width 185 height 38
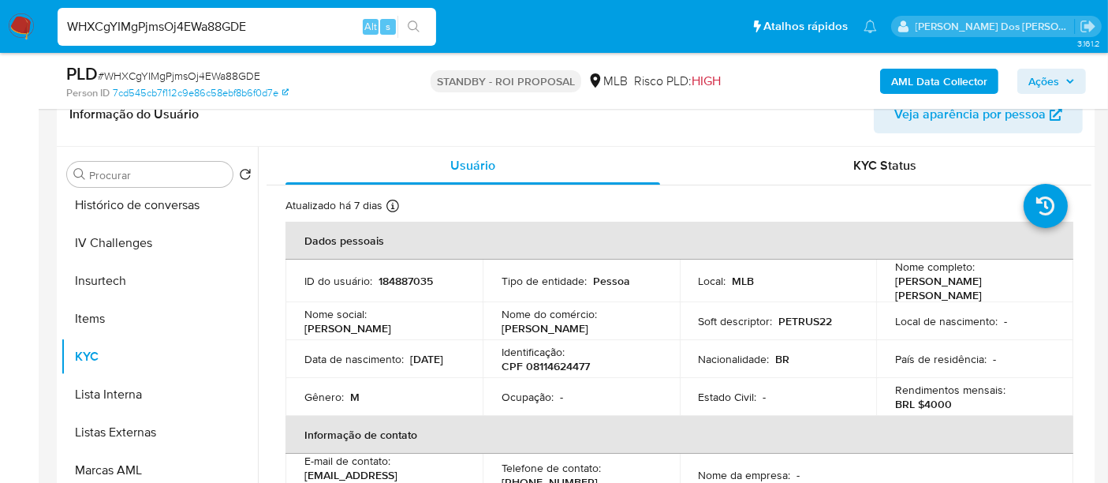
click at [205, 28] on input "WHXCgYIMgPjmsOj4EWa88GDE" at bounding box center [247, 27] width 379 height 21
click at [268, 30] on input "WHXCgYIMgPjmsOj4EWa88GDE" at bounding box center [247, 27] width 379 height 21
